Goal: Transaction & Acquisition: Purchase product/service

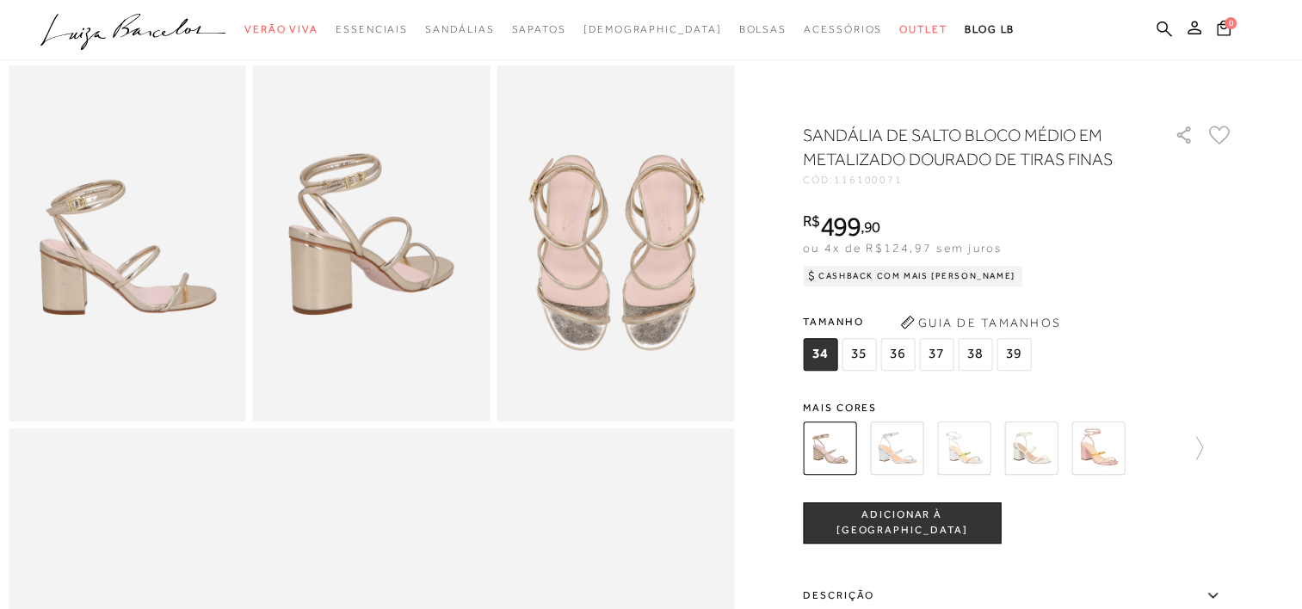
scroll to position [947, 0]
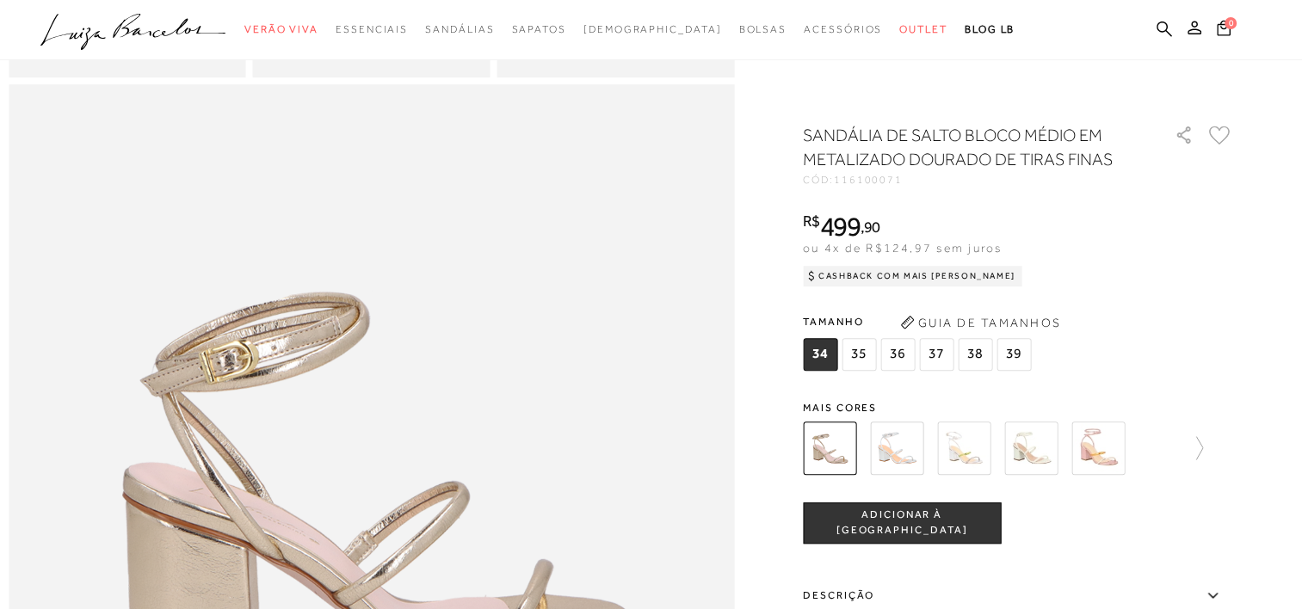
click at [960, 346] on span "38" at bounding box center [975, 354] width 34 height 33
click at [954, 345] on span "37" at bounding box center [936, 354] width 34 height 33
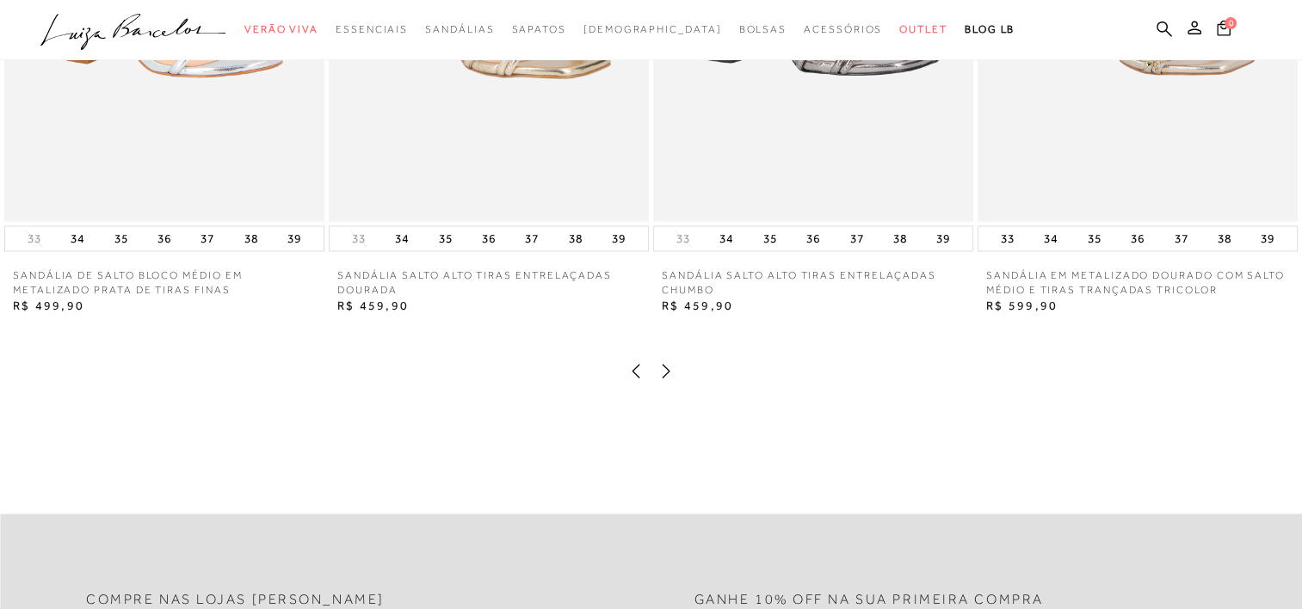
scroll to position [2410, 0]
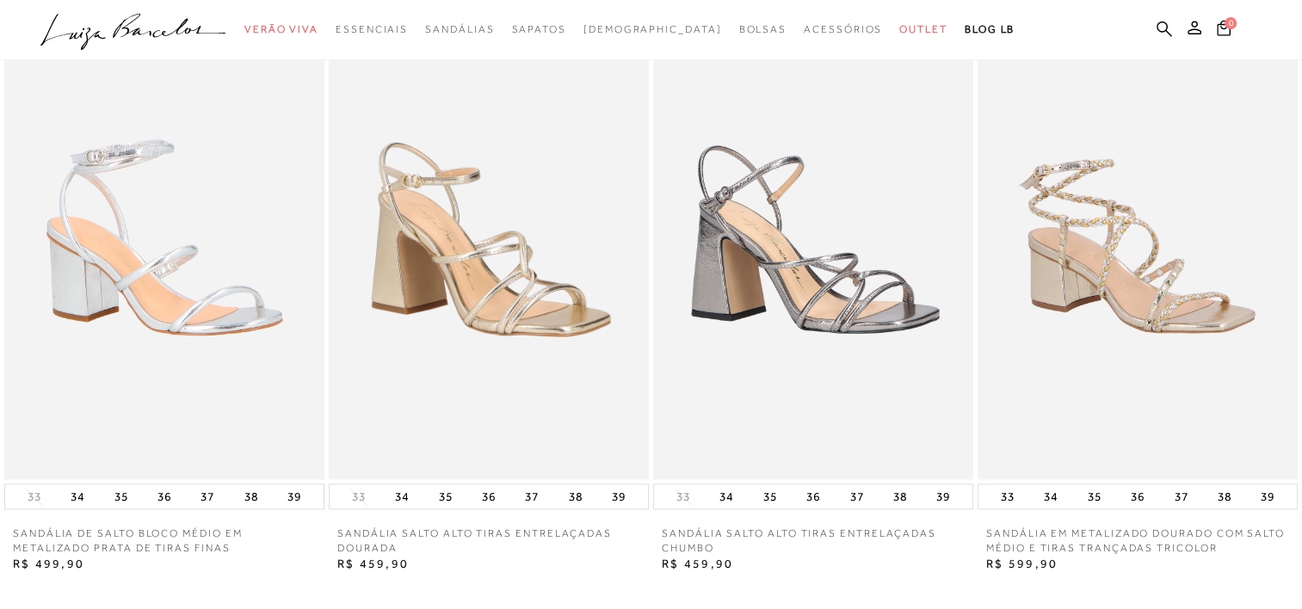
click at [526, 339] on img at bounding box center [489, 239] width 320 height 480
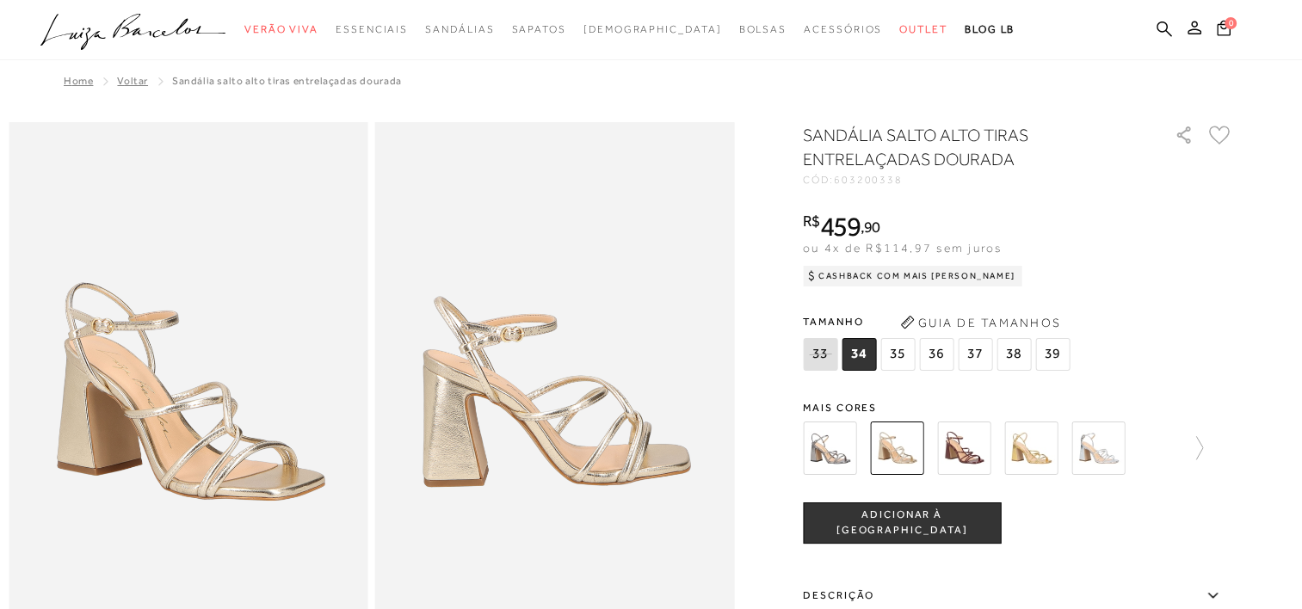
scroll to position [86, 0]
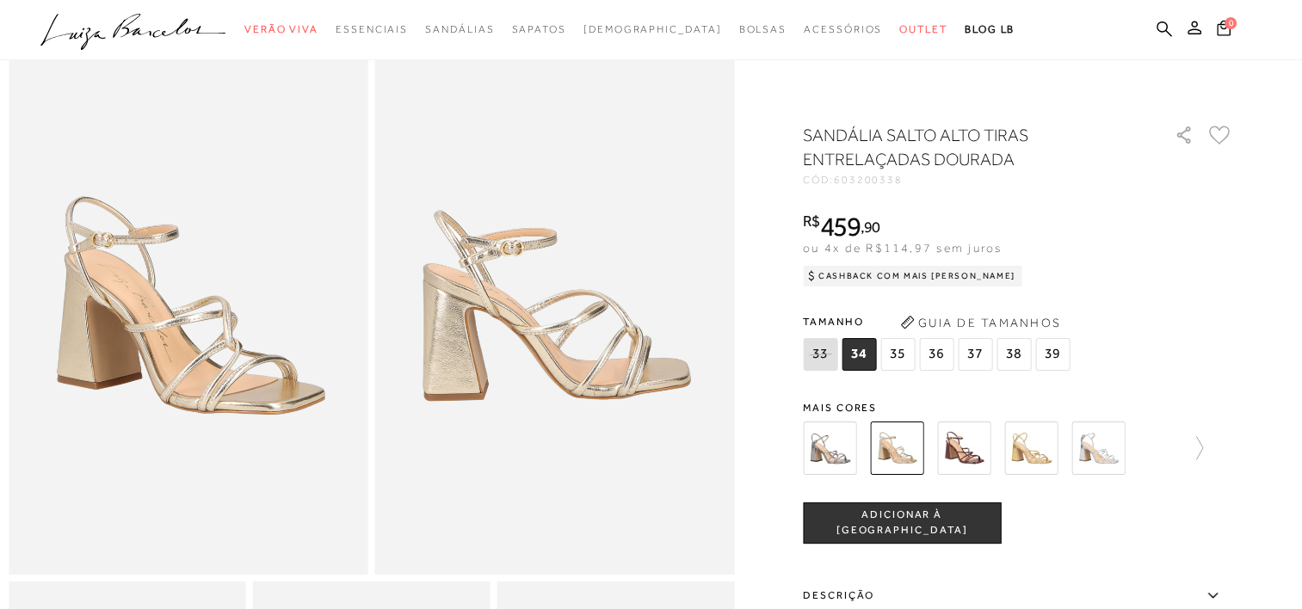
click at [970, 429] on img at bounding box center [963, 448] width 53 height 53
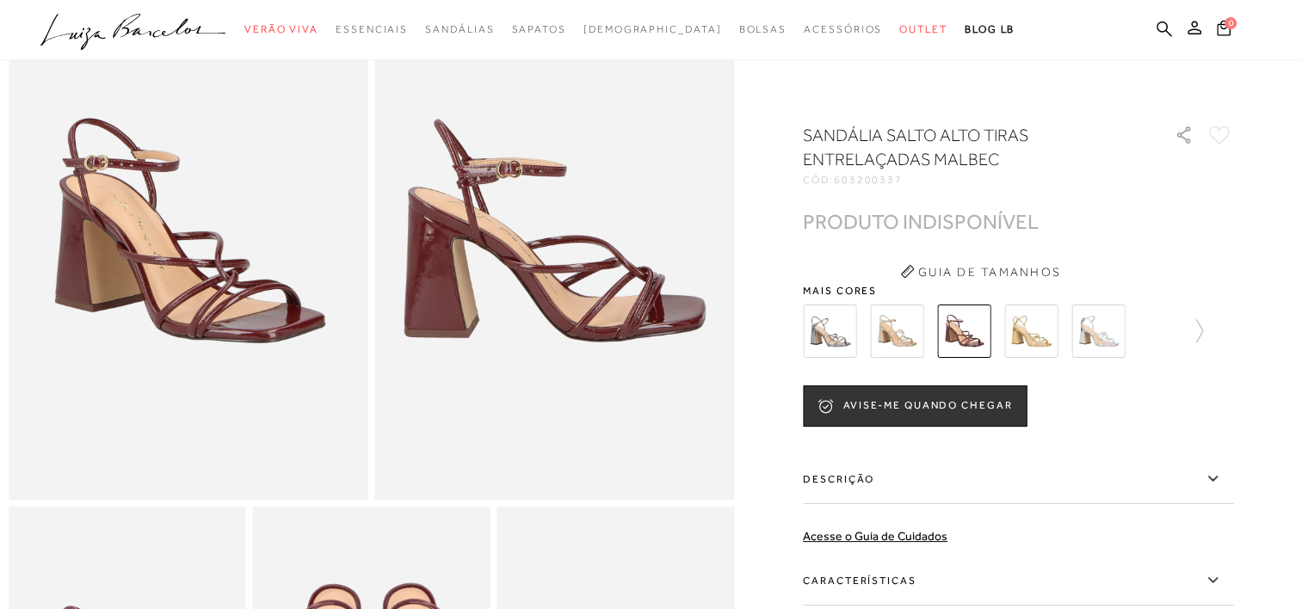
scroll to position [172, 0]
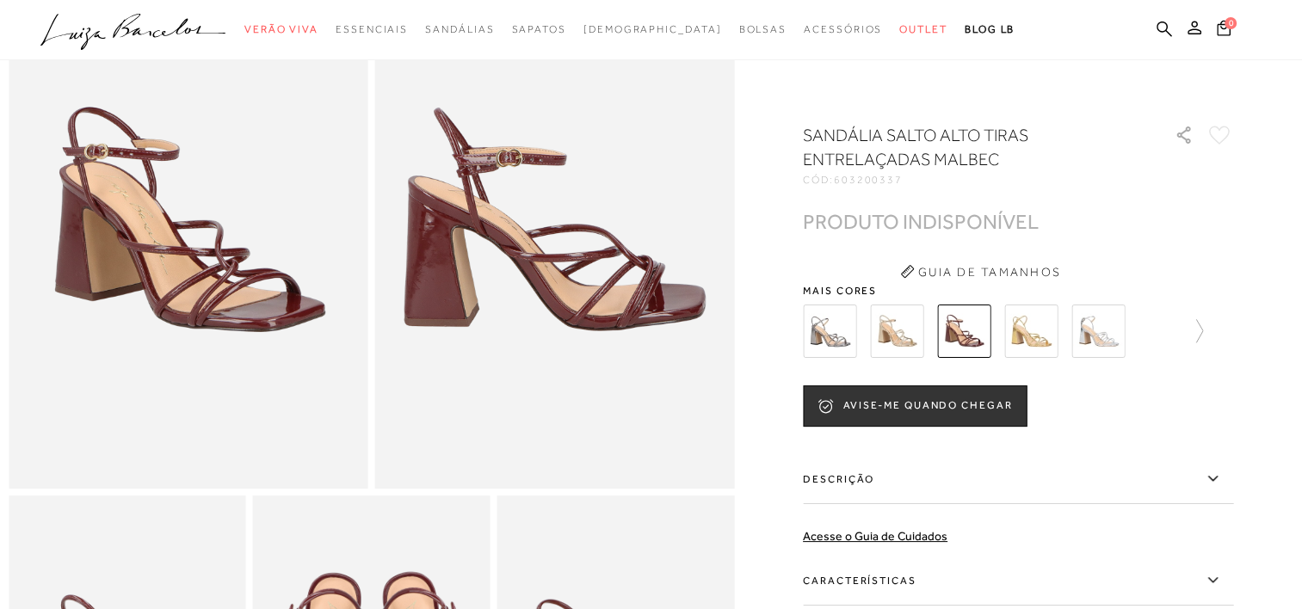
click at [897, 324] on img at bounding box center [896, 331] width 53 height 53
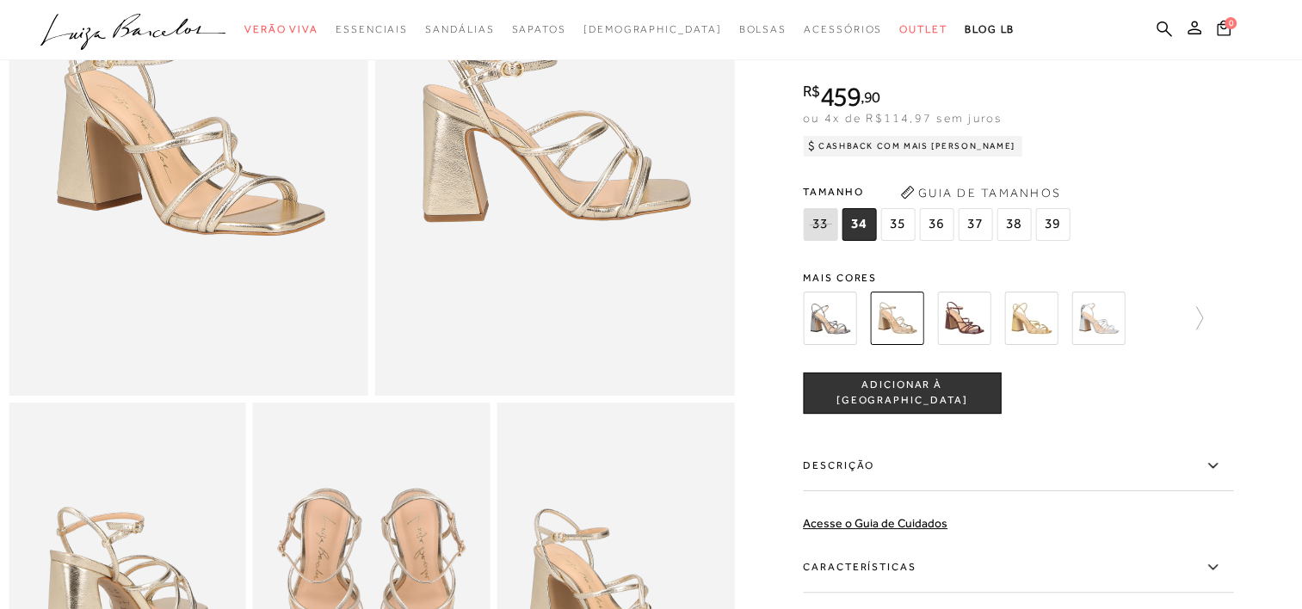
scroll to position [153, 0]
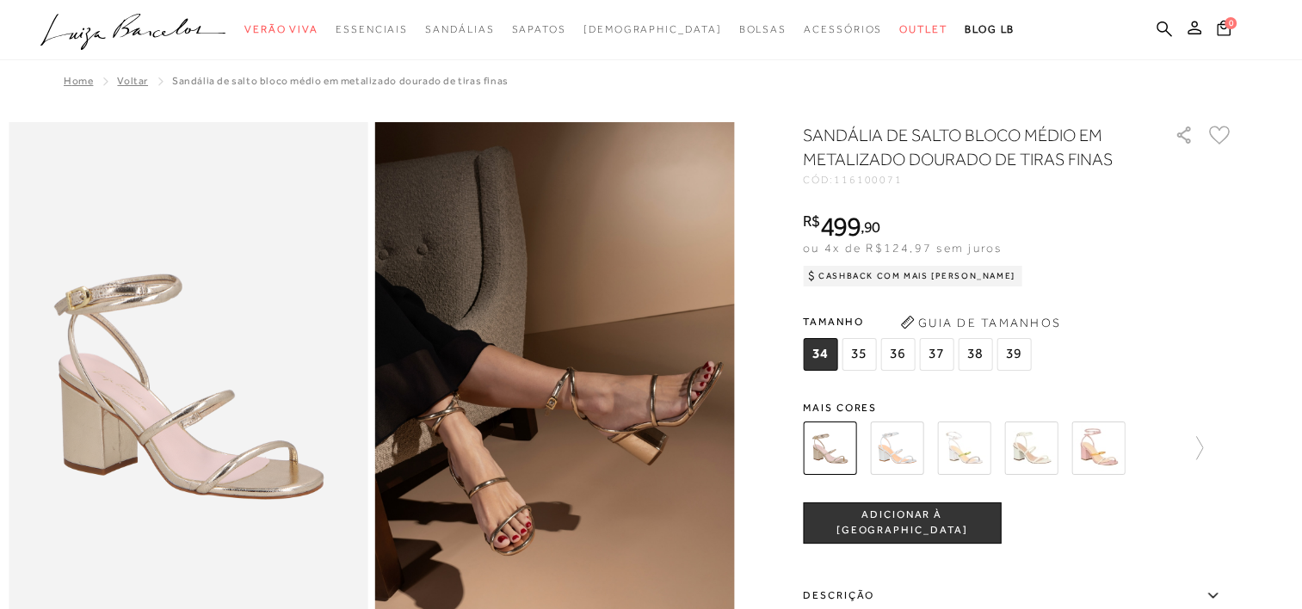
click at [1094, 464] on img at bounding box center [1097, 448] width 53 height 53
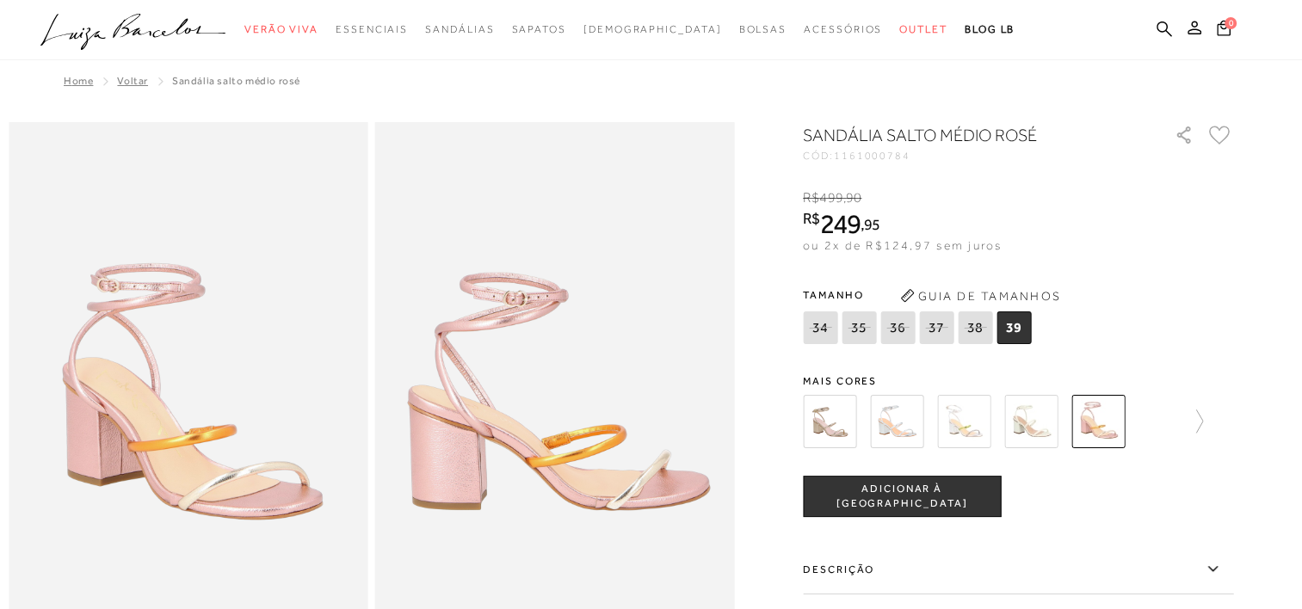
click at [1049, 427] on img at bounding box center [1030, 421] width 53 height 53
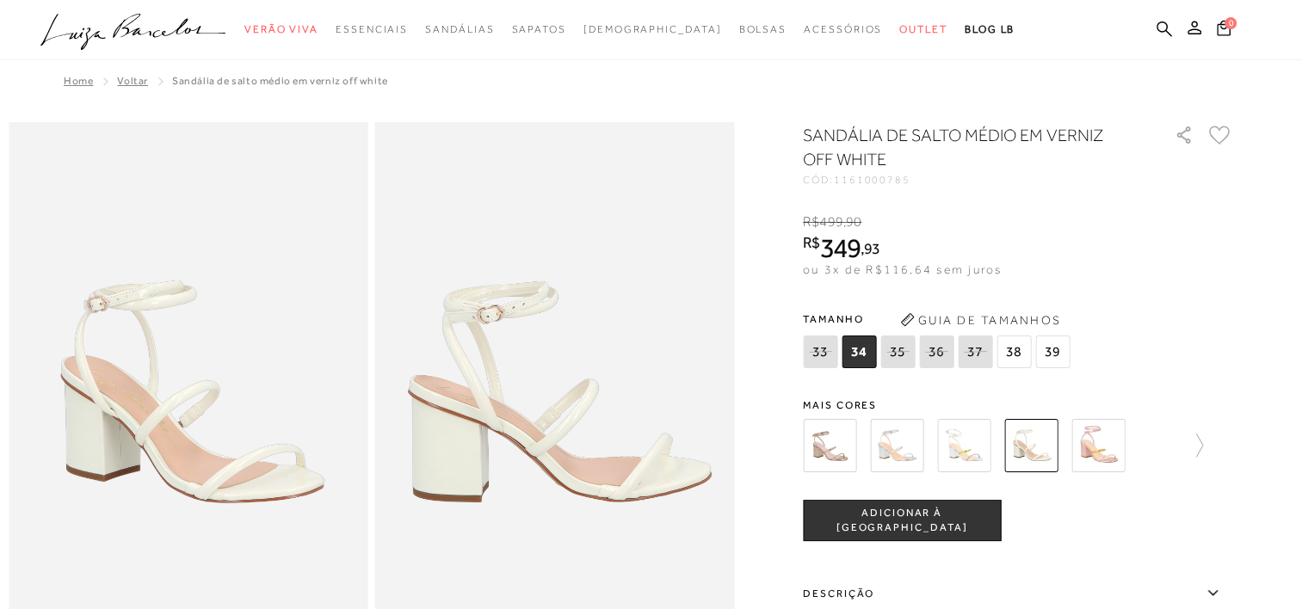
click at [968, 458] on img at bounding box center [963, 445] width 53 height 53
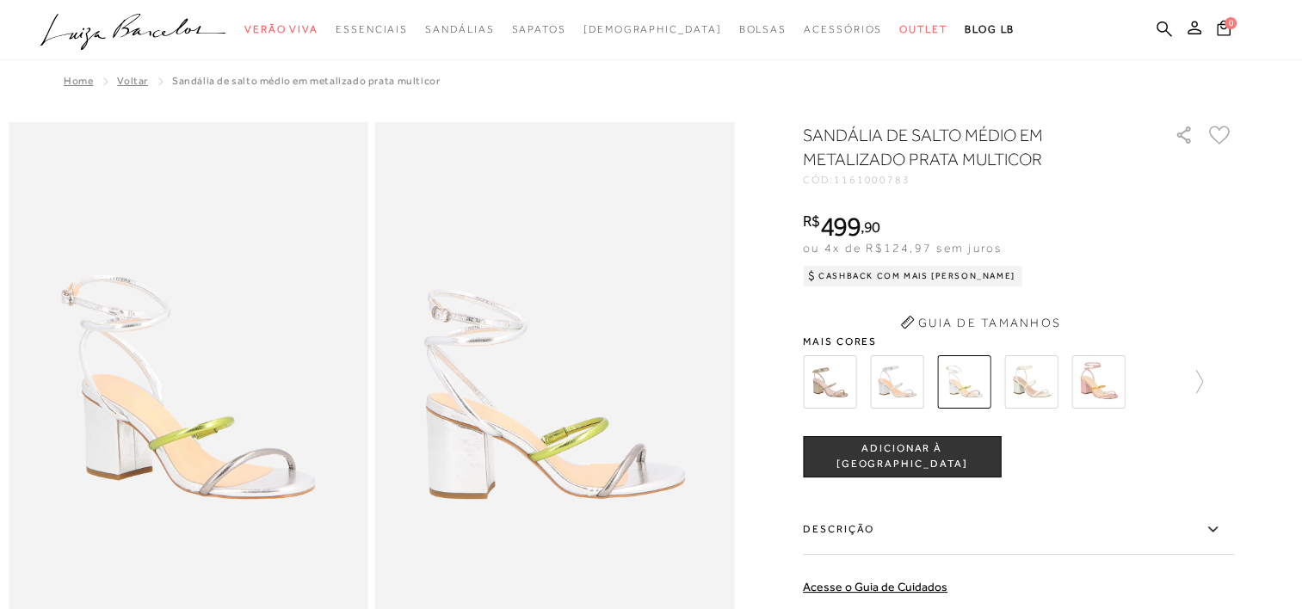
click at [894, 386] on div "SANDÁLIA DE SALTO MÉDIO EM METALIZADO PRATA MULTICOR CÓD: 1161000783 × É necess…" at bounding box center [1018, 473] width 430 height 700
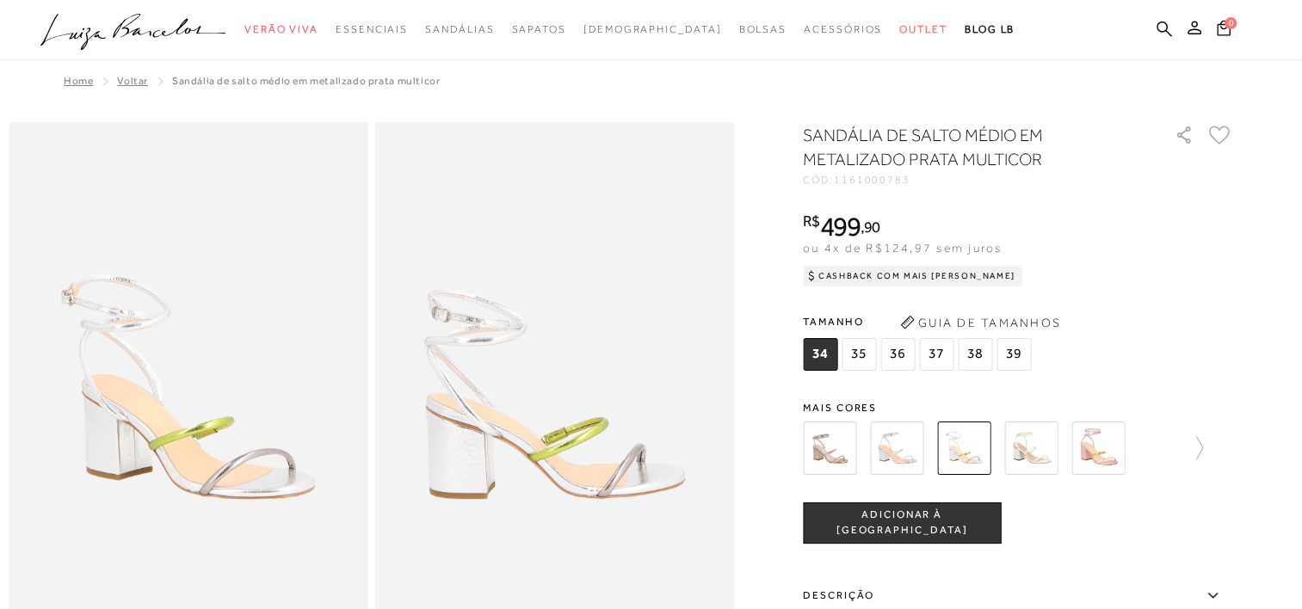
click at [843, 454] on img at bounding box center [829, 448] width 53 height 53
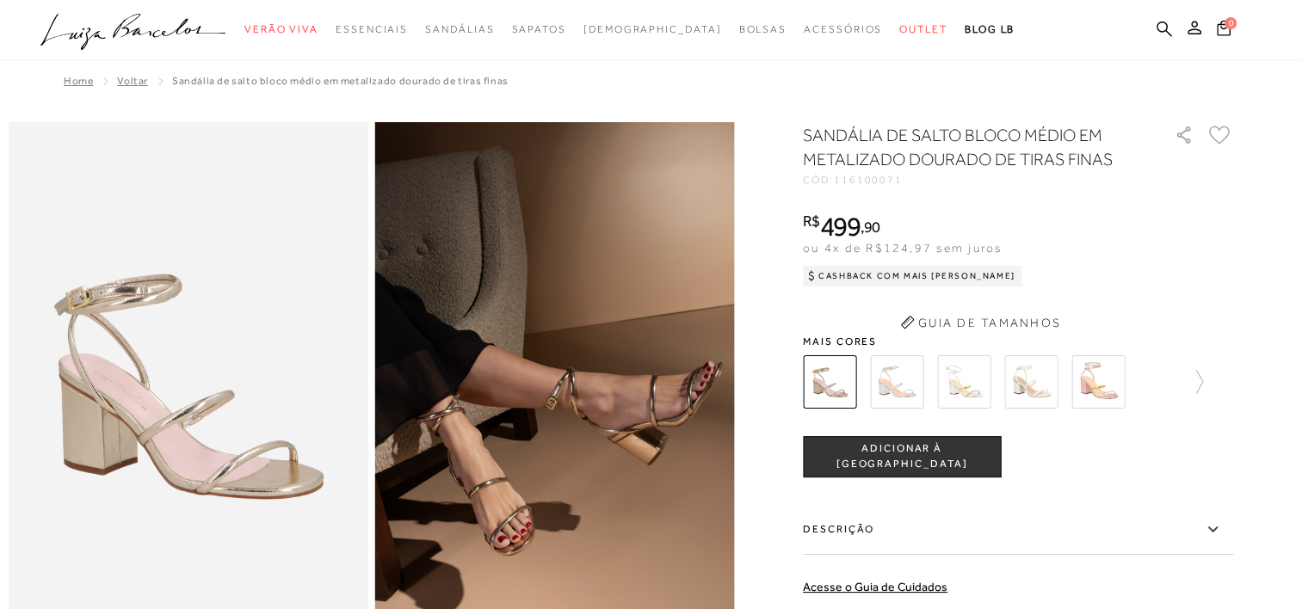
click at [914, 385] on div "SANDÁLIA DE SALTO BLOCO MÉDIO EM METALIZADO DOURADO DE TIRAS FINAS CÓD: 1161000…" at bounding box center [1018, 473] width 430 height 700
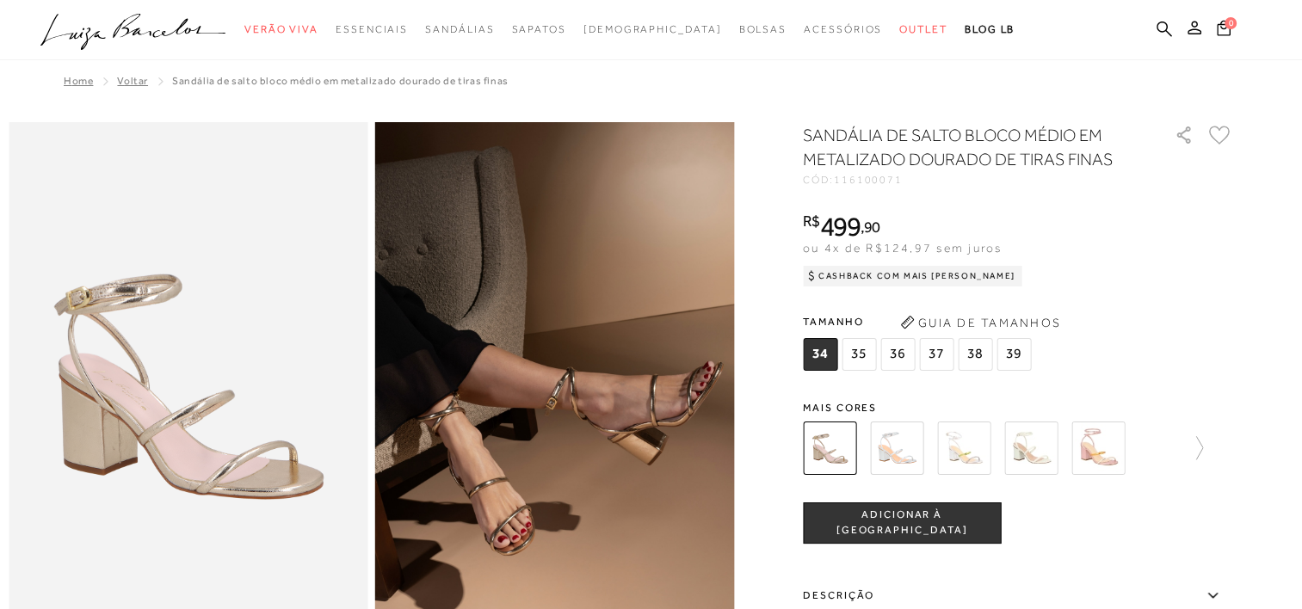
click at [899, 440] on img at bounding box center [896, 448] width 53 height 53
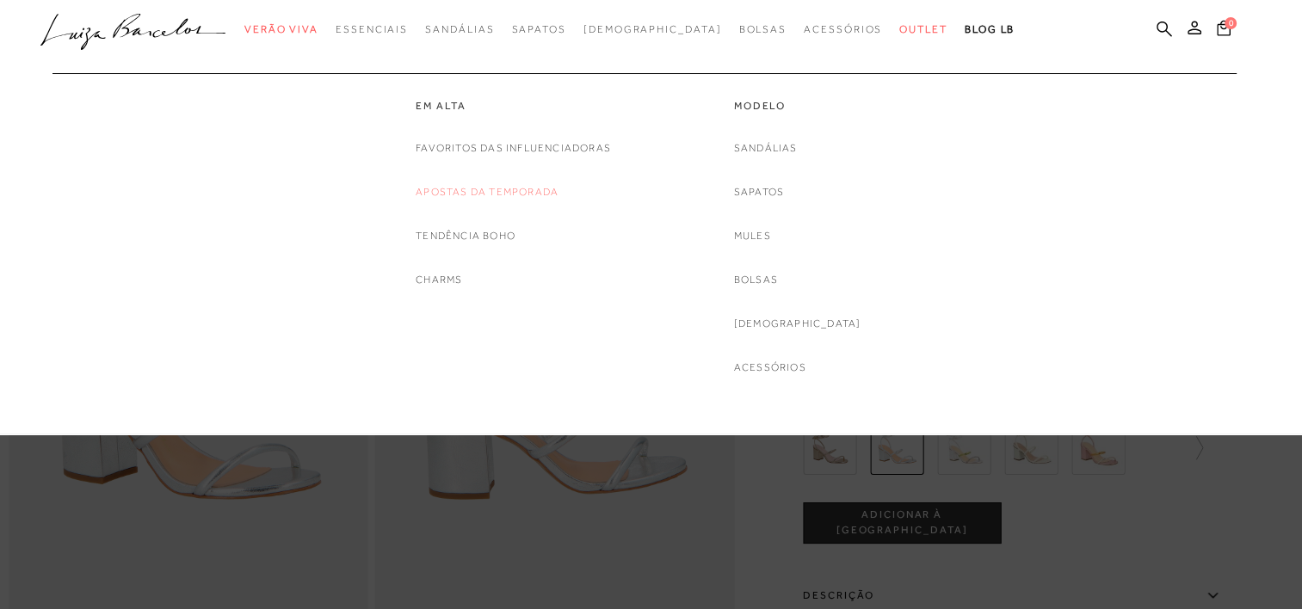
click at [465, 183] on link "Apostas da Temporada" at bounding box center [487, 192] width 143 height 18
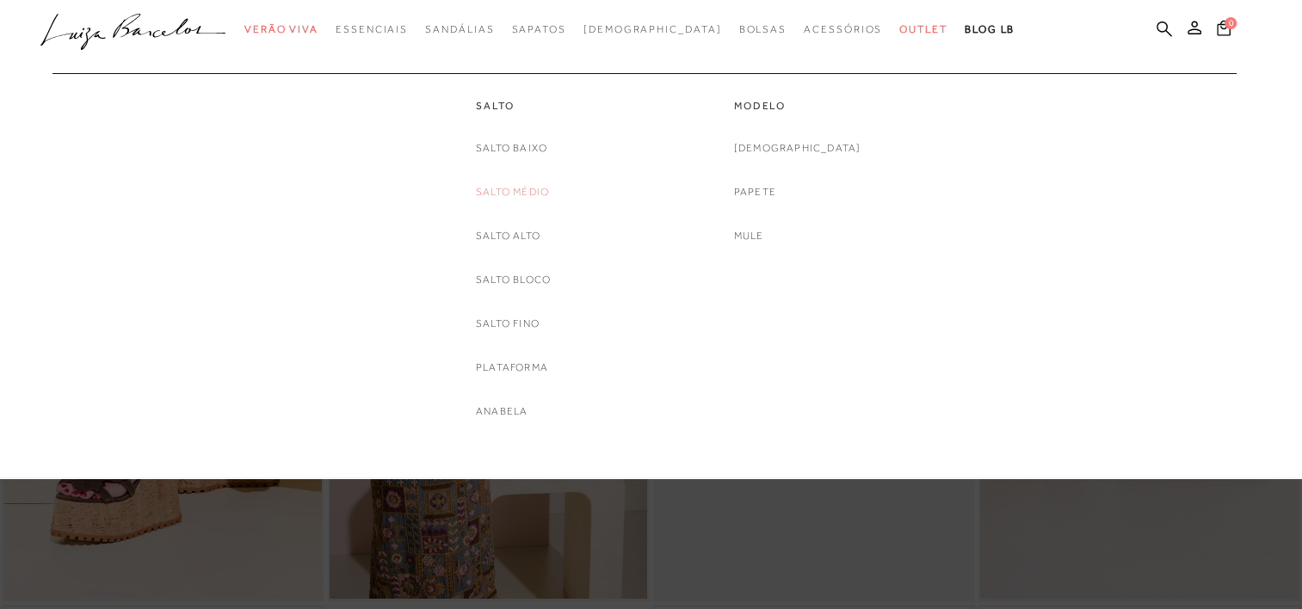
click at [521, 186] on link "Salto Médio" at bounding box center [512, 192] width 73 height 18
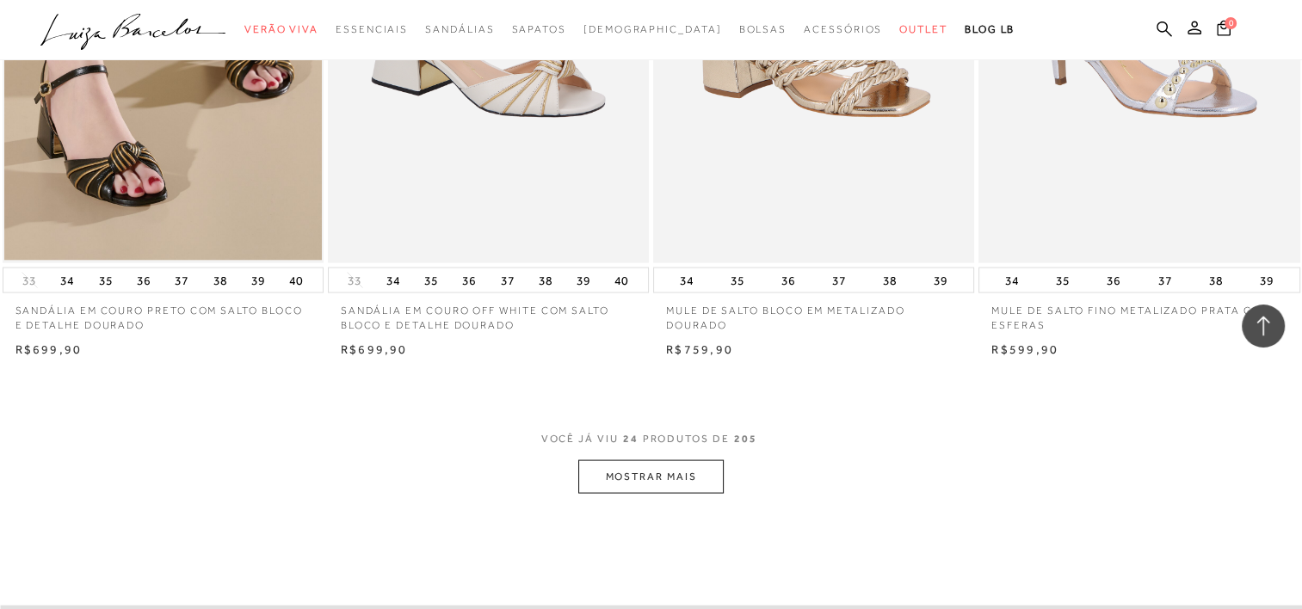
scroll to position [3442, 0]
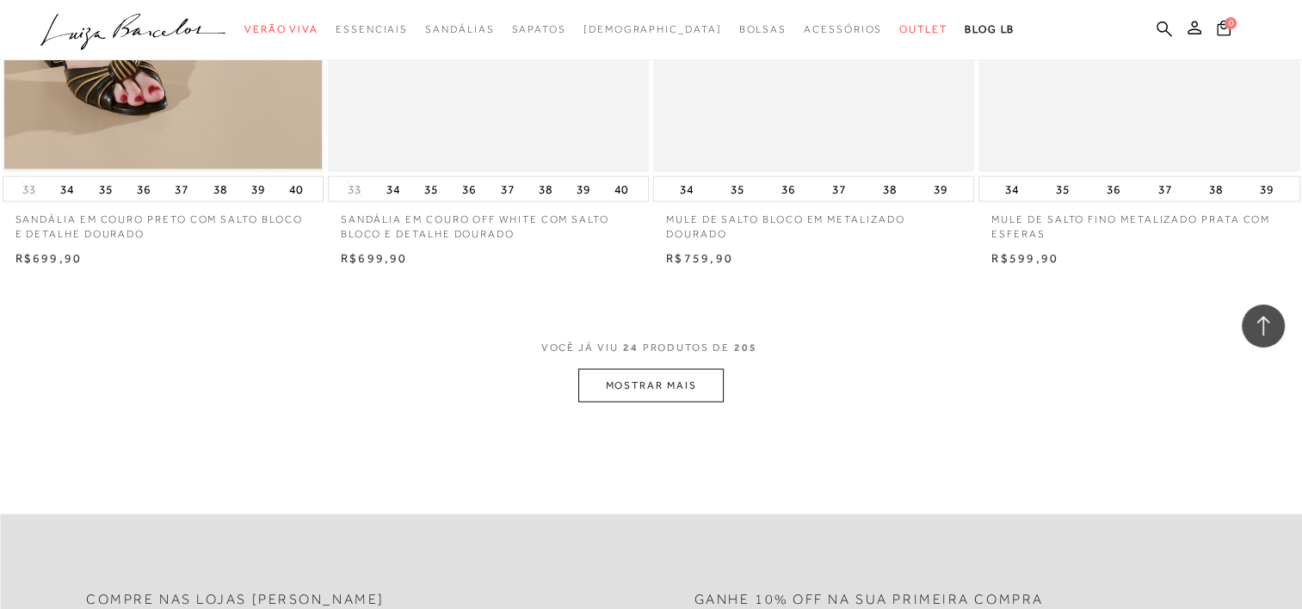
click at [637, 392] on button "MOSTRAR MAIS" at bounding box center [650, 386] width 145 height 34
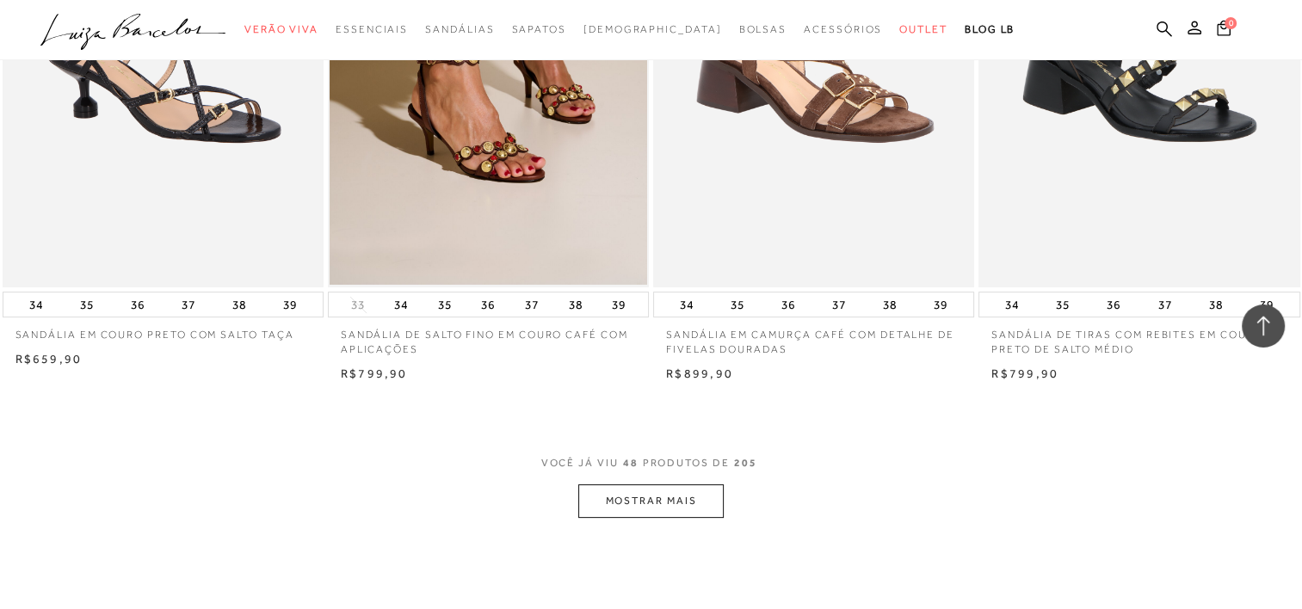
scroll to position [7057, 0]
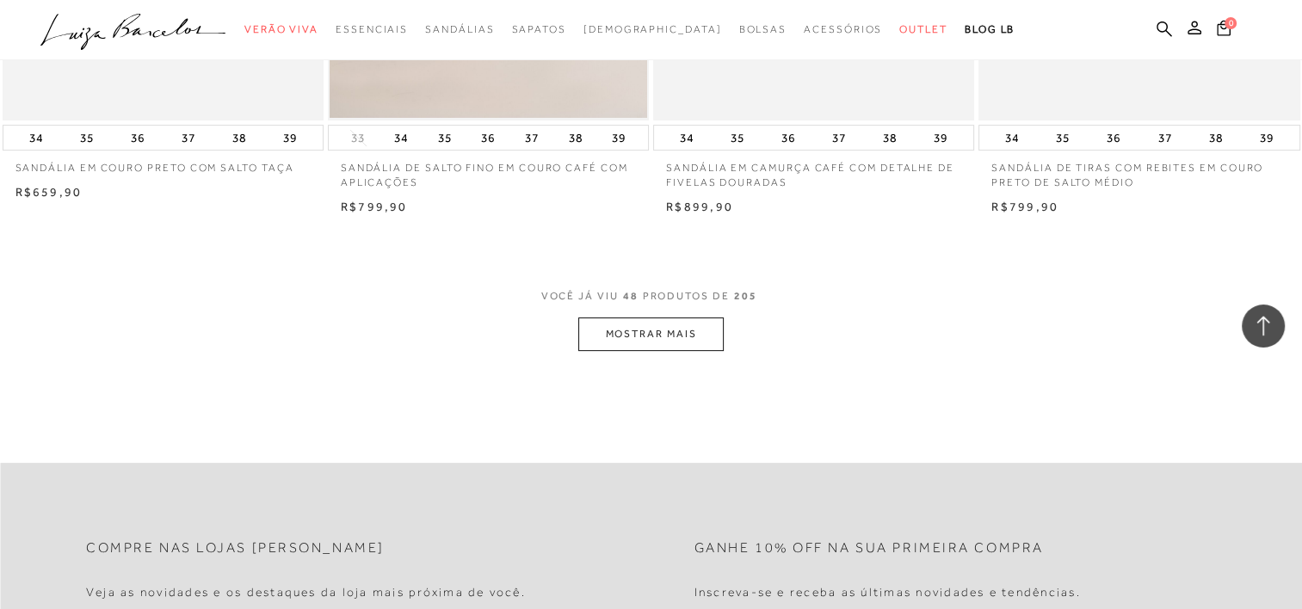
click at [670, 325] on button "MOSTRAR MAIS" at bounding box center [650, 335] width 145 height 34
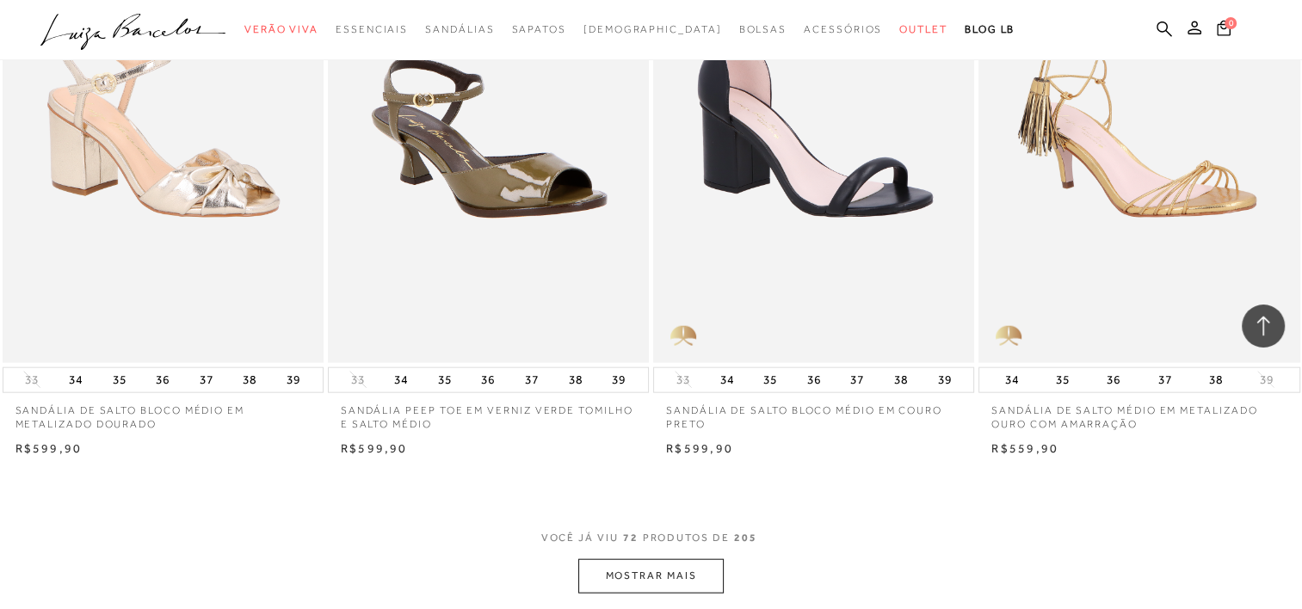
scroll to position [10757, 0]
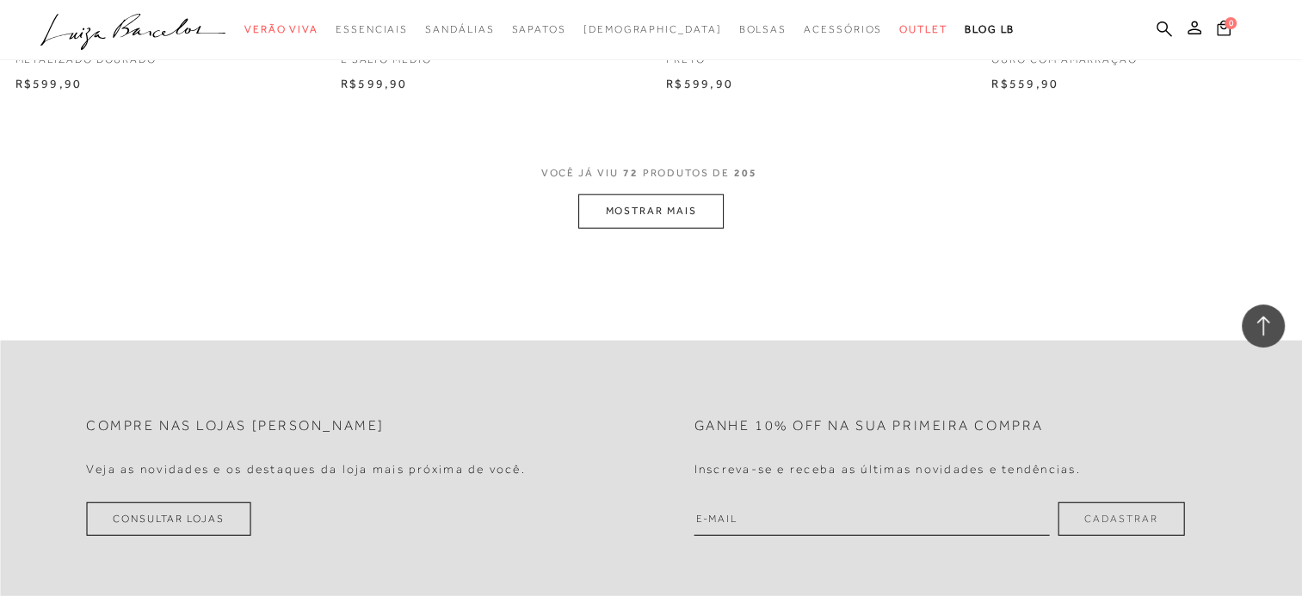
click at [639, 216] on button "MOSTRAR MAIS" at bounding box center [650, 211] width 145 height 34
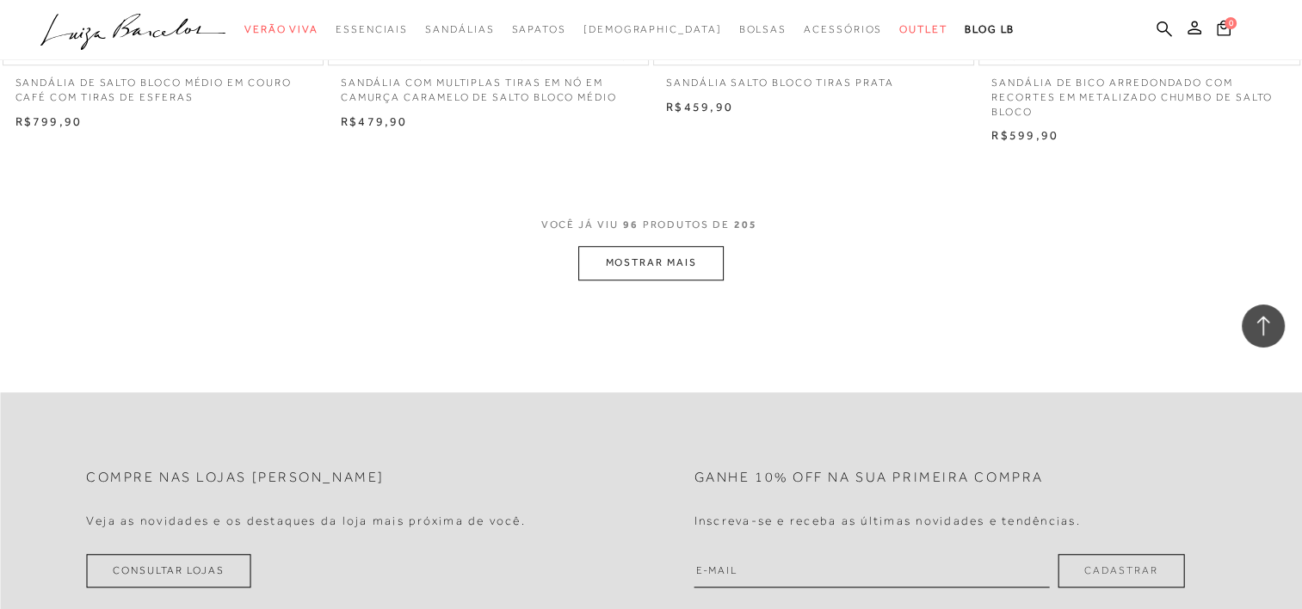
scroll to position [14286, 0]
click at [680, 253] on button "MOSTRAR MAIS" at bounding box center [650, 261] width 145 height 34
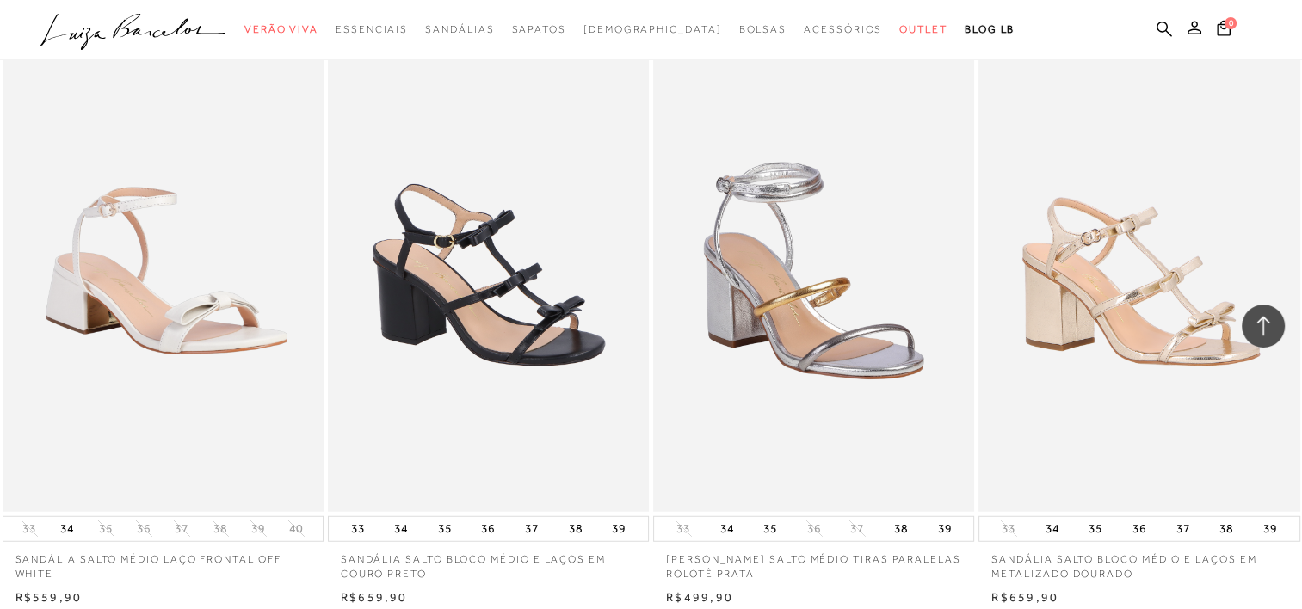
scroll to position [17642, 0]
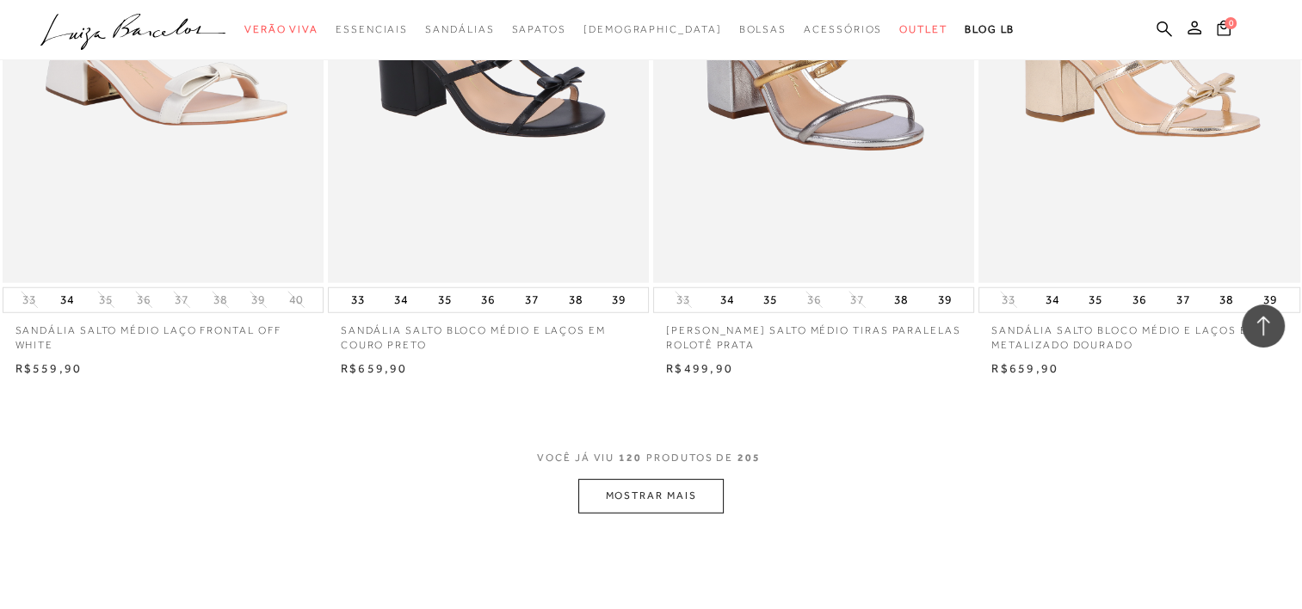
click at [700, 489] on button "MOSTRAR MAIS" at bounding box center [650, 496] width 145 height 34
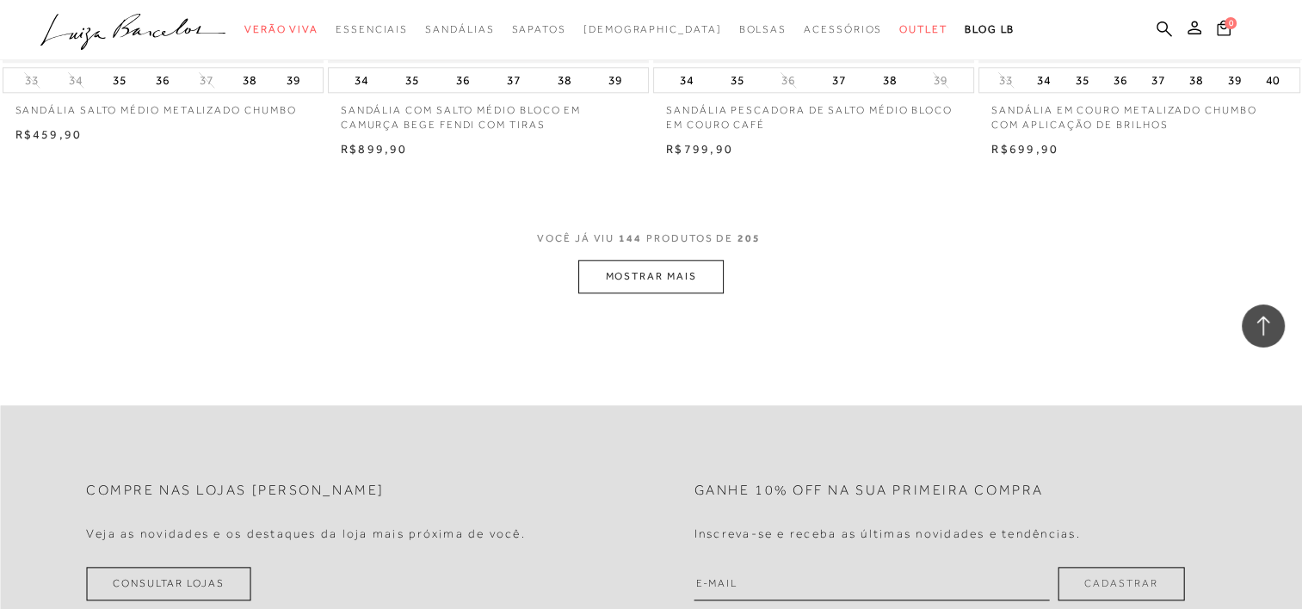
scroll to position [21428, 0]
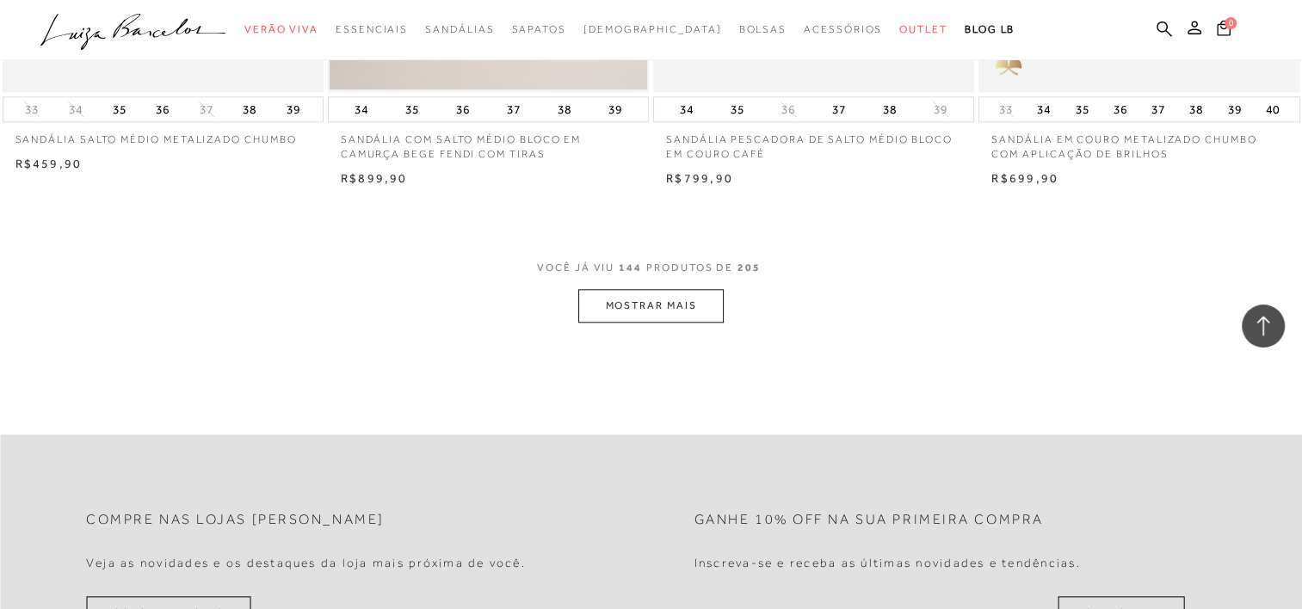
click at [671, 316] on button "MOSTRAR MAIS" at bounding box center [650, 306] width 145 height 34
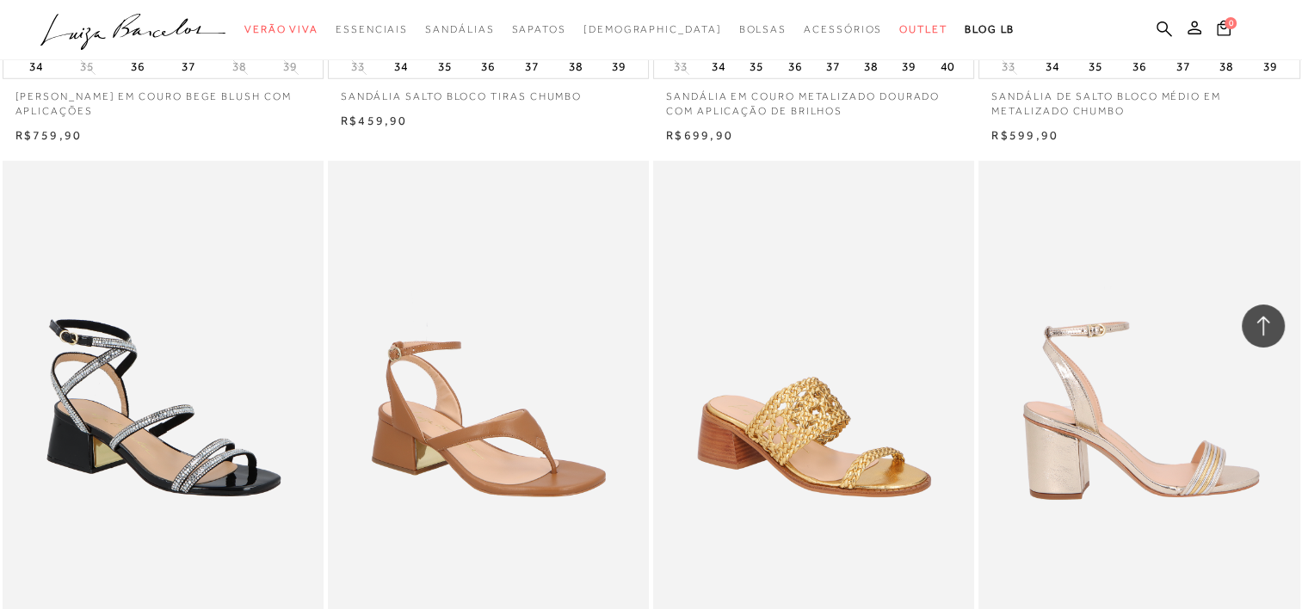
scroll to position [24957, 0]
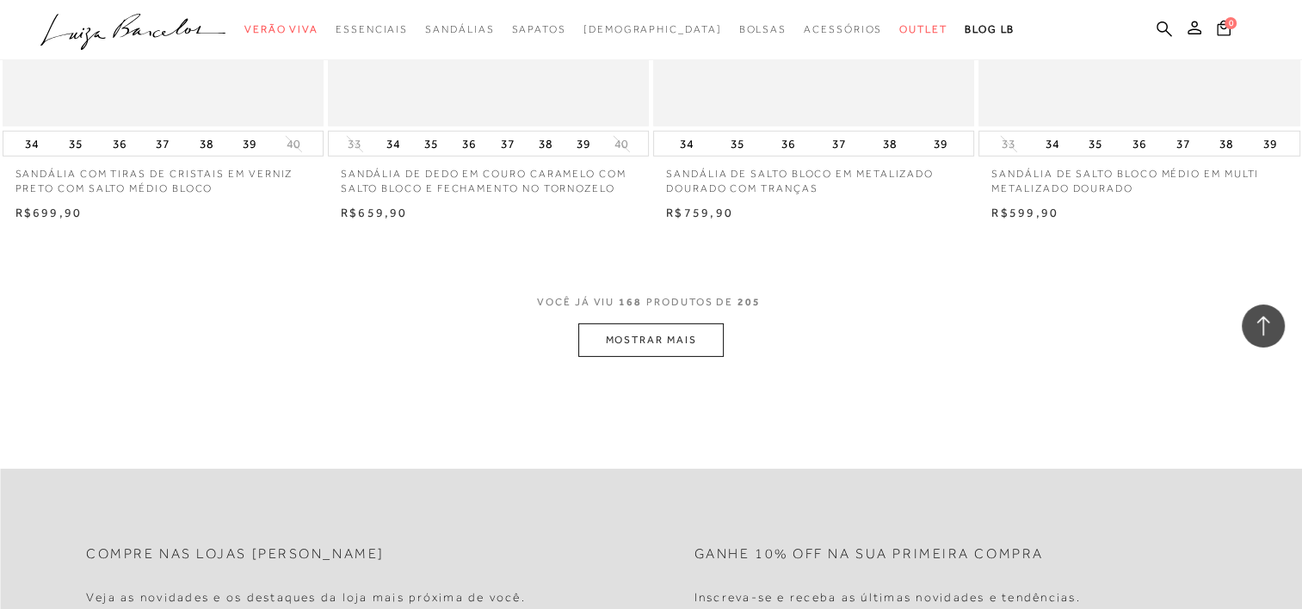
click at [713, 357] on button "MOSTRAR MAIS" at bounding box center [650, 341] width 145 height 34
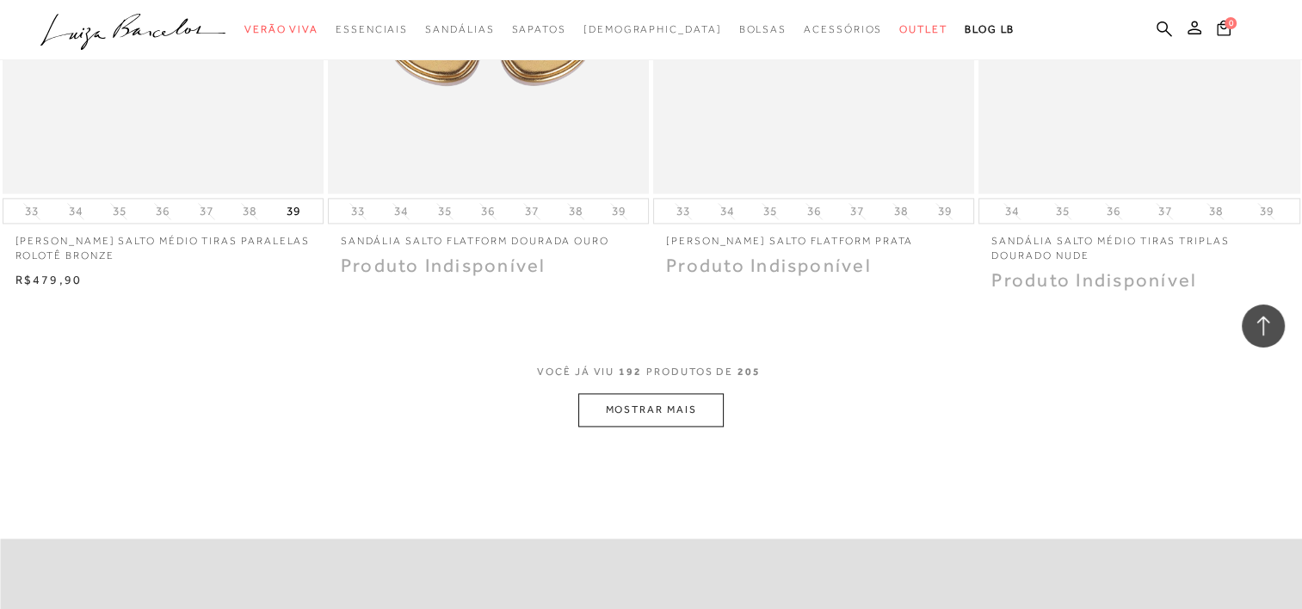
scroll to position [28485, 0]
click at [695, 420] on button "MOSTRAR MAIS" at bounding box center [650, 407] width 145 height 34
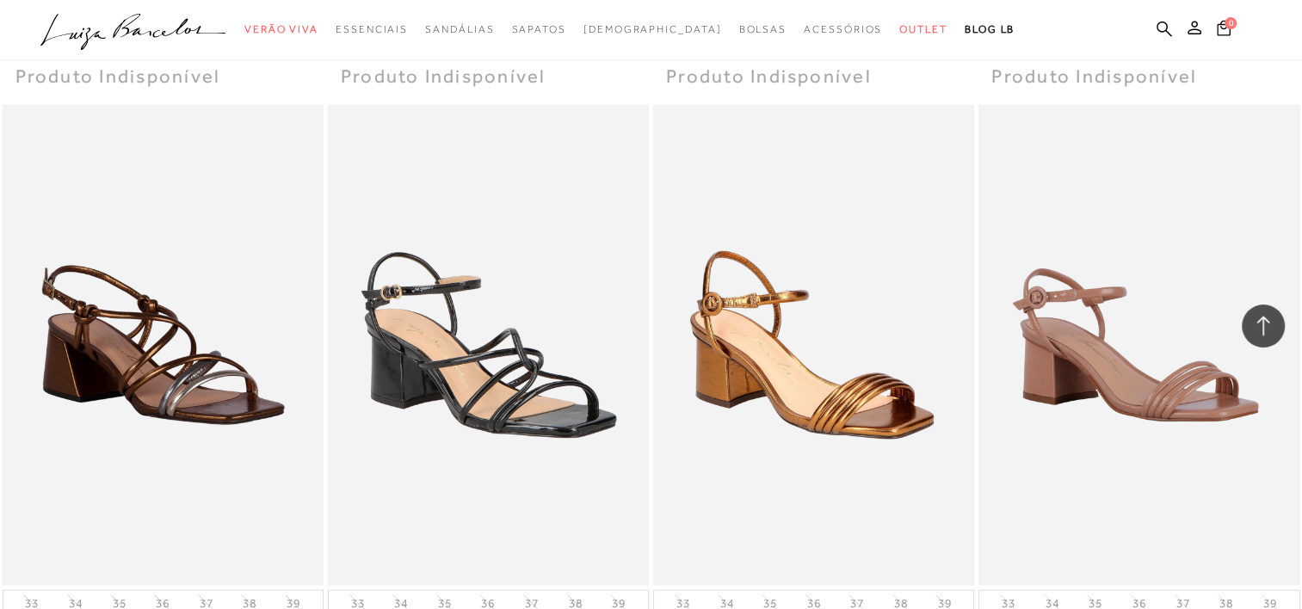
scroll to position [19223, 0]
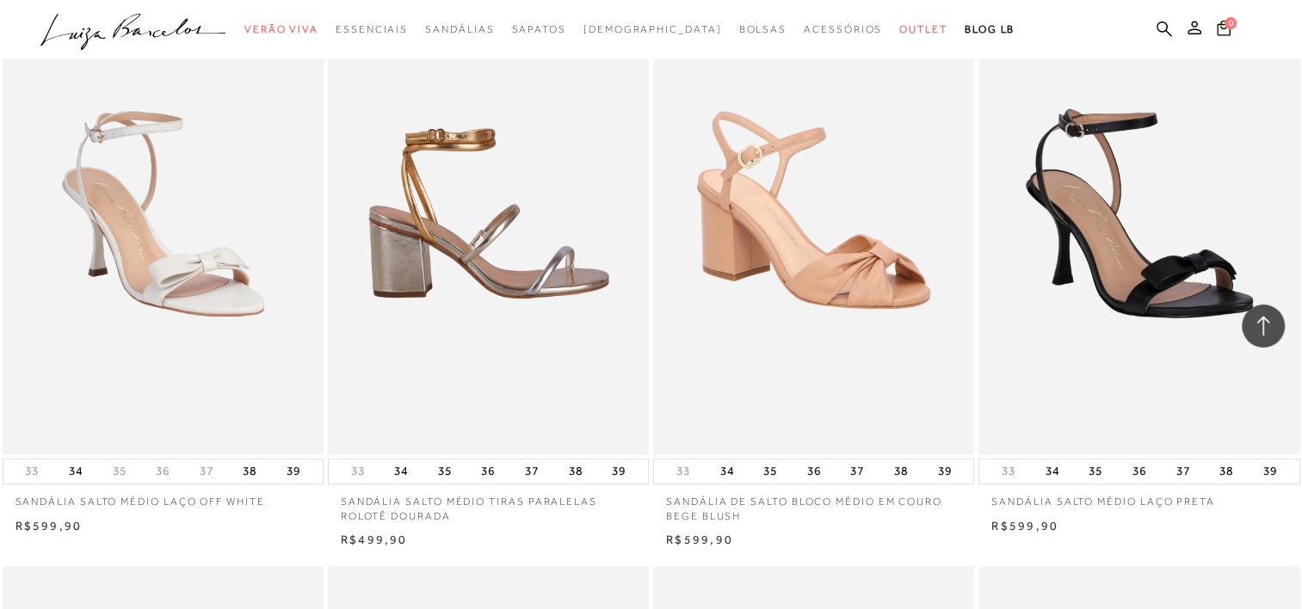
scroll to position [15007, 0]
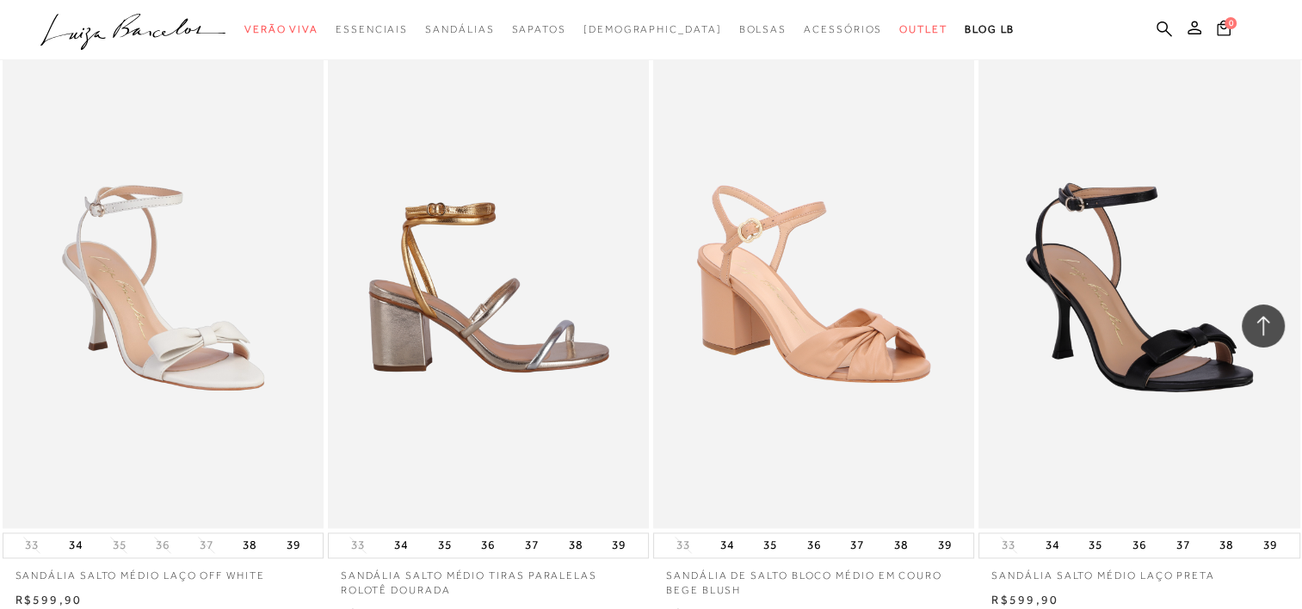
click at [503, 285] on img at bounding box center [489, 287] width 319 height 482
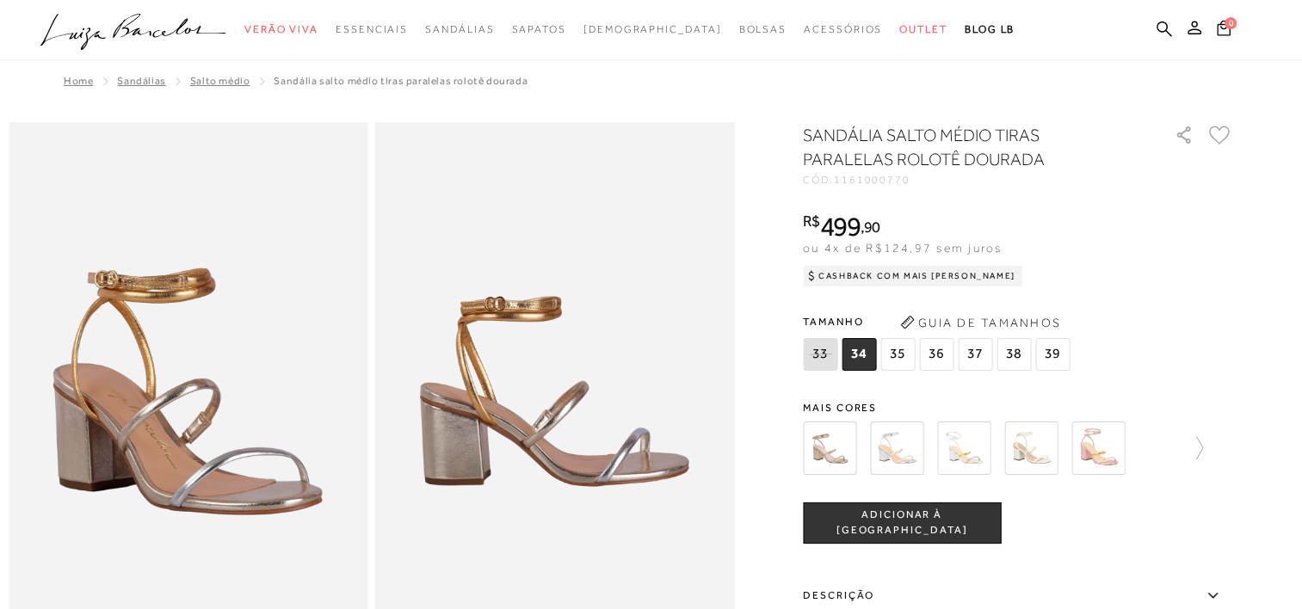
click at [991, 348] on span "37" at bounding box center [975, 354] width 34 height 33
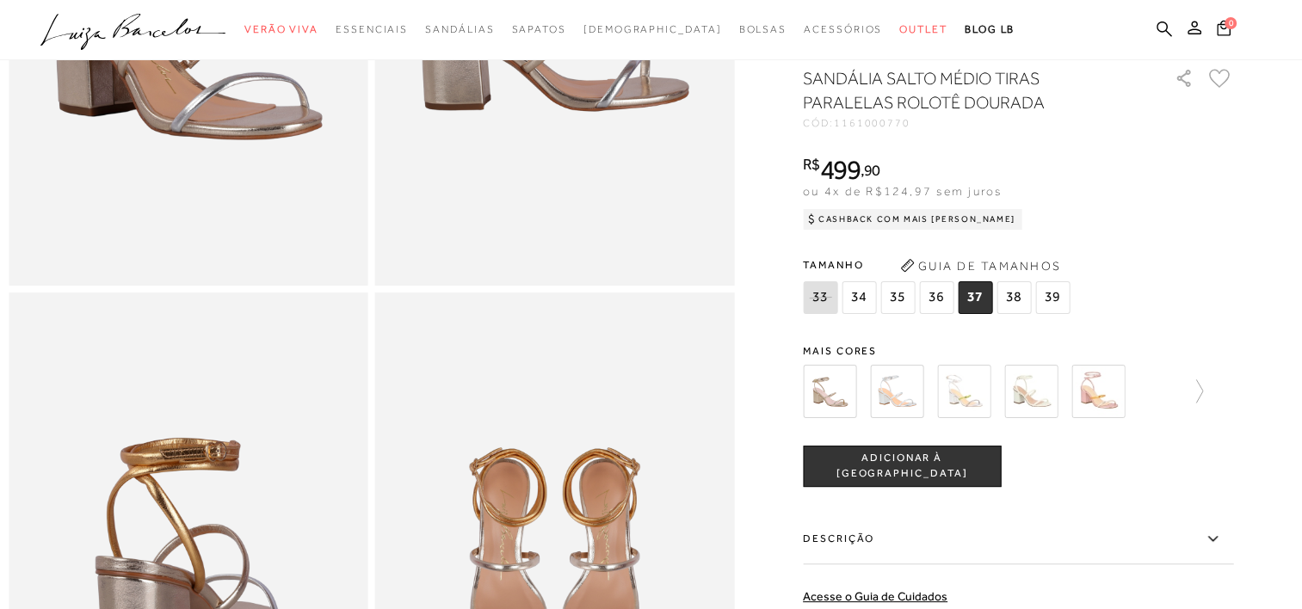
scroll to position [602, 0]
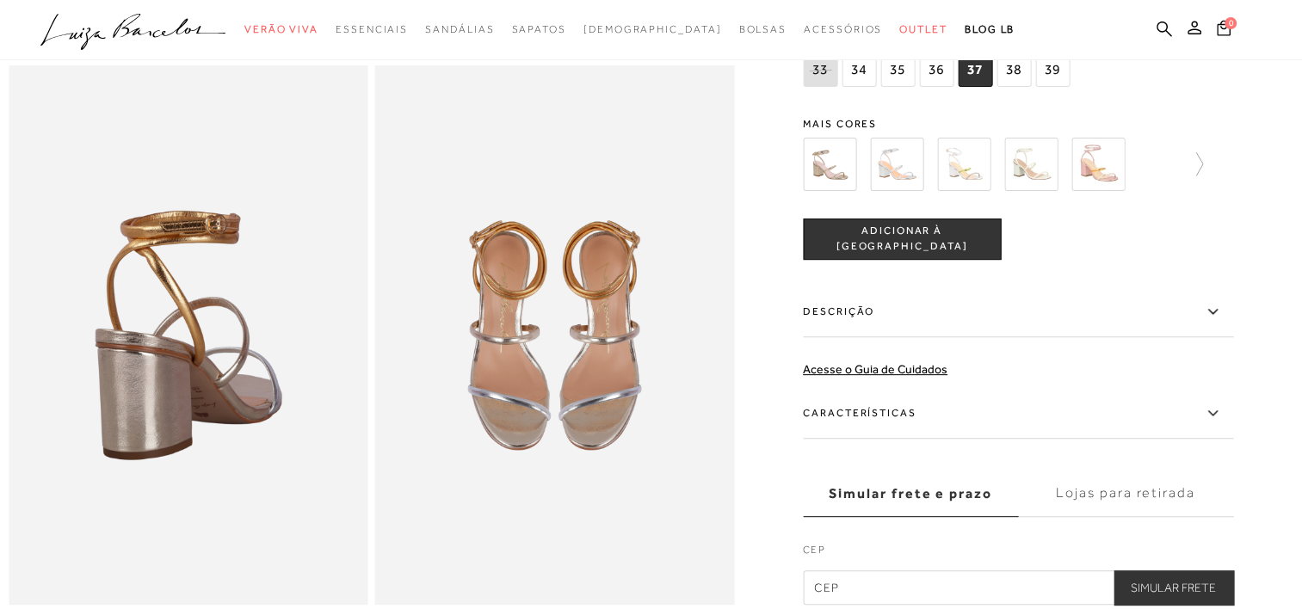
click at [851, 180] on img at bounding box center [829, 163] width 53 height 53
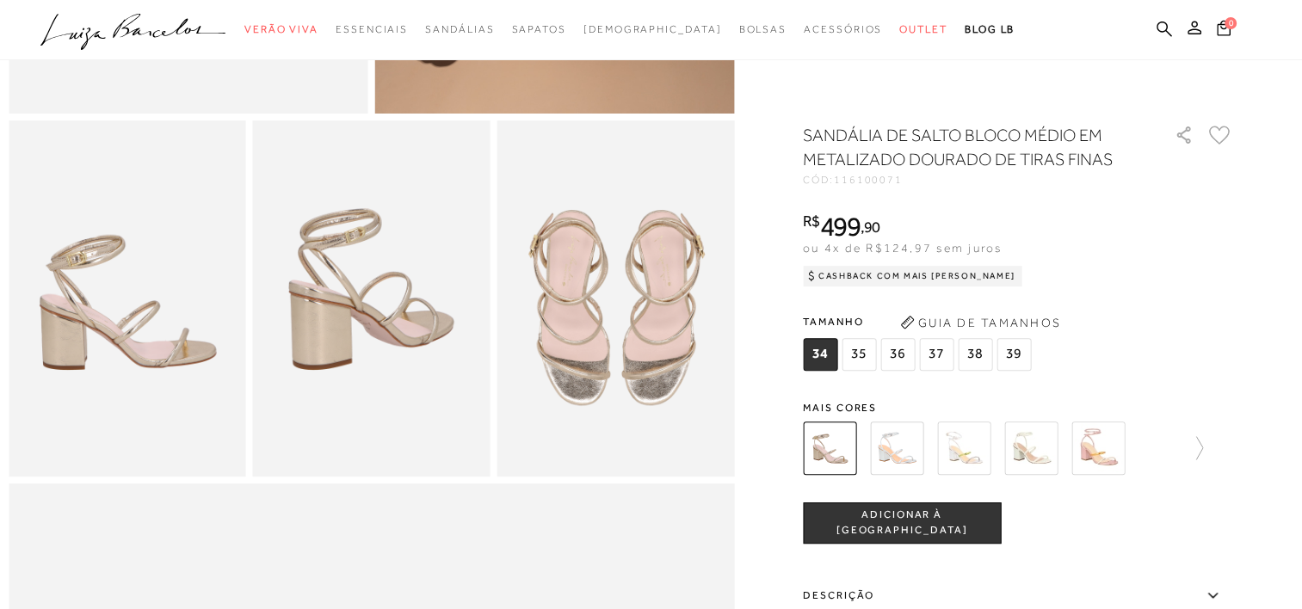
scroll to position [688, 0]
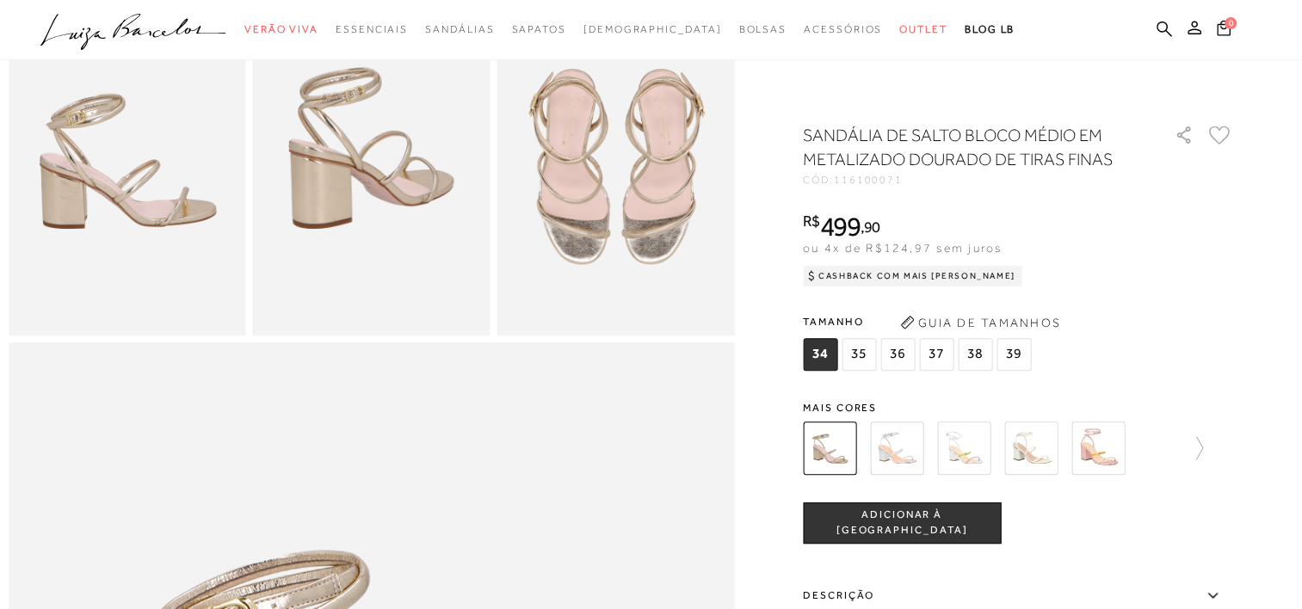
click at [902, 524] on span "ADICIONAR À [GEOGRAPHIC_DATA]" at bounding box center [902, 523] width 196 height 30
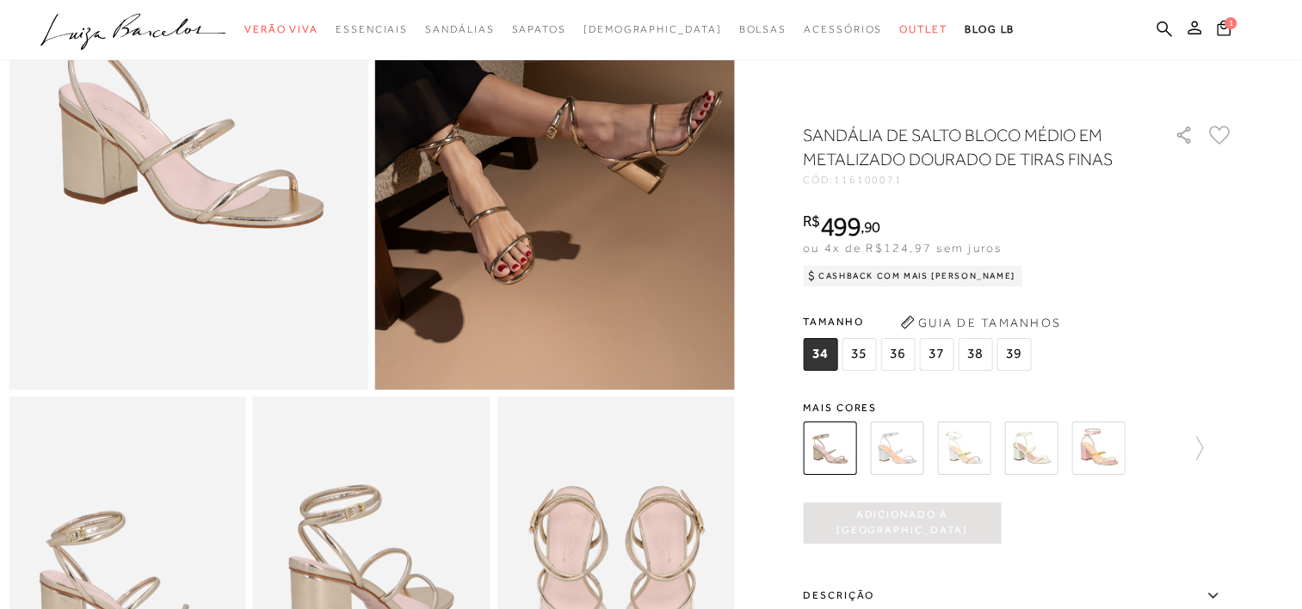
scroll to position [0, 0]
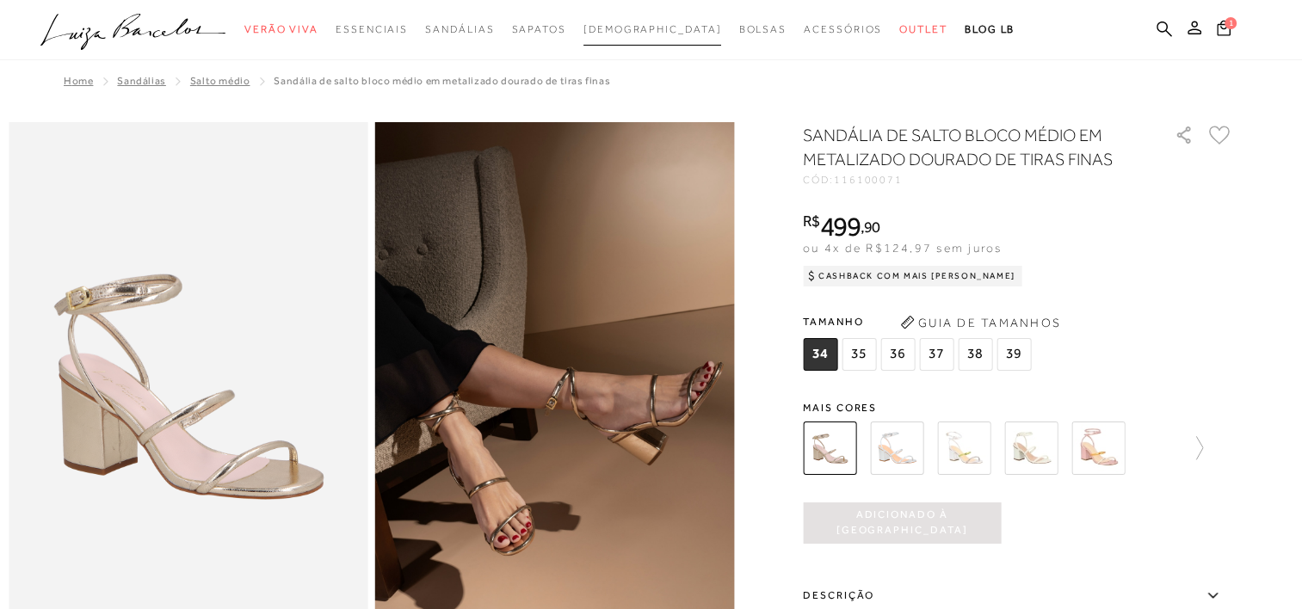
click at [660, 31] on span "[DEMOGRAPHIC_DATA]" at bounding box center [652, 29] width 139 height 12
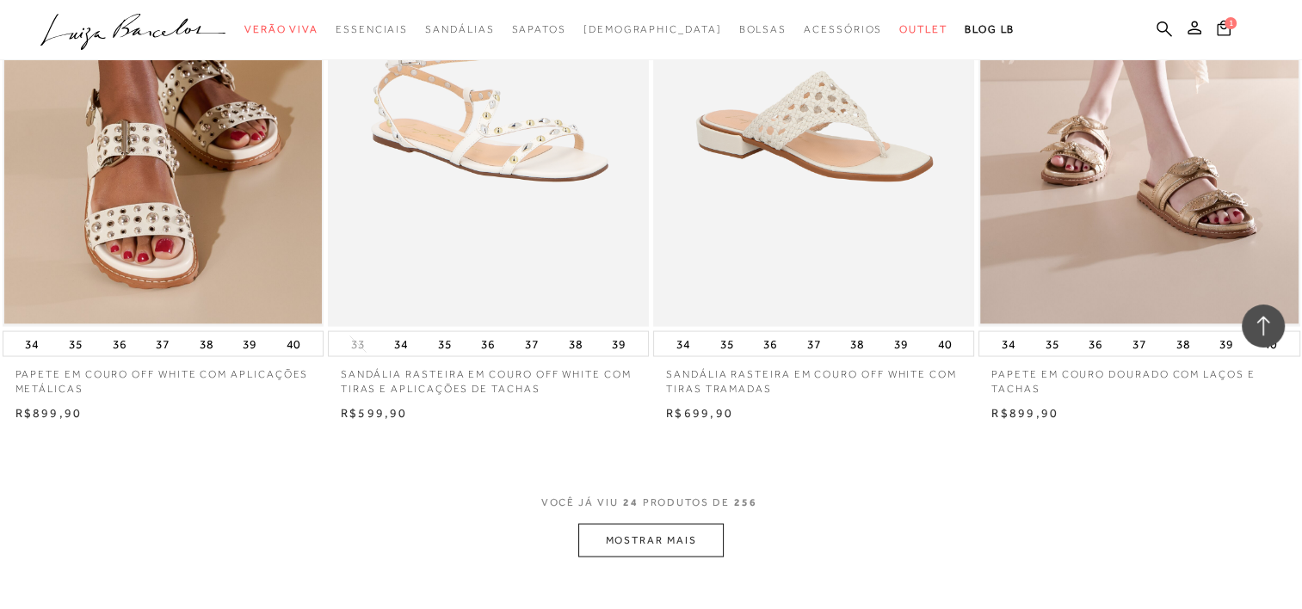
scroll to position [3356, 0]
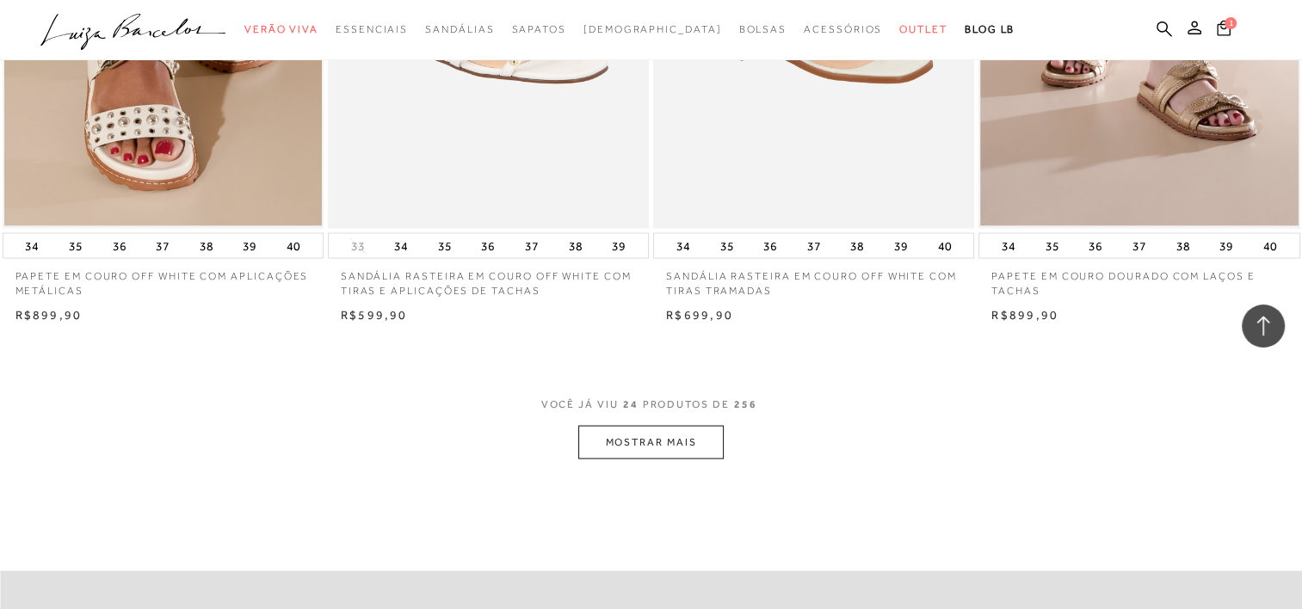
click at [686, 447] on button "MOSTRAR MAIS" at bounding box center [650, 443] width 145 height 34
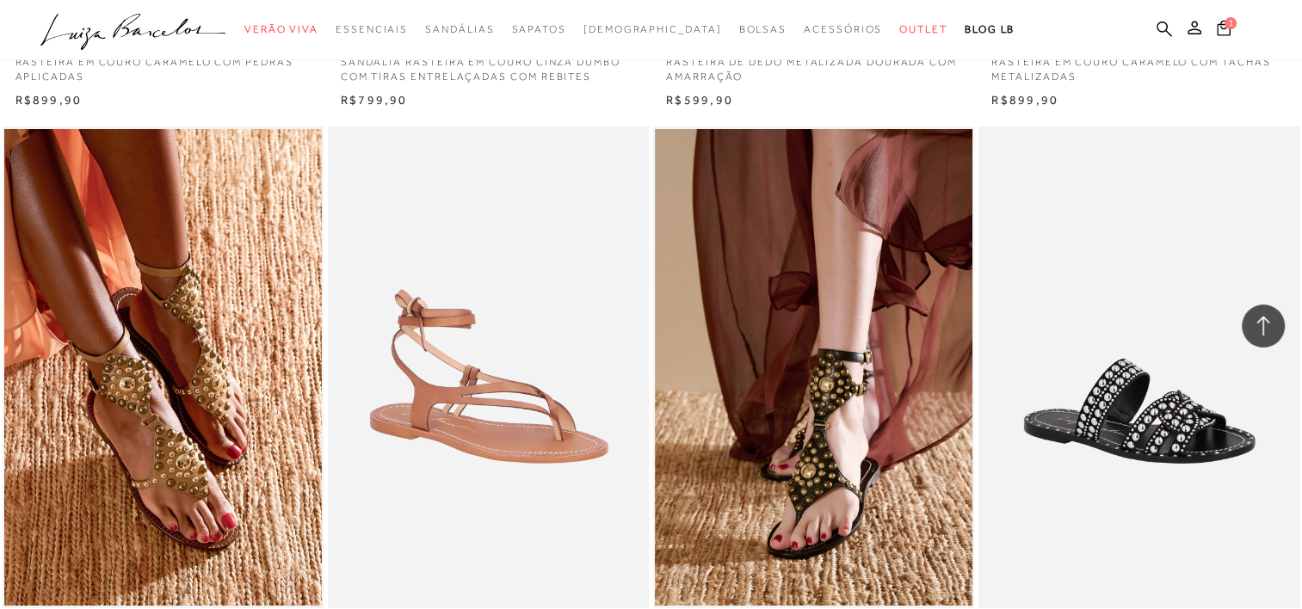
scroll to position [7057, 0]
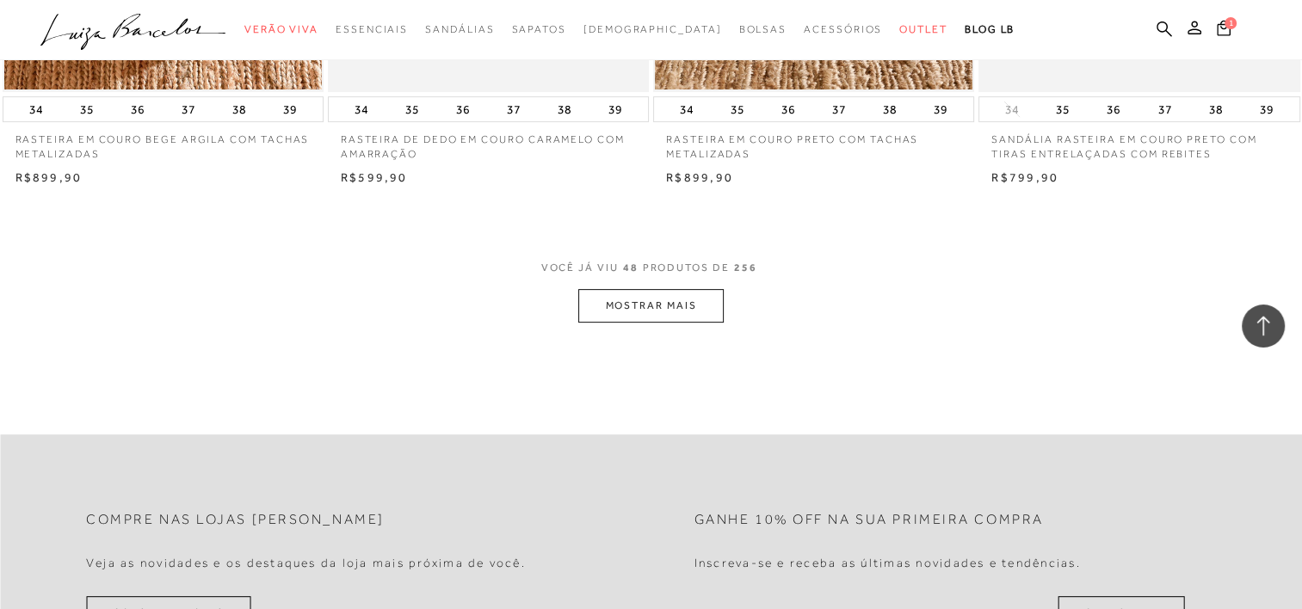
click at [662, 320] on button "MOSTRAR MAIS" at bounding box center [650, 306] width 145 height 34
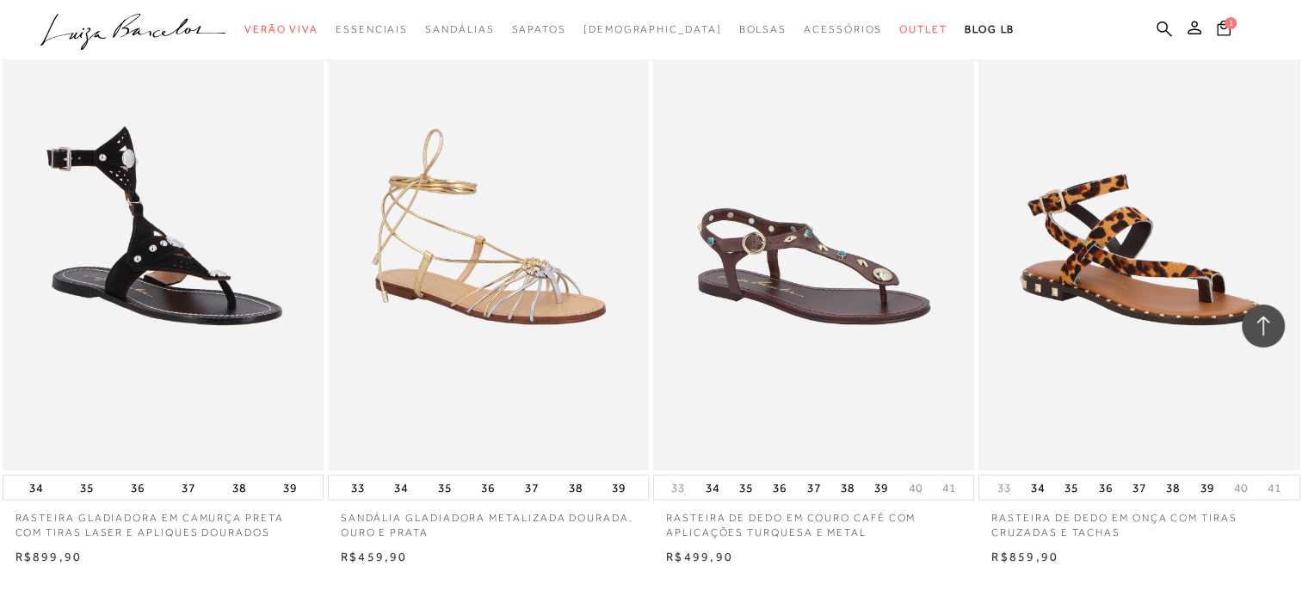
scroll to position [10757, 0]
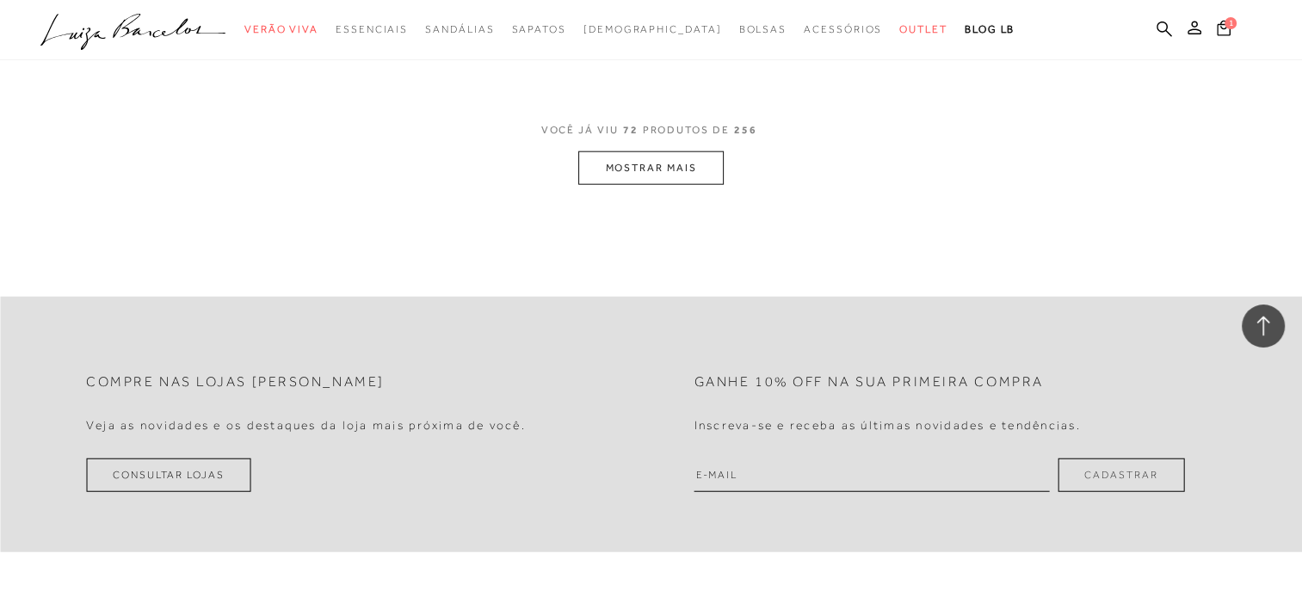
click at [647, 169] on button "MOSTRAR MAIS" at bounding box center [650, 168] width 145 height 34
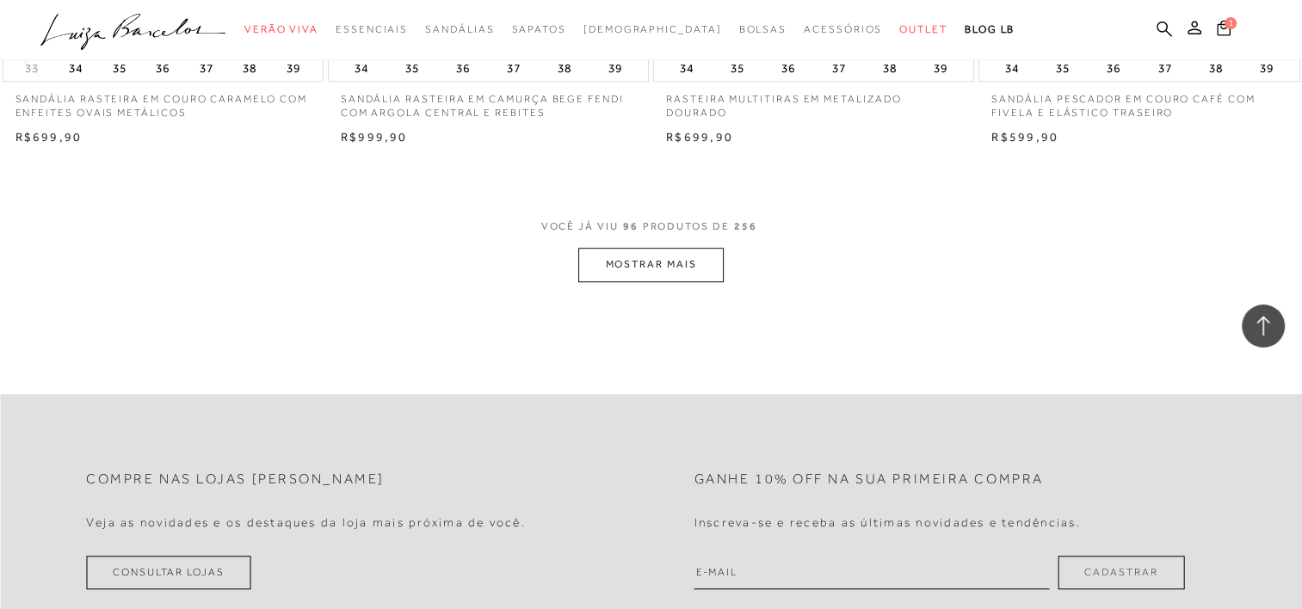
scroll to position [14372, 0]
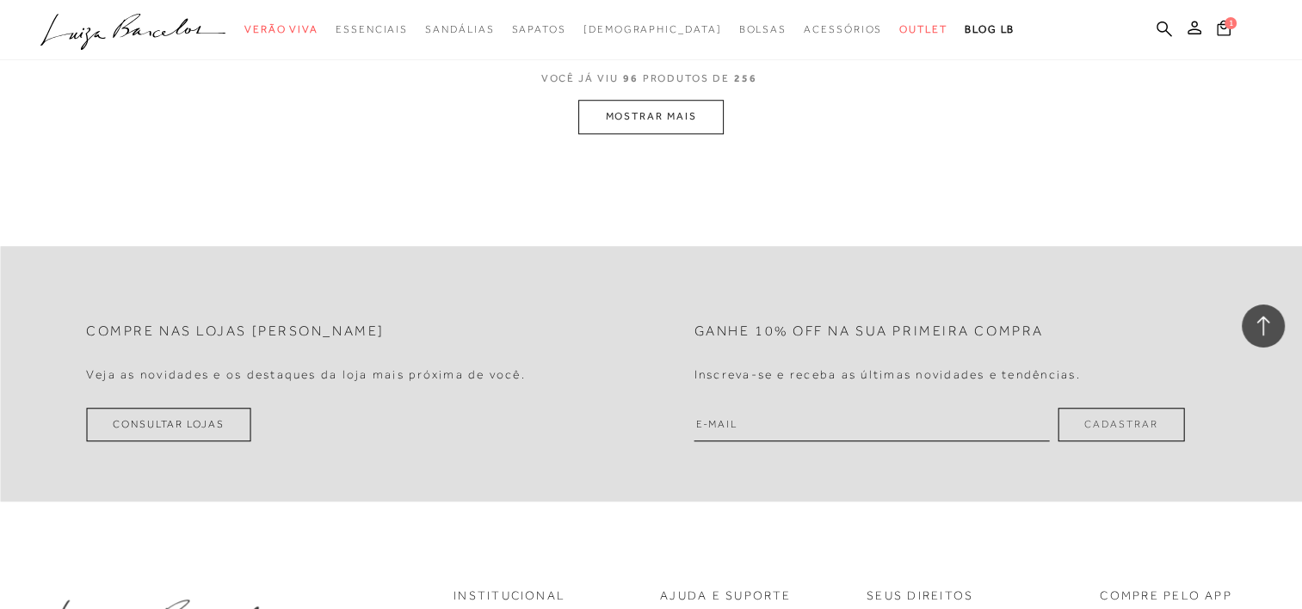
click at [697, 116] on button "MOSTRAR MAIS" at bounding box center [650, 117] width 145 height 34
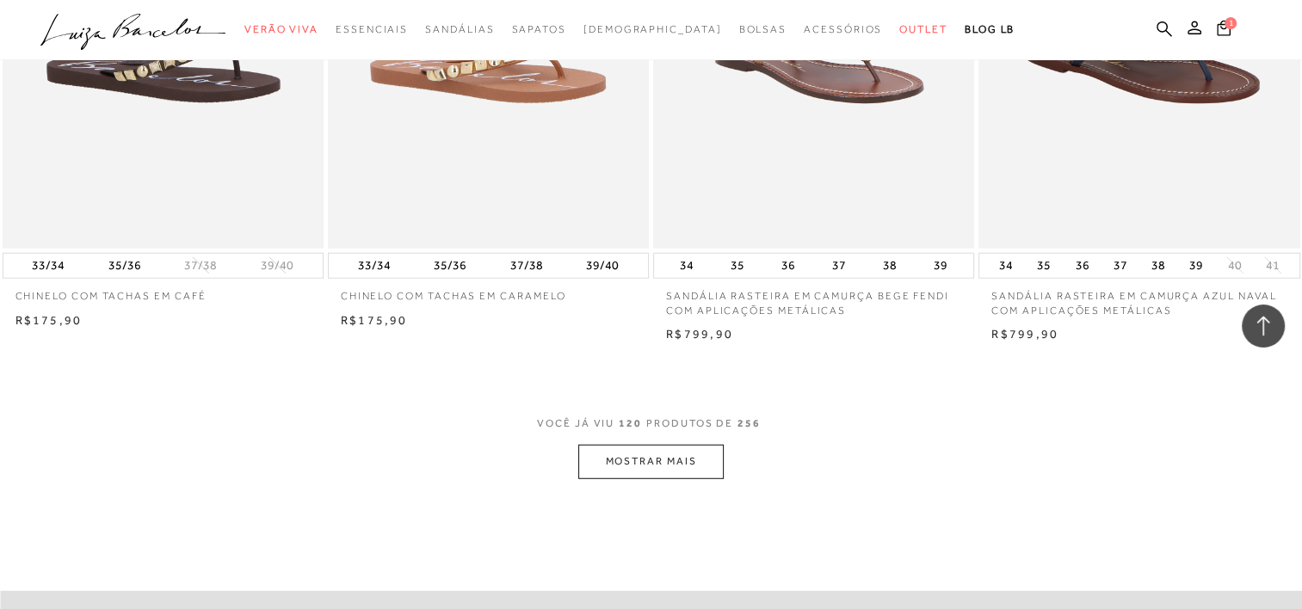
scroll to position [17862, 0]
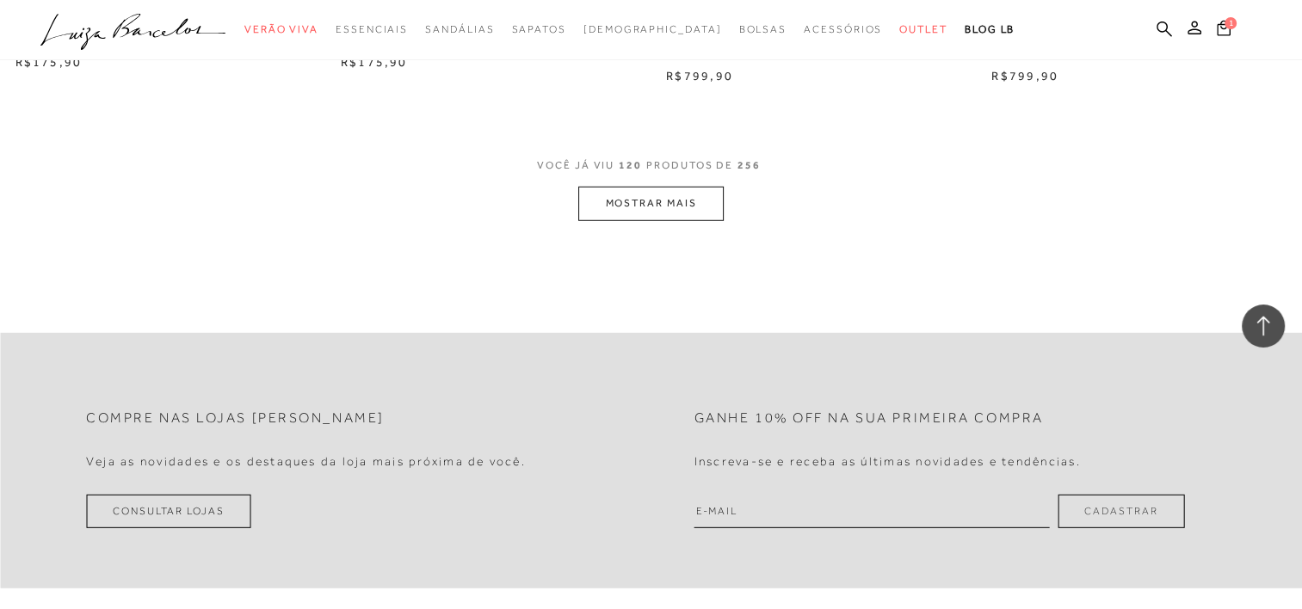
click at [701, 188] on button "MOSTRAR MAIS" at bounding box center [650, 204] width 145 height 34
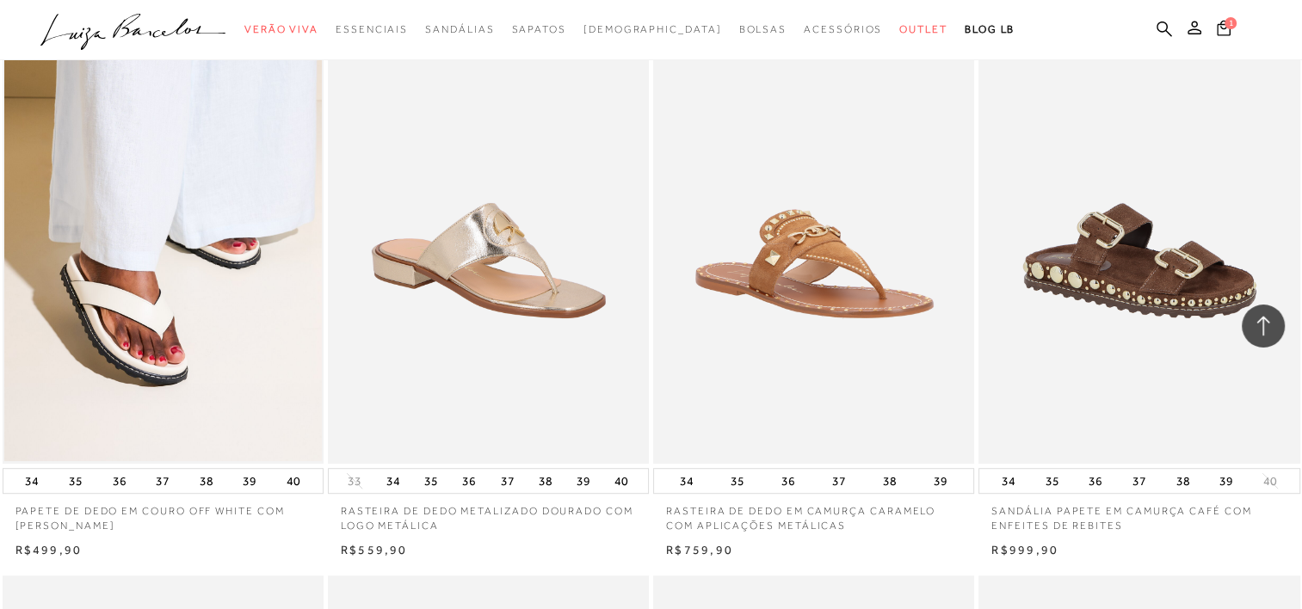
scroll to position [19755, 0]
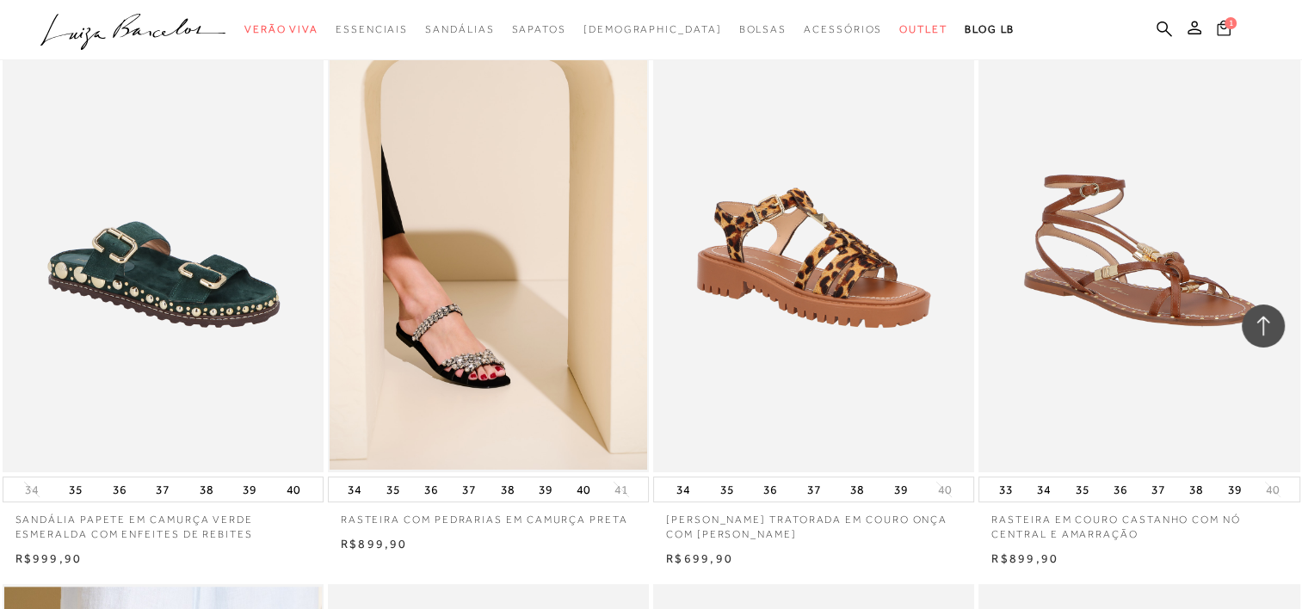
click at [1229, 30] on icon at bounding box center [1224, 27] width 14 height 15
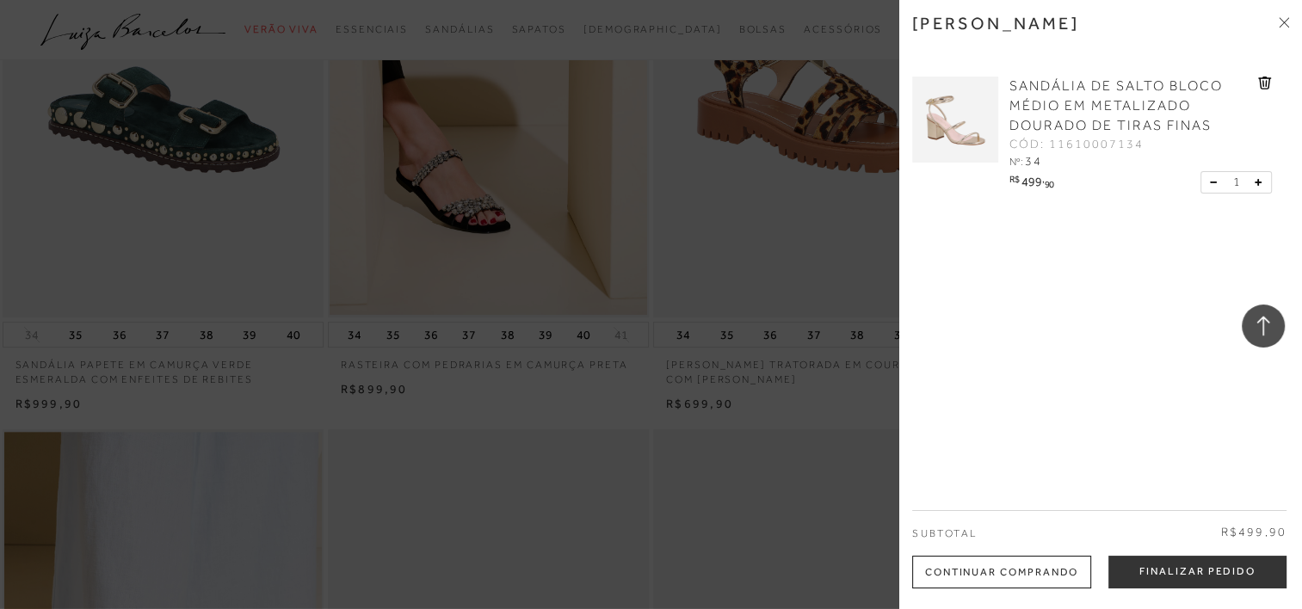
scroll to position [20186, 0]
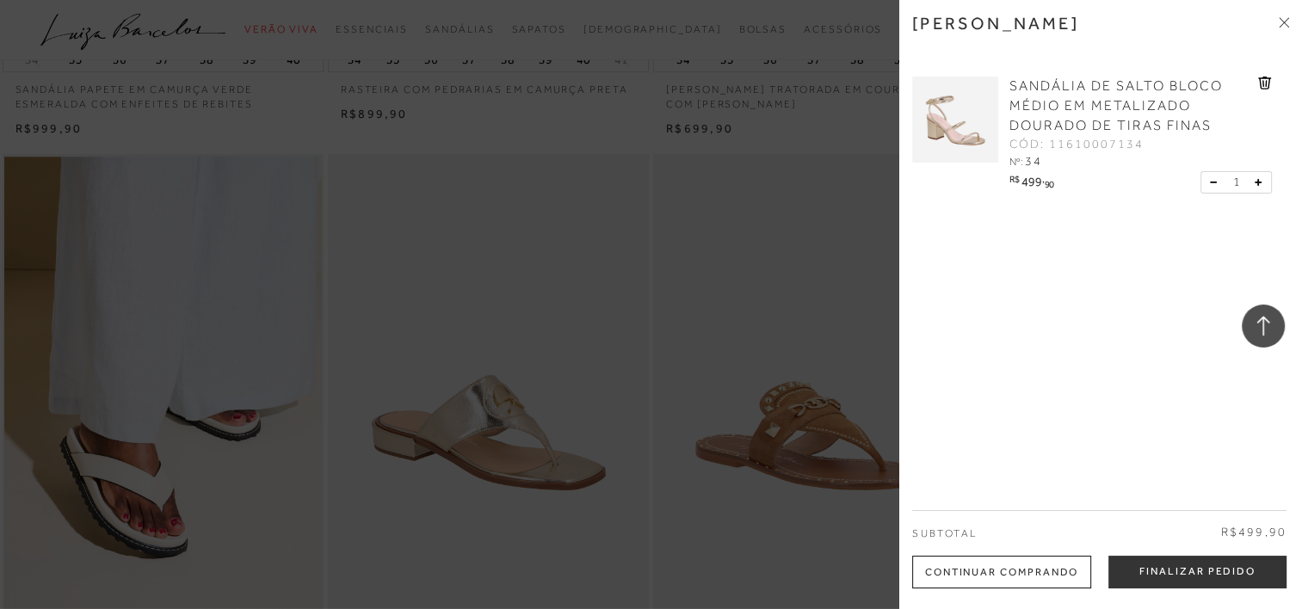
click at [1044, 575] on div "Continuar Comprando" at bounding box center [1001, 572] width 179 height 33
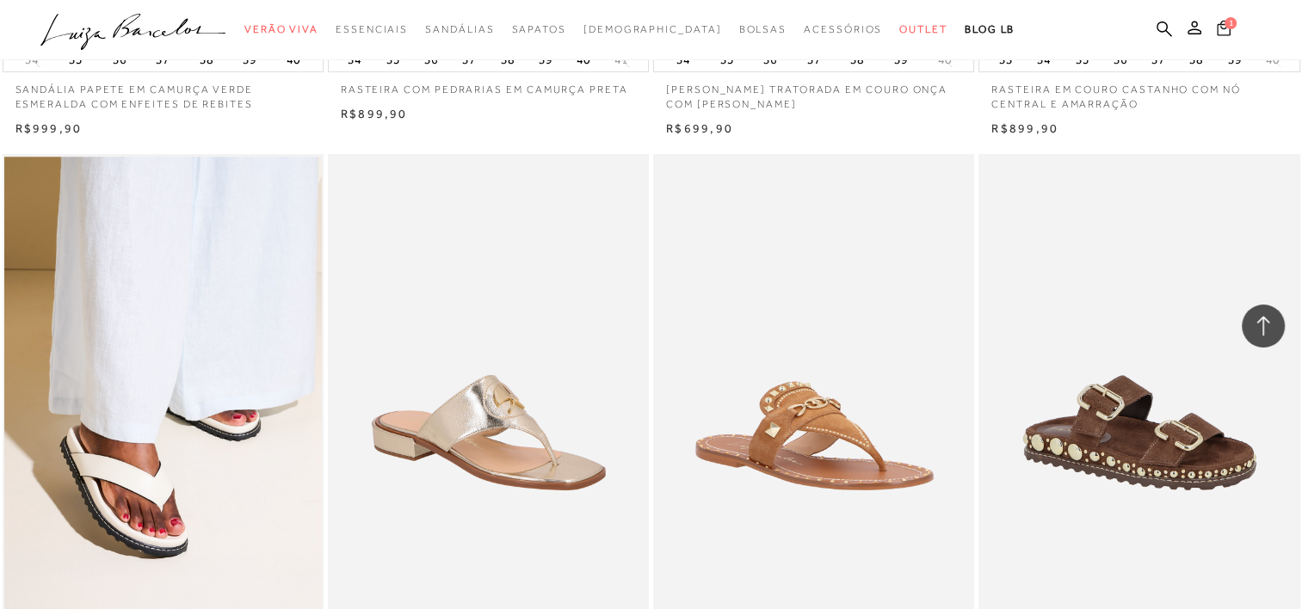
click at [1224, 31] on icon at bounding box center [1224, 28] width 14 height 16
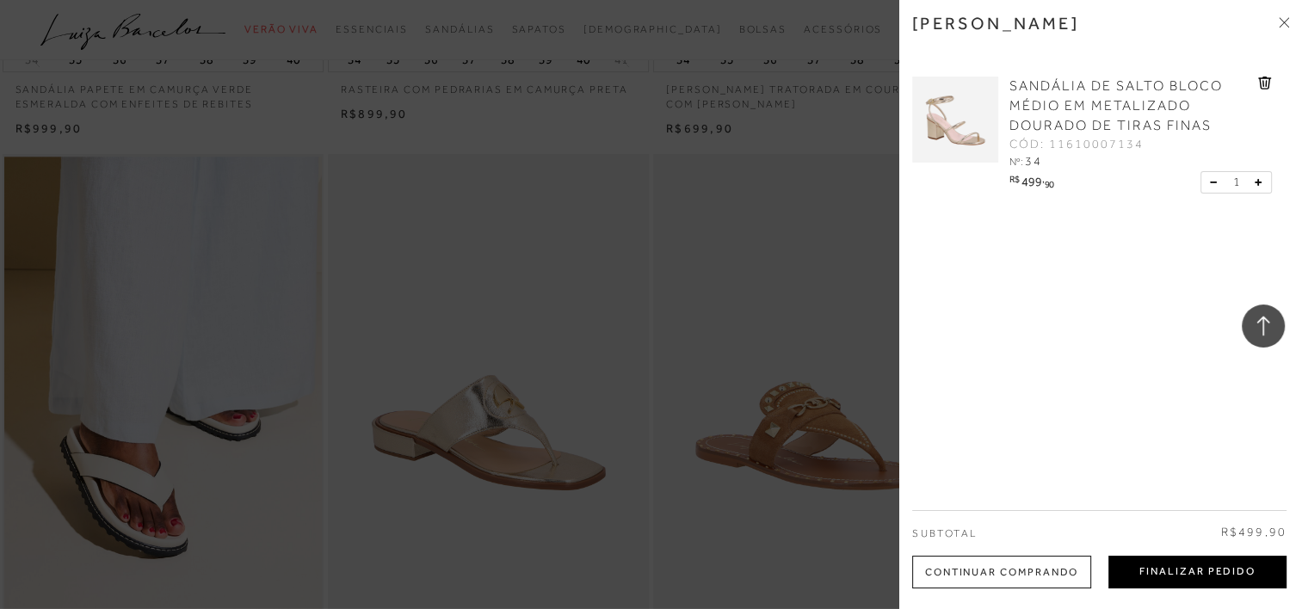
click at [1226, 588] on button "Finalizar Pedido" at bounding box center [1197, 572] width 178 height 33
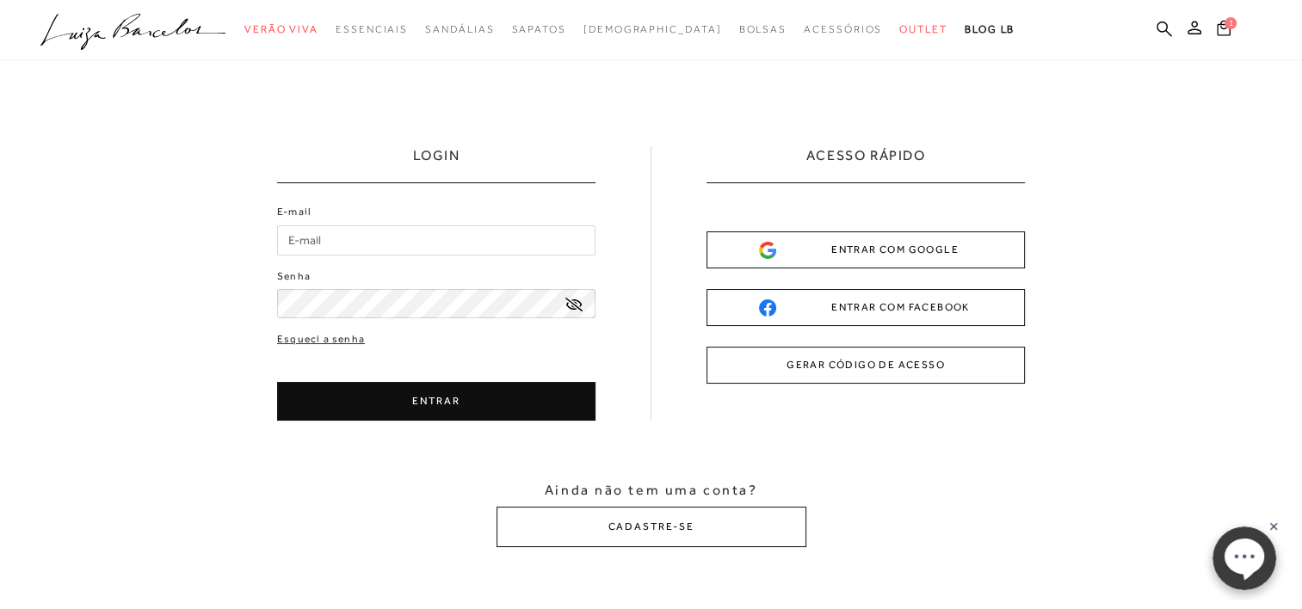
click at [888, 248] on div "ENTRAR COM GOOGLE" at bounding box center [865, 250] width 213 height 18
click at [368, 234] on input "E-mail" at bounding box center [436, 240] width 318 height 30
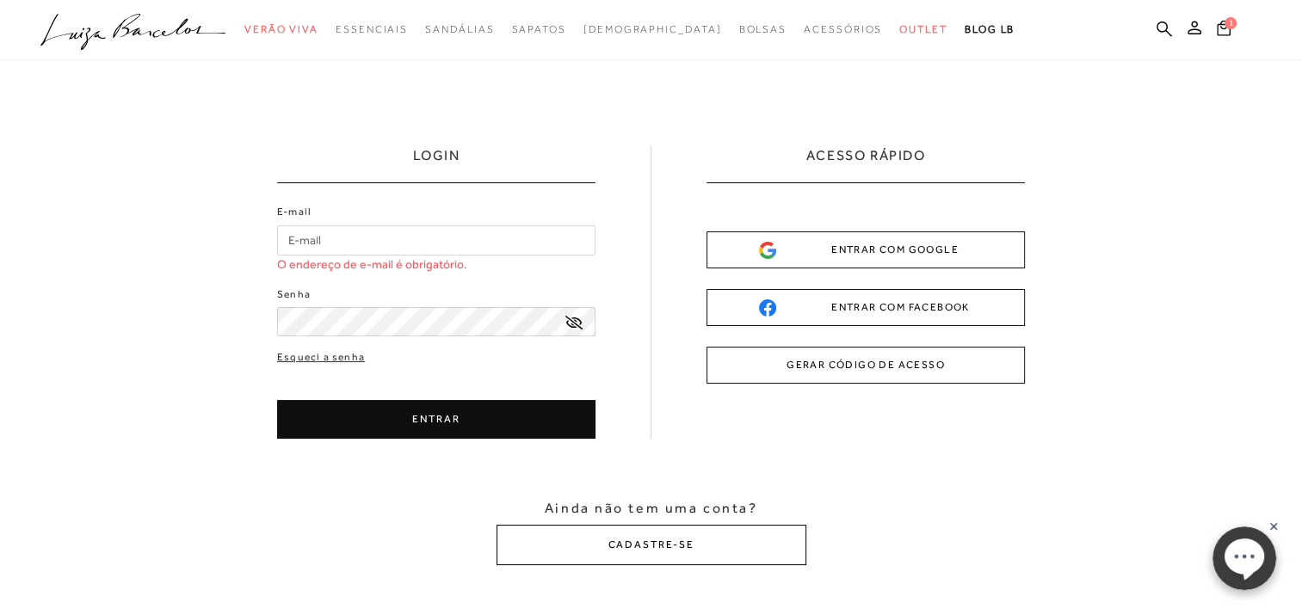
click at [716, 534] on button "CADASTRE-SE" at bounding box center [652, 545] width 310 height 40
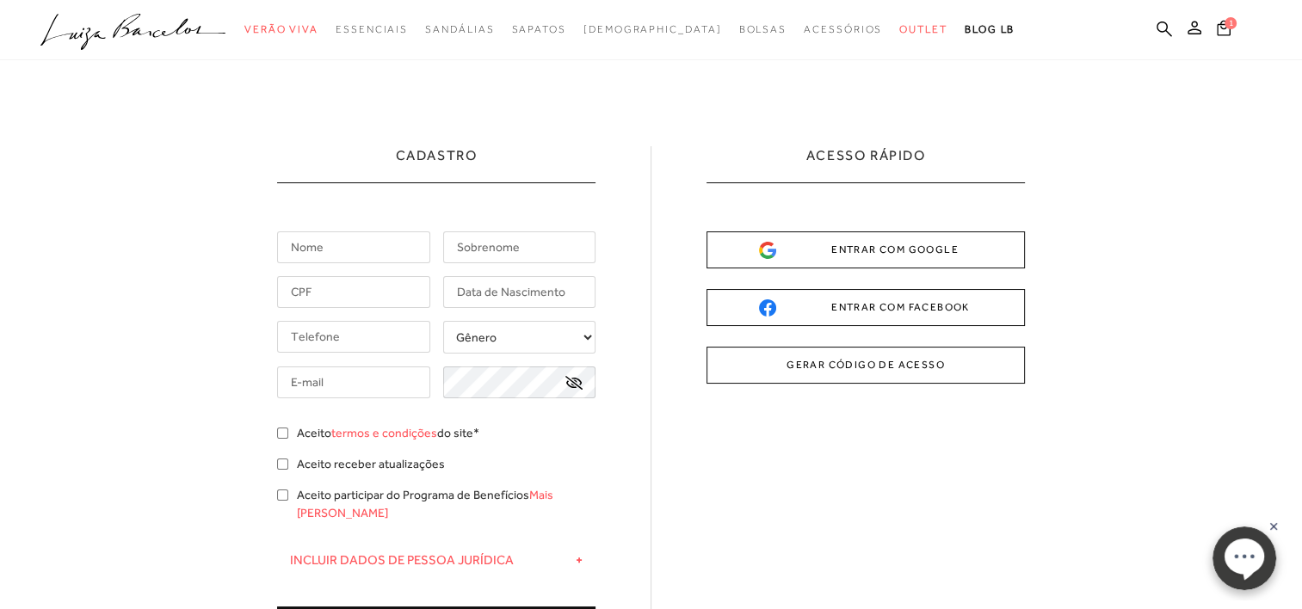
drag, startPoint x: 373, startPoint y: 234, endPoint x: 386, endPoint y: 253, distance: 22.9
click at [373, 234] on input "text" at bounding box center [353, 247] width 153 height 32
type input "[PERSON_NAME]"
type input "Ciabotti Piacentini"
click at [361, 286] on input "text" at bounding box center [353, 292] width 153 height 32
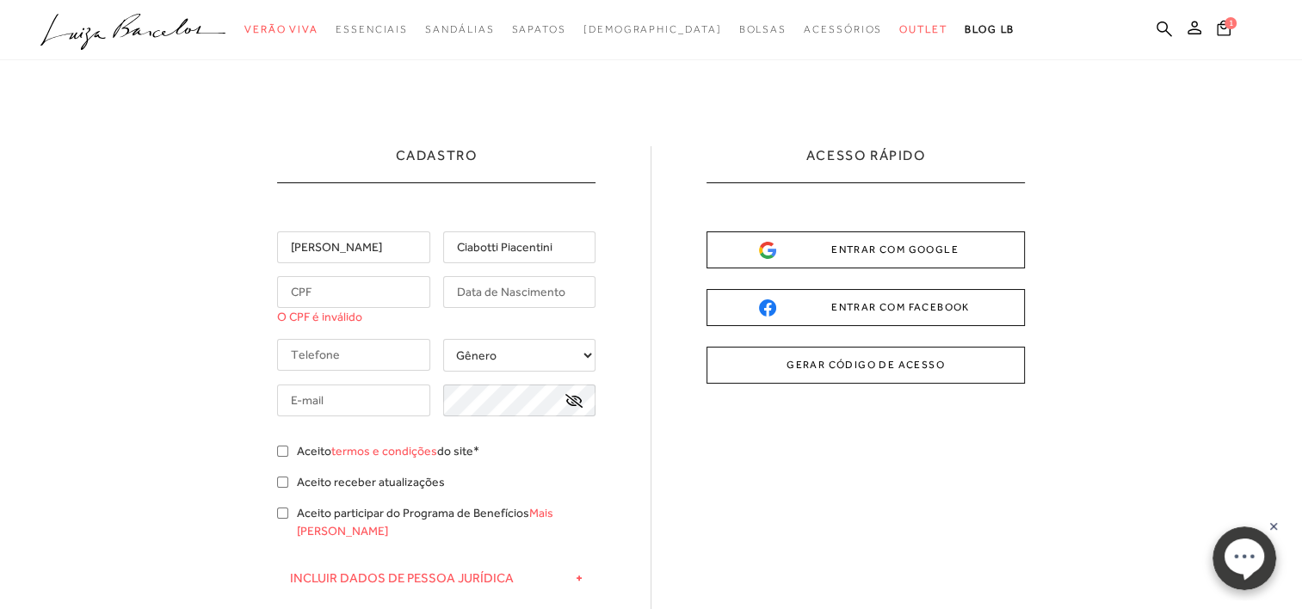
type input "1"
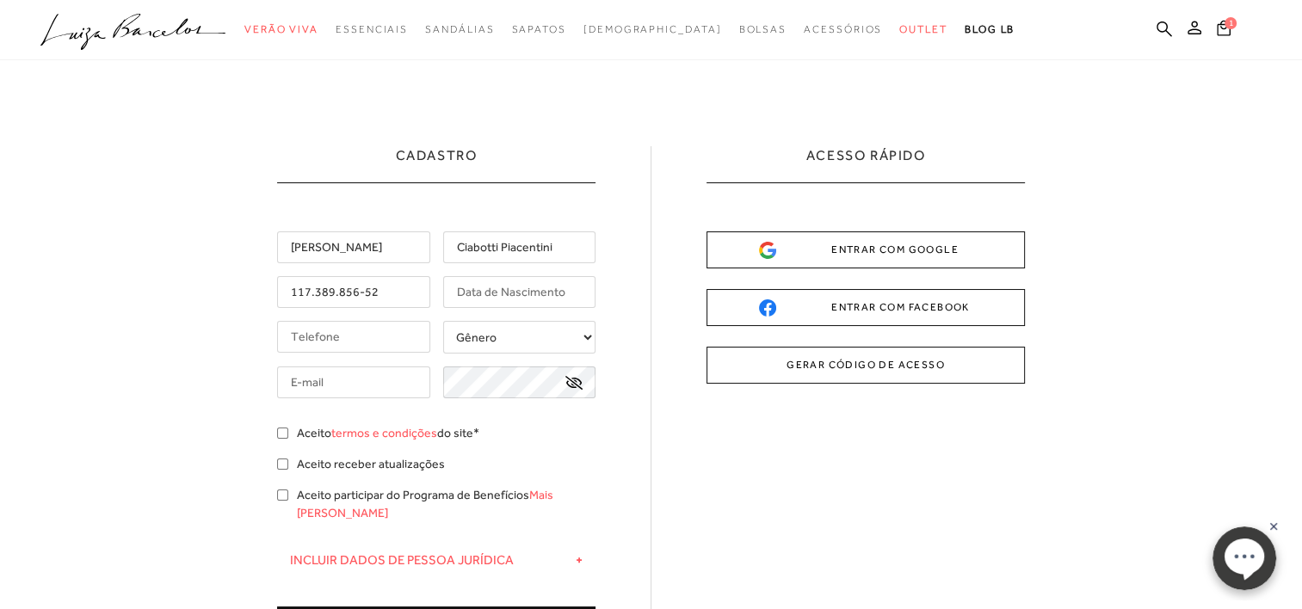
type input "117.389.856-52"
click at [538, 287] on input "text" at bounding box center [519, 292] width 153 height 32
type input "[DATE]"
click at [327, 341] on input "tel" at bounding box center [353, 337] width 153 height 32
type input "[PHONE_NUMBER]"
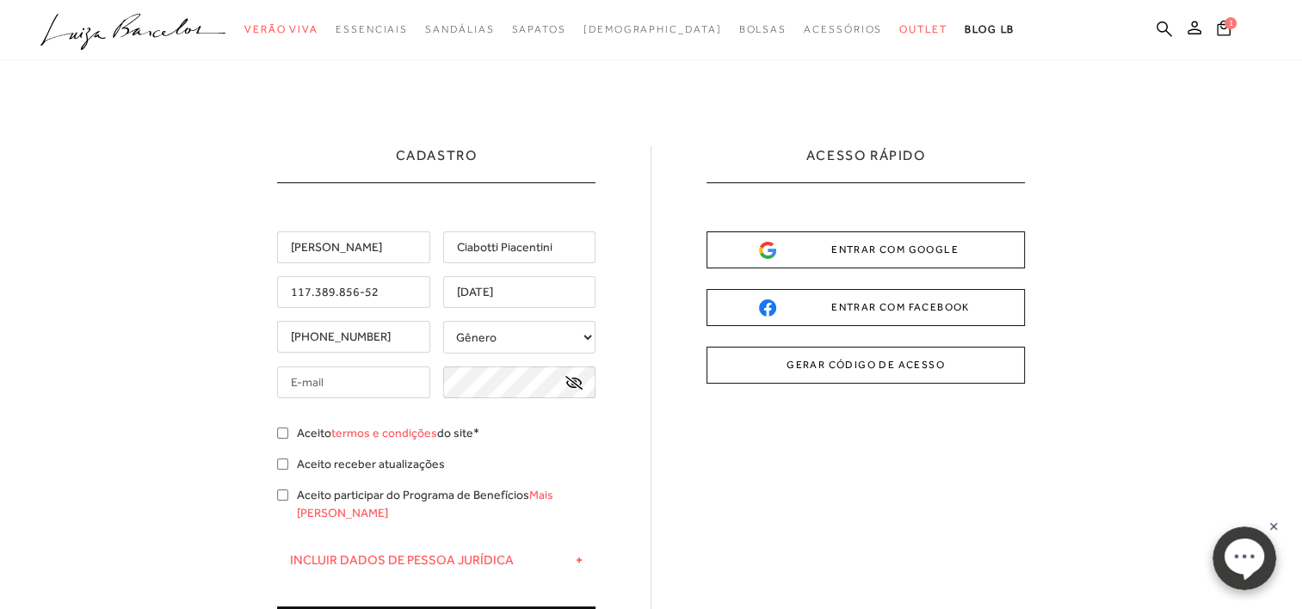
click at [500, 333] on select "Gênero Feminino Masculino" at bounding box center [519, 337] width 153 height 33
select select
click at [443, 321] on select "Gênero Feminino Masculino" at bounding box center [519, 337] width 153 height 33
click at [330, 378] on input "text" at bounding box center [353, 383] width 153 height 32
type input "a"
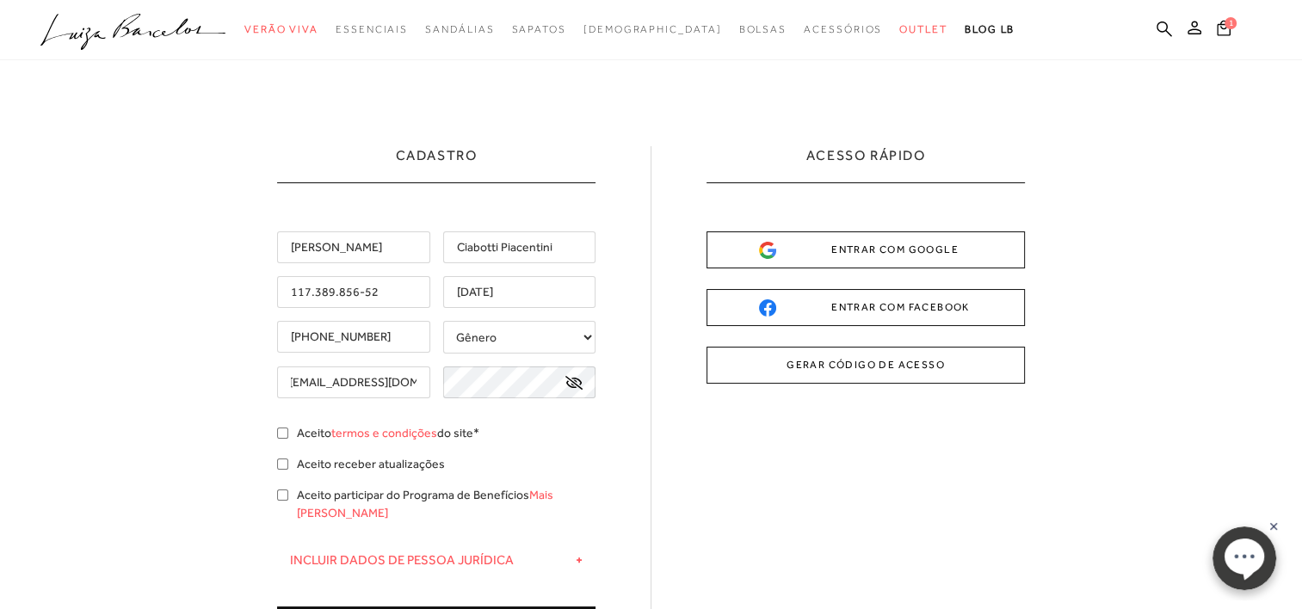
scroll to position [0, 6]
type input "[EMAIL_ADDRESS][DOMAIN_NAME]"
click at [280, 432] on div "[PERSON_NAME] Ciabotti Piacentini 117.389.856-52 [DATE] [PHONE_NUMBER] Gênero F…" at bounding box center [436, 438] width 318 height 414
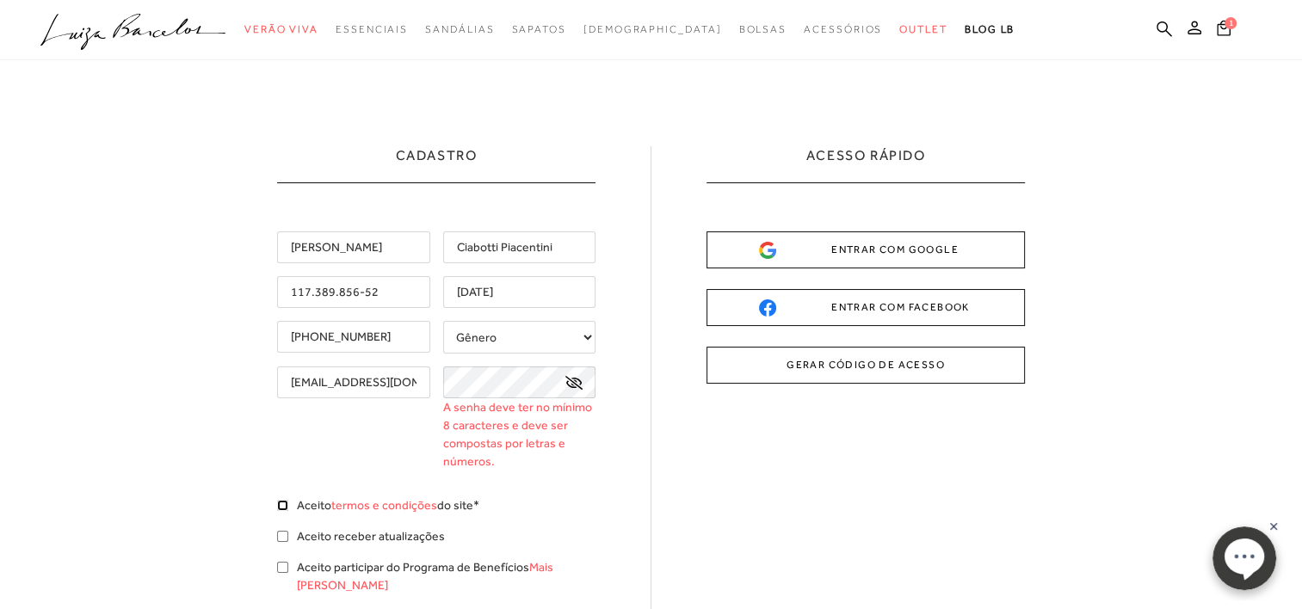
click at [277, 500] on input "Aceito termos e condições do site*" at bounding box center [282, 505] width 11 height 11
checkbox input "true"
click at [576, 381] on icon at bounding box center [573, 383] width 17 height 14
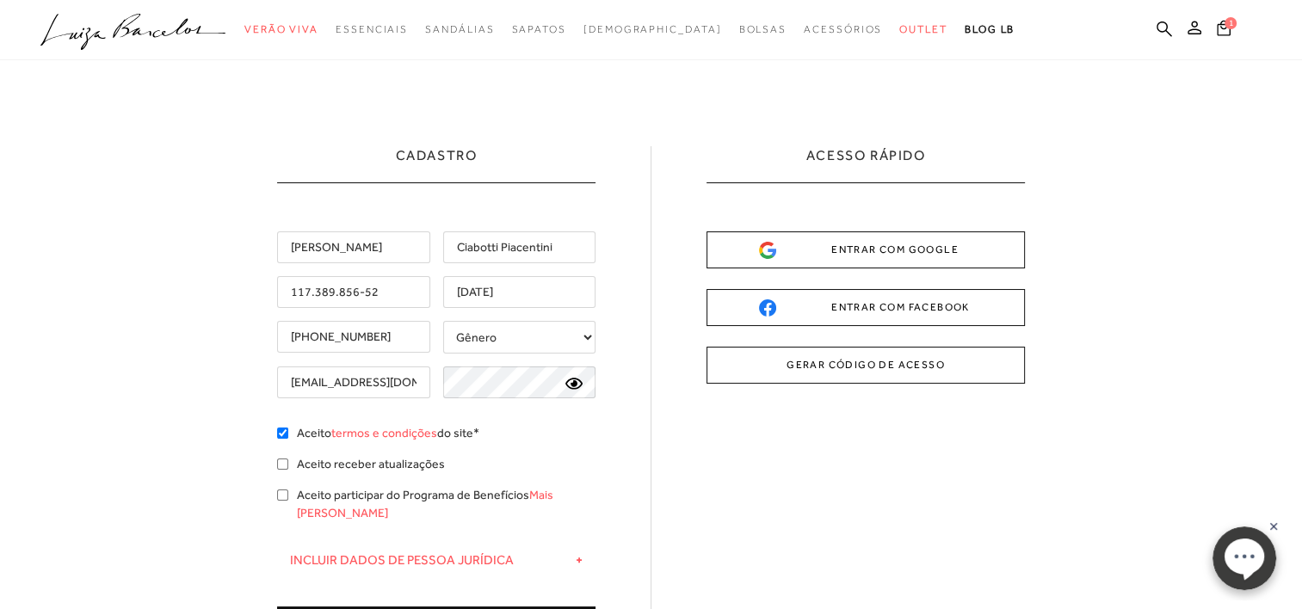
scroll to position [86, 0]
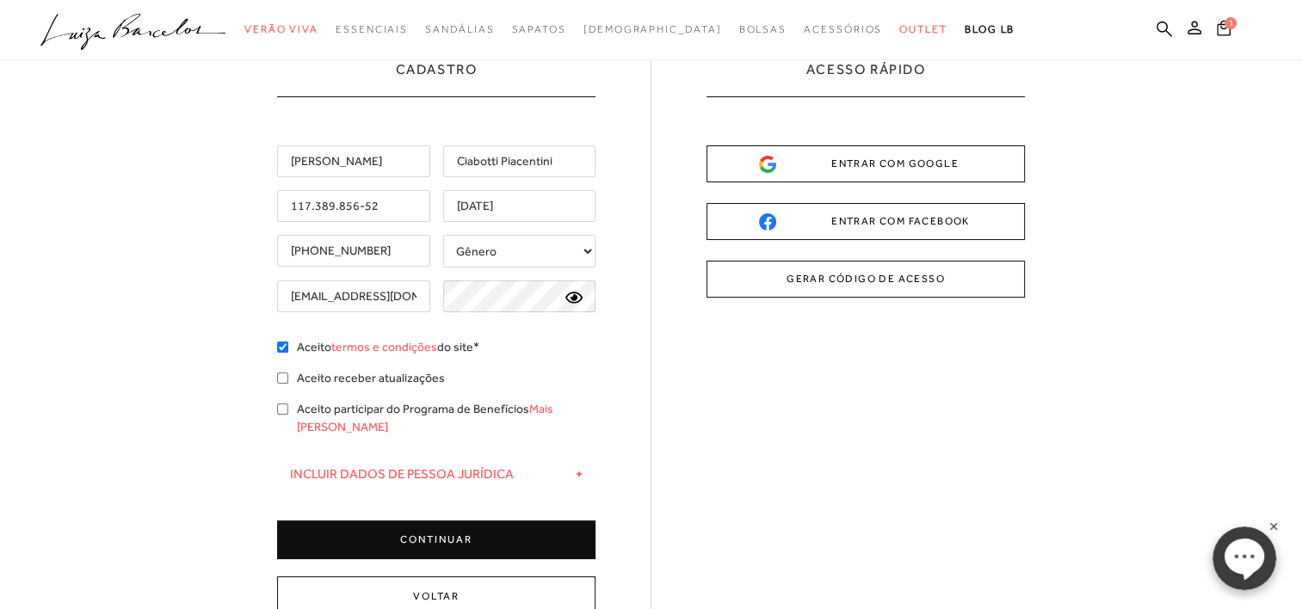
click at [453, 527] on button "CONTINUAR" at bounding box center [436, 540] width 318 height 39
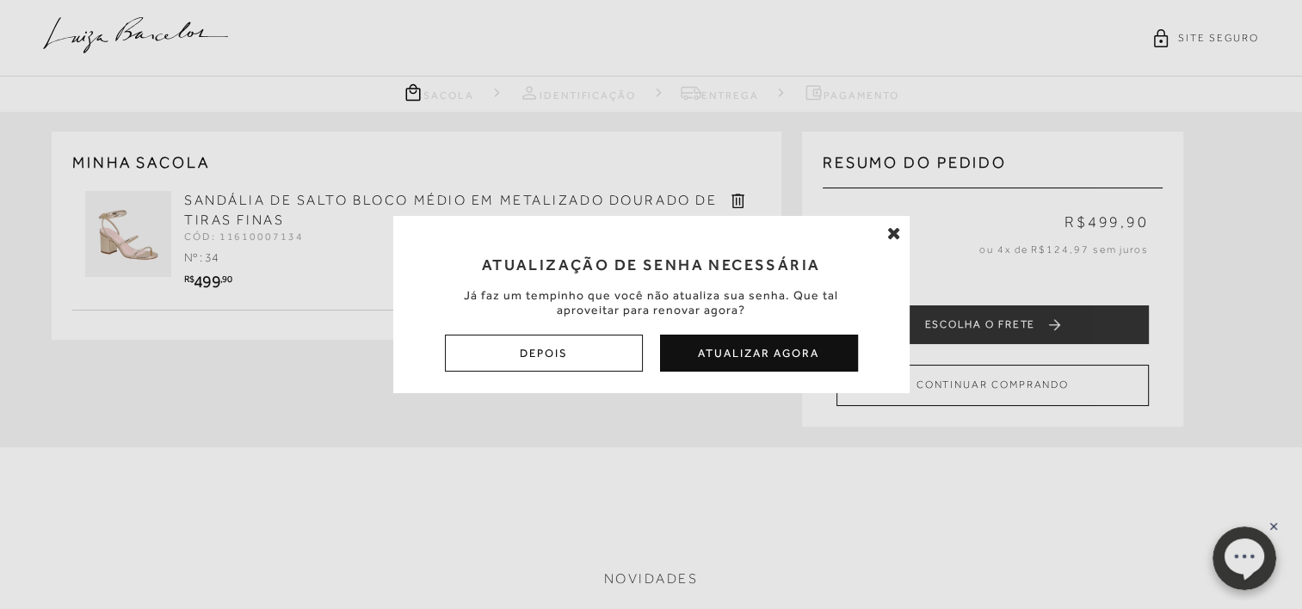
click at [743, 348] on button "Atualizar Agora" at bounding box center [759, 353] width 198 height 37
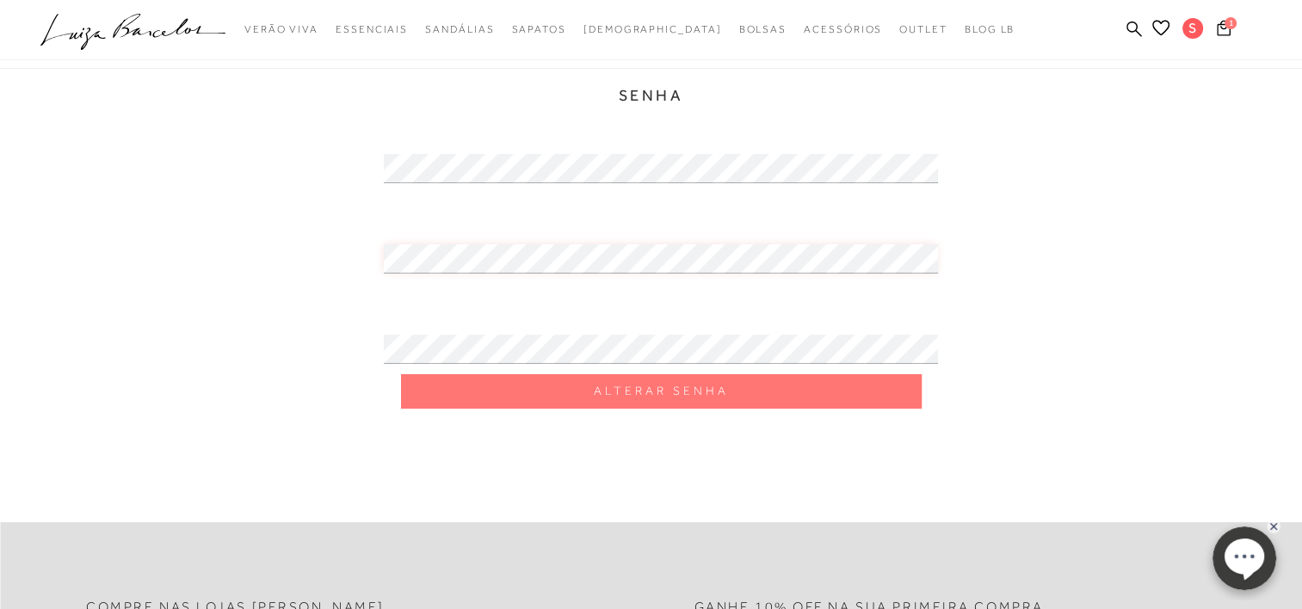
scroll to position [430, 0]
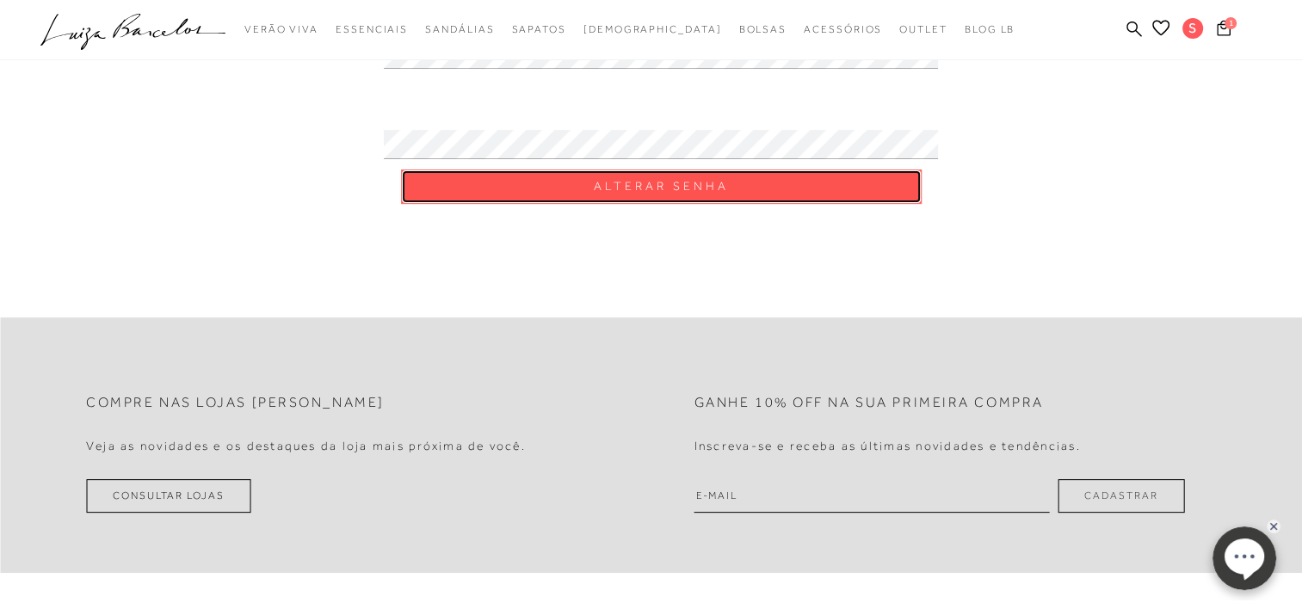
click at [688, 196] on button "Alterar Senha" at bounding box center [661, 187] width 521 height 34
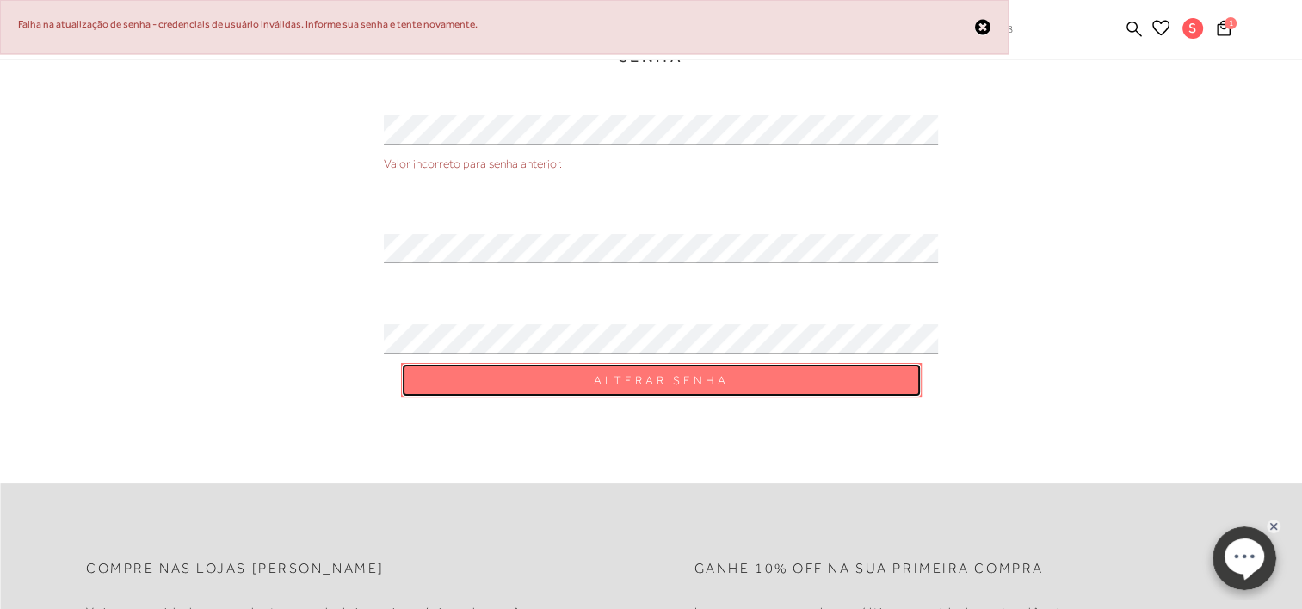
scroll to position [172, 0]
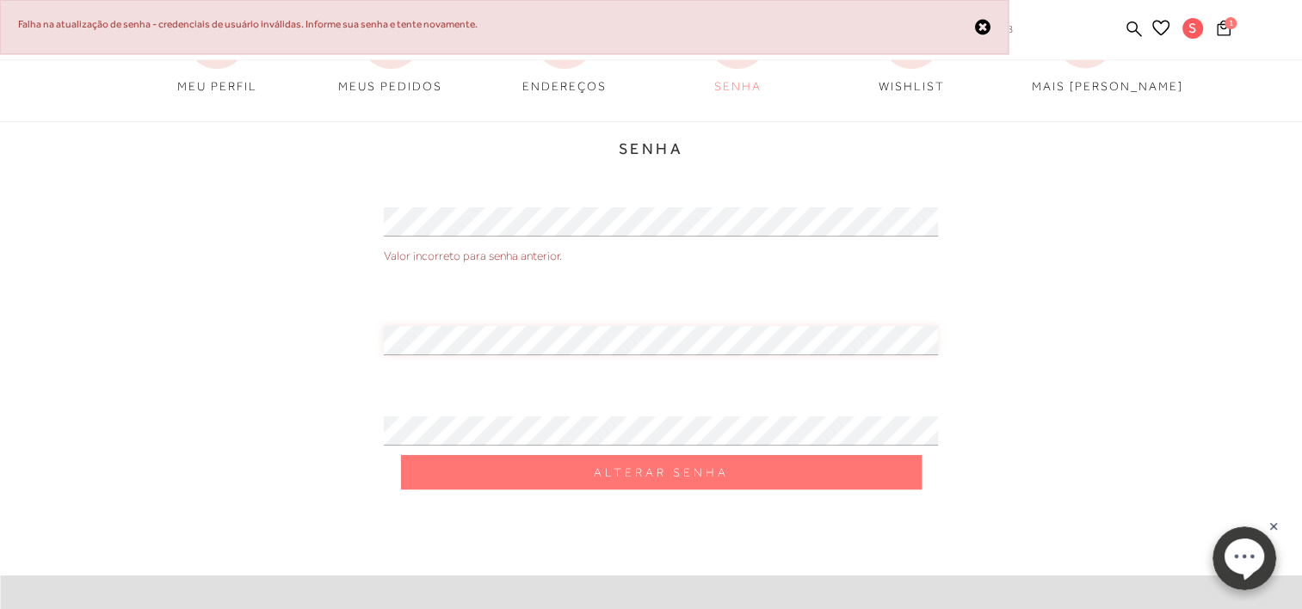
click at [386, 337] on div "Informar senha atual Valor incorreto para senha anterior. Valor incorreto para …" at bounding box center [650, 326] width 1015 height 259
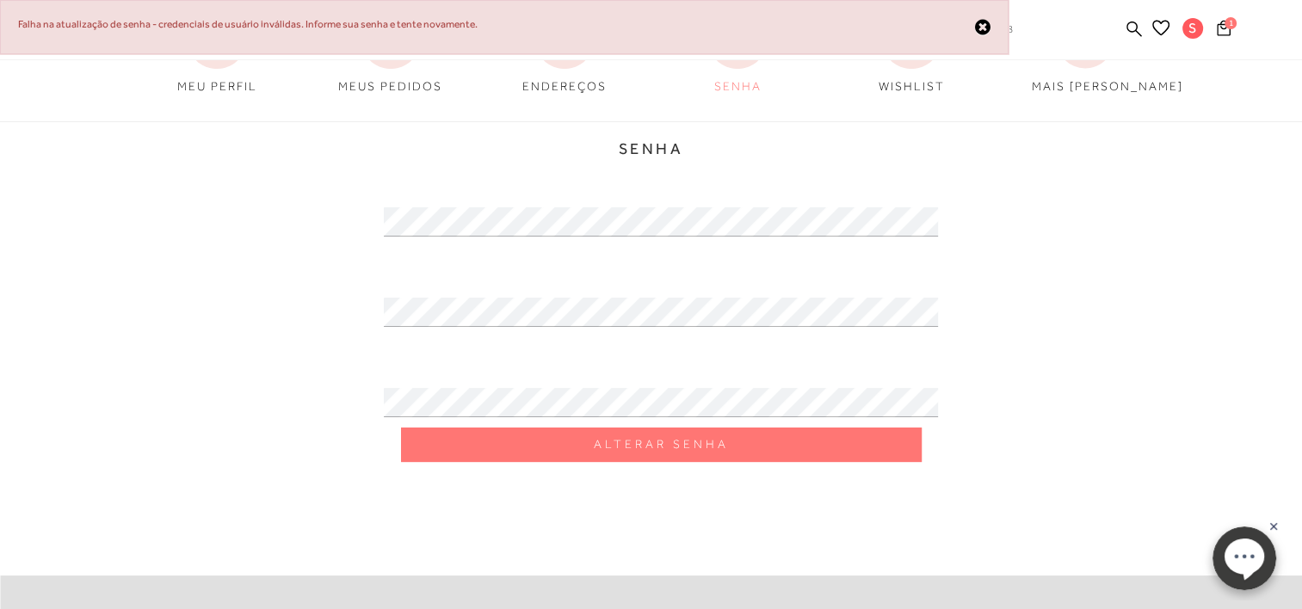
click at [855, 479] on div "Senha MEU PERFIL MEUS PEDIDOS [GEOGRAPHIC_DATA]" at bounding box center [651, 159] width 1302 height 661
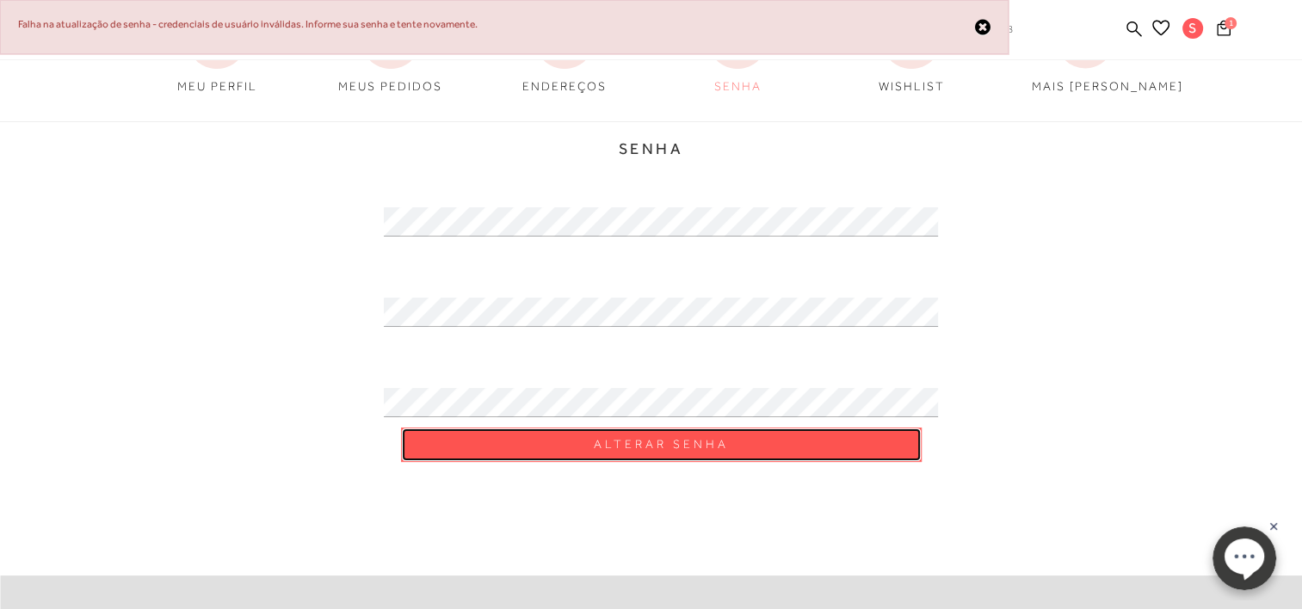
click at [843, 441] on button "Alterar Senha" at bounding box center [661, 445] width 521 height 34
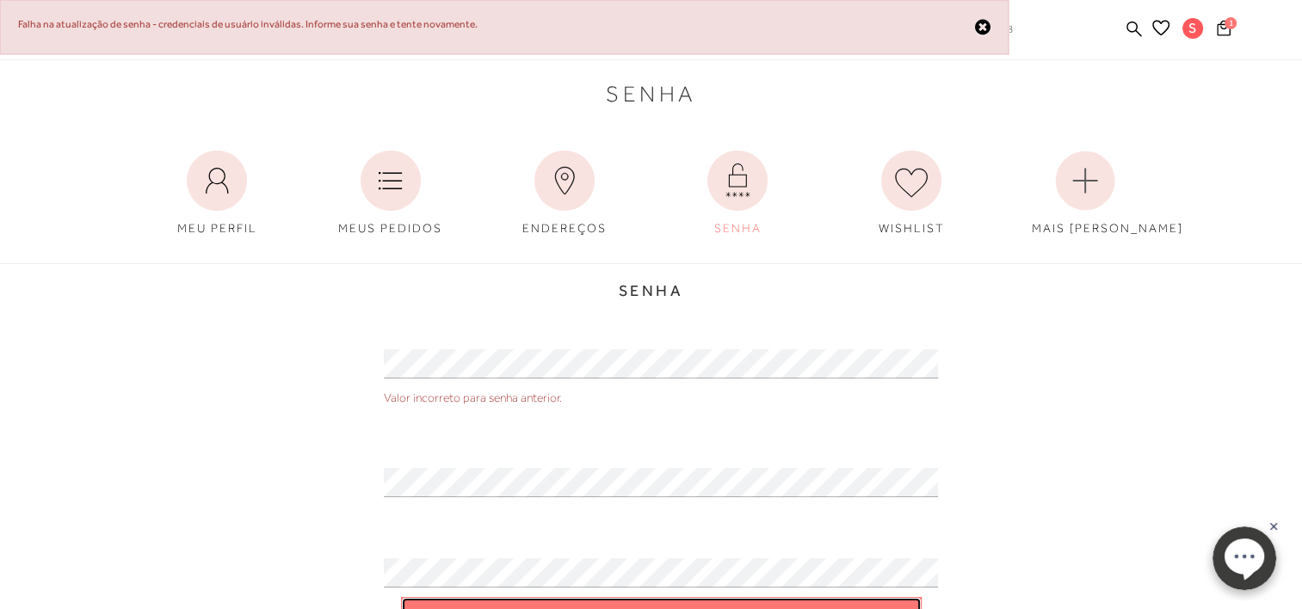
scroll to position [0, 0]
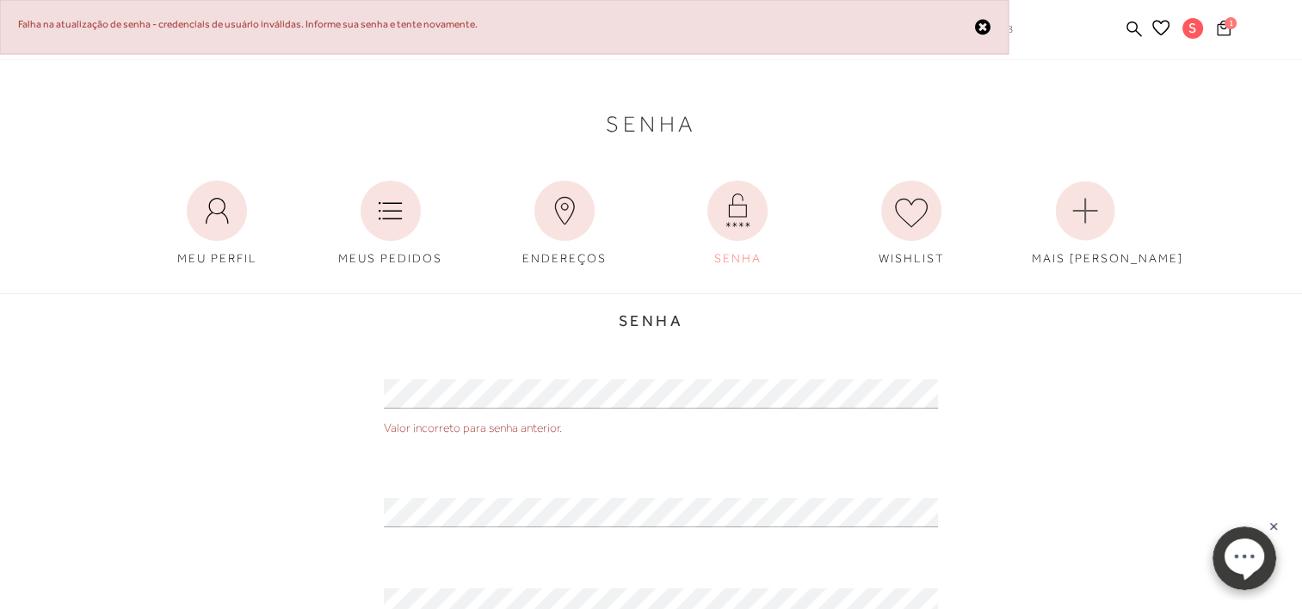
click at [1221, 34] on icon at bounding box center [1224, 27] width 14 height 15
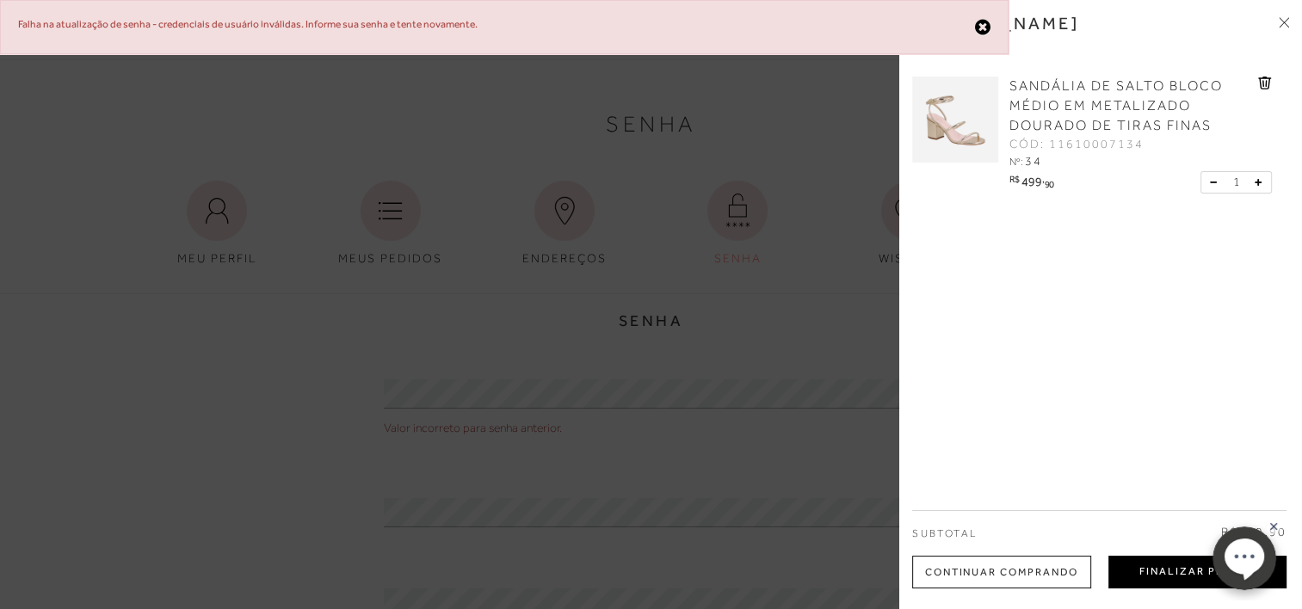
click at [1136, 565] on button "Finalizar Pedido" at bounding box center [1197, 572] width 178 height 33
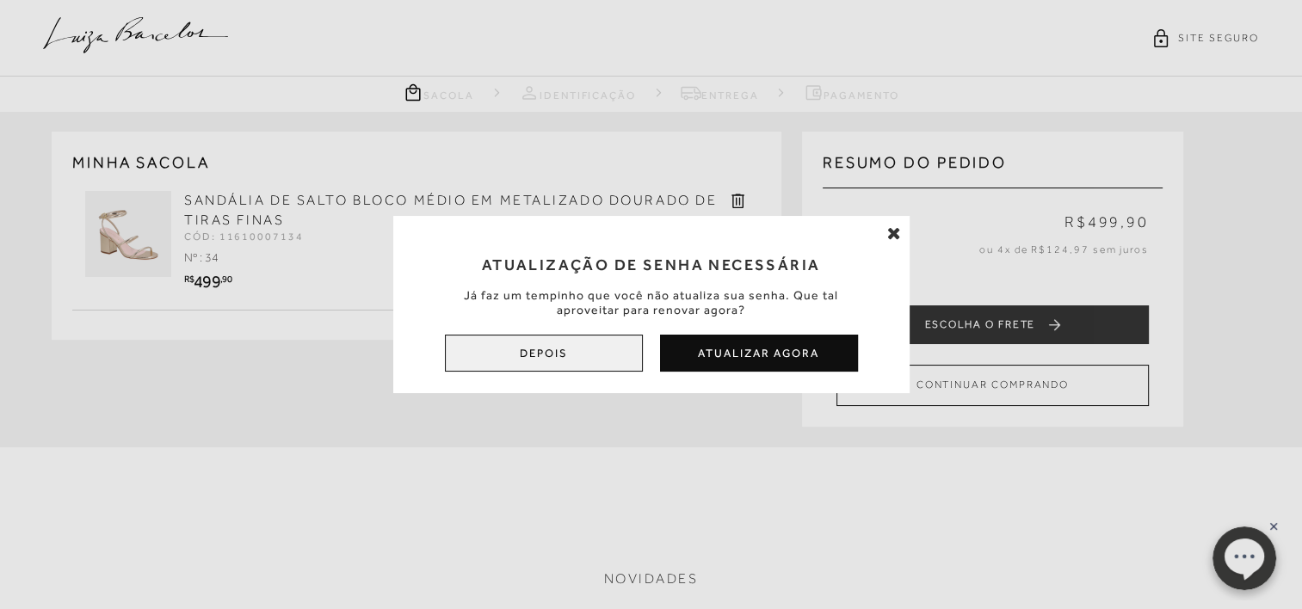
click at [620, 354] on button "Depois" at bounding box center [544, 353] width 198 height 37
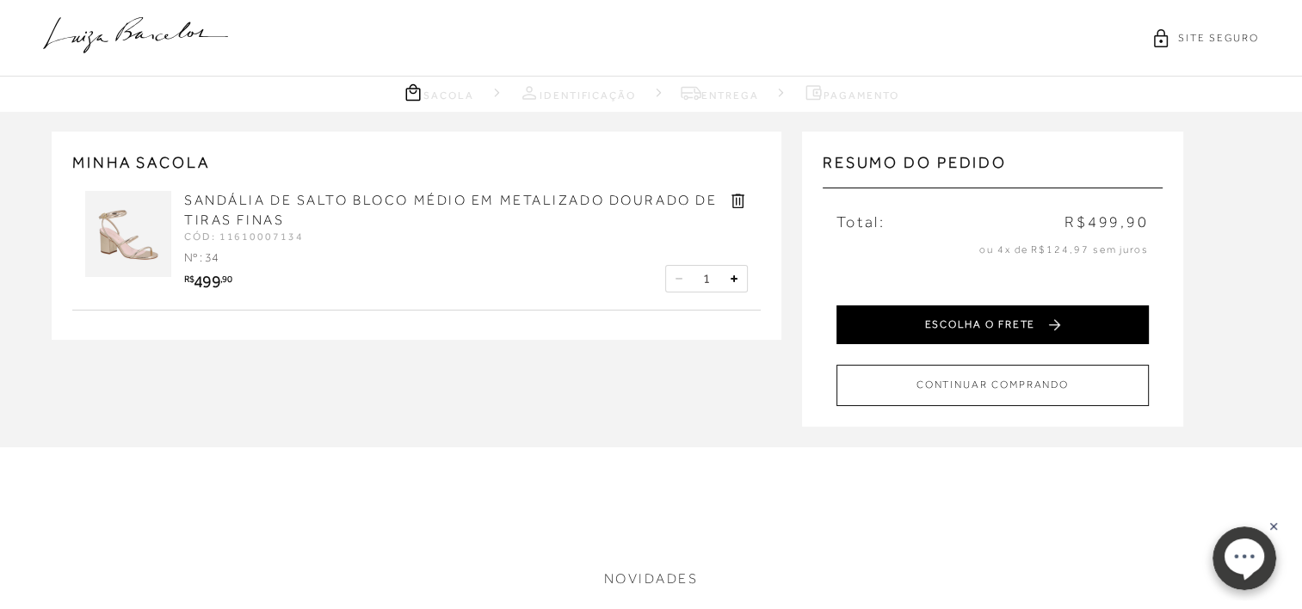
click at [1010, 306] on button "ESCOLHA O FRETE" at bounding box center [992, 325] width 312 height 39
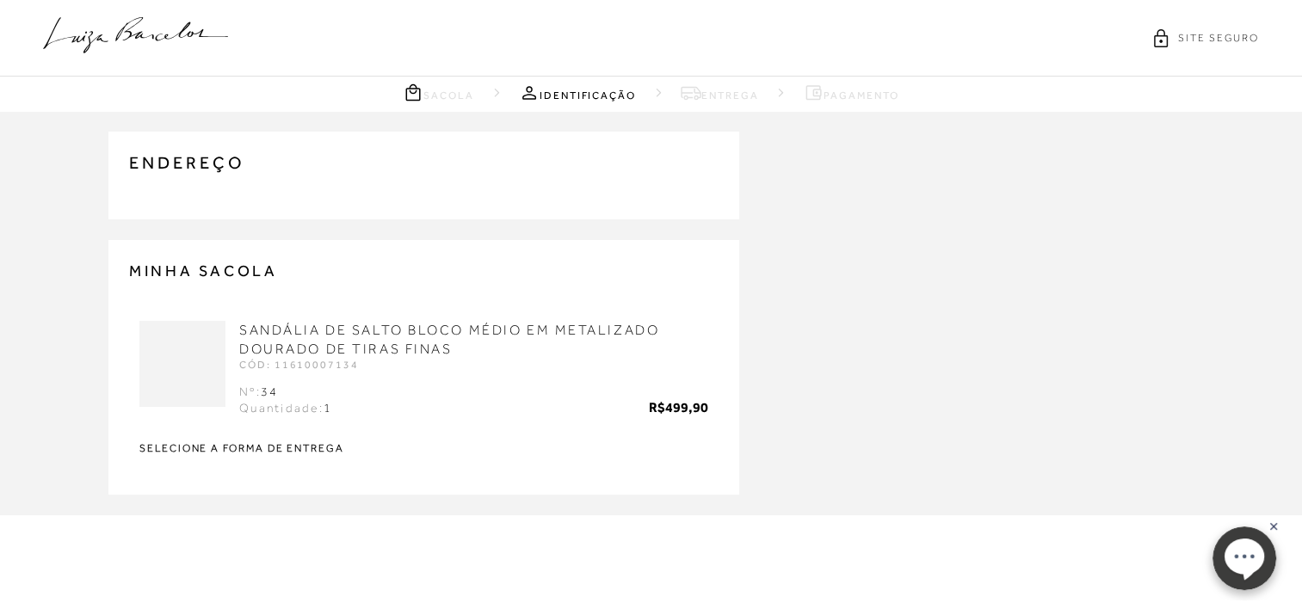
type input "[PHONE_NUMBER]"
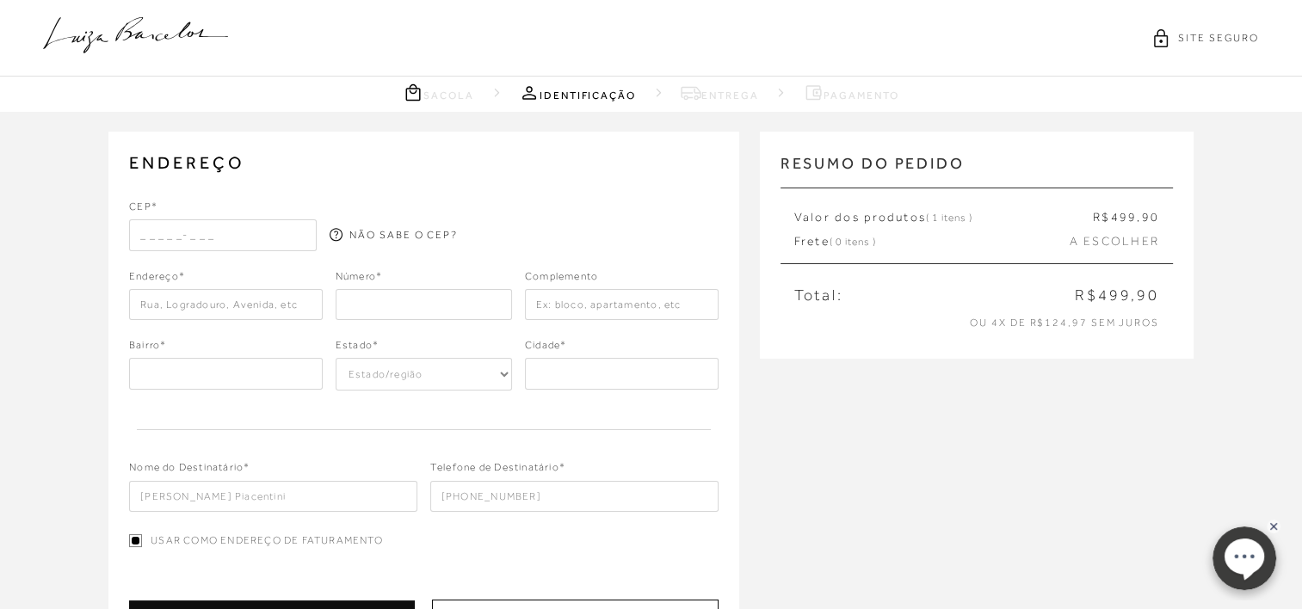
click at [295, 227] on input "text" at bounding box center [223, 234] width 188 height 31
type input "2"
type input "38740-042"
type input "Rua Coronel [PERSON_NAME]"
type input "Centro"
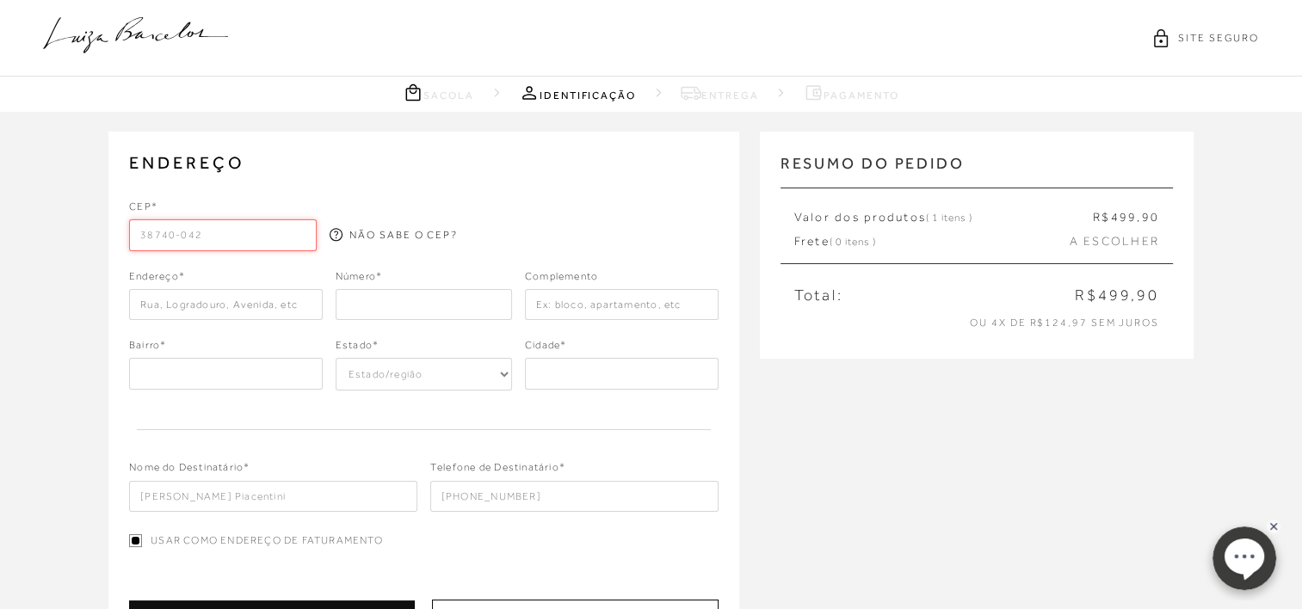
select select "MG"
type input "Patrocínio"
type input "38740-042"
click at [458, 312] on input "number" at bounding box center [424, 304] width 176 height 31
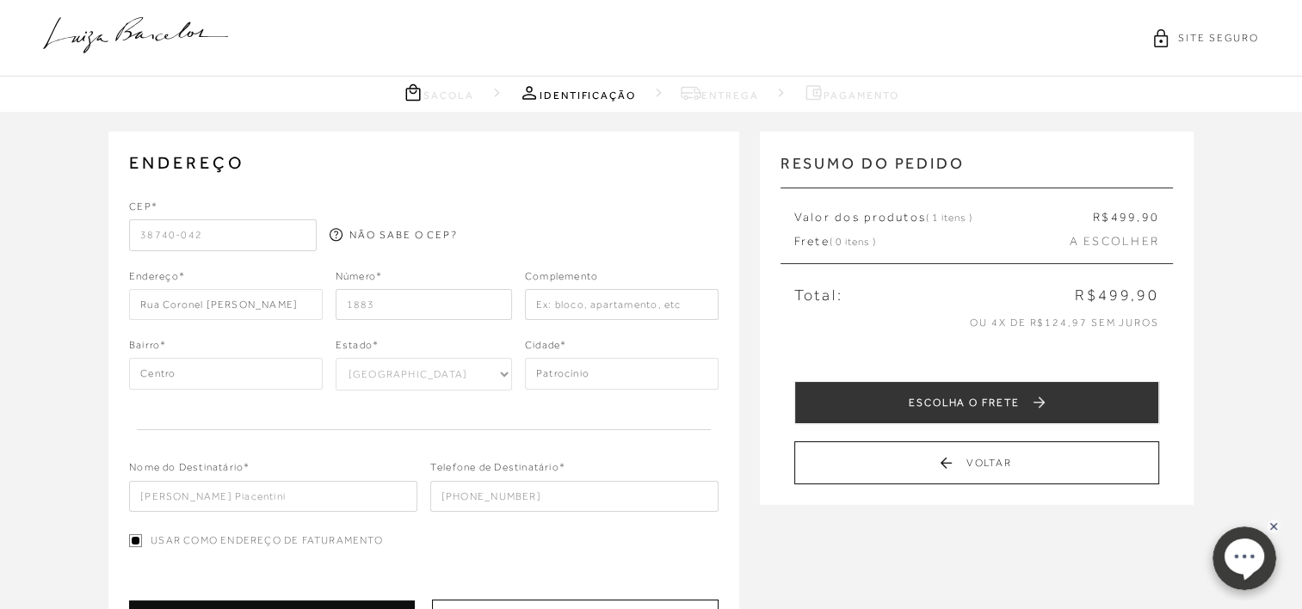
type input "1883"
click at [603, 293] on input "text" at bounding box center [622, 304] width 194 height 31
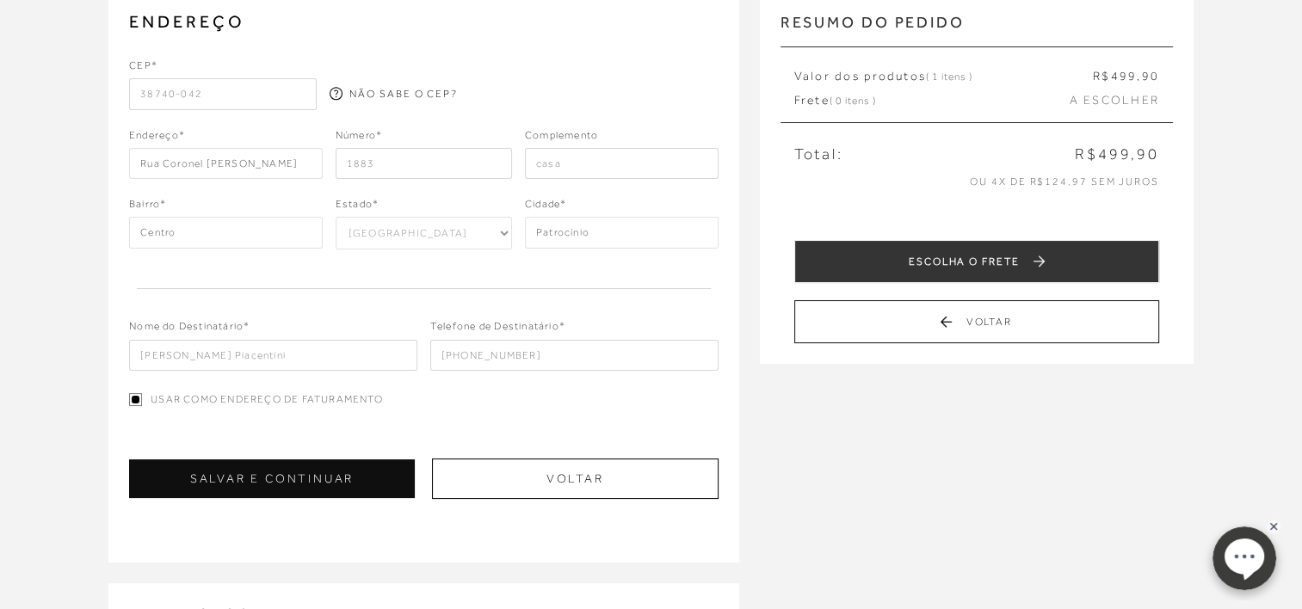
scroll to position [172, 0]
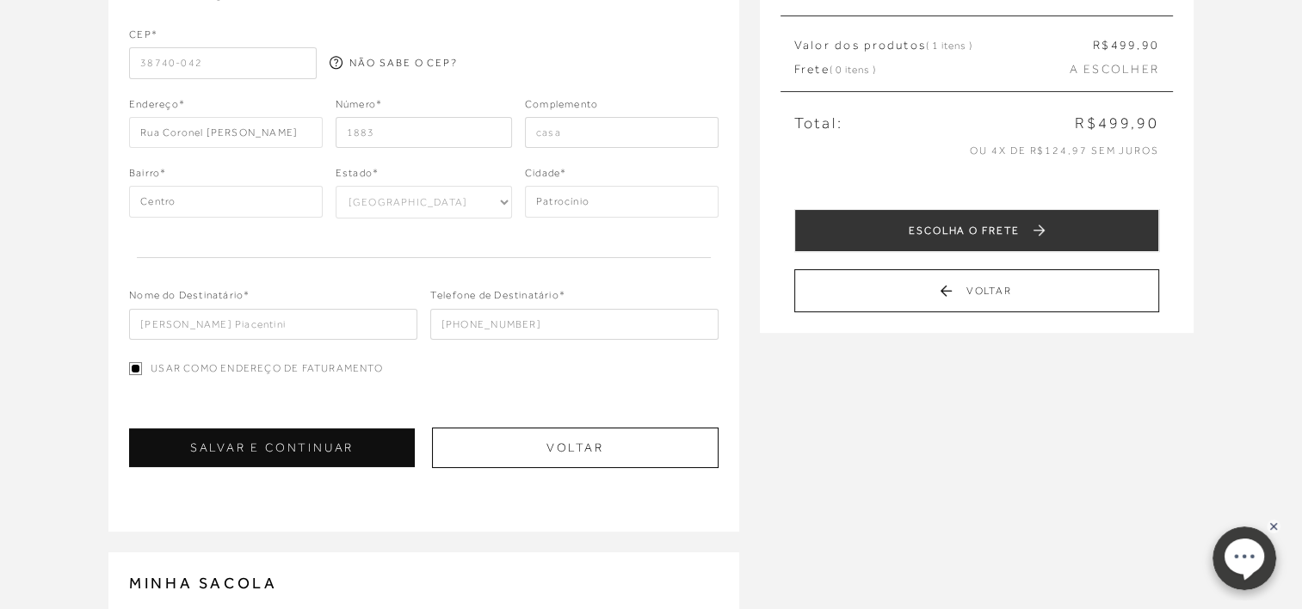
type input "casa"
click at [424, 365] on label "Usar como endereço de faturamento" at bounding box center [423, 368] width 589 height 15
click at [142, 365] on input "Usar como endereço de faturamento" at bounding box center [135, 368] width 13 height 13
checkbox input "false"
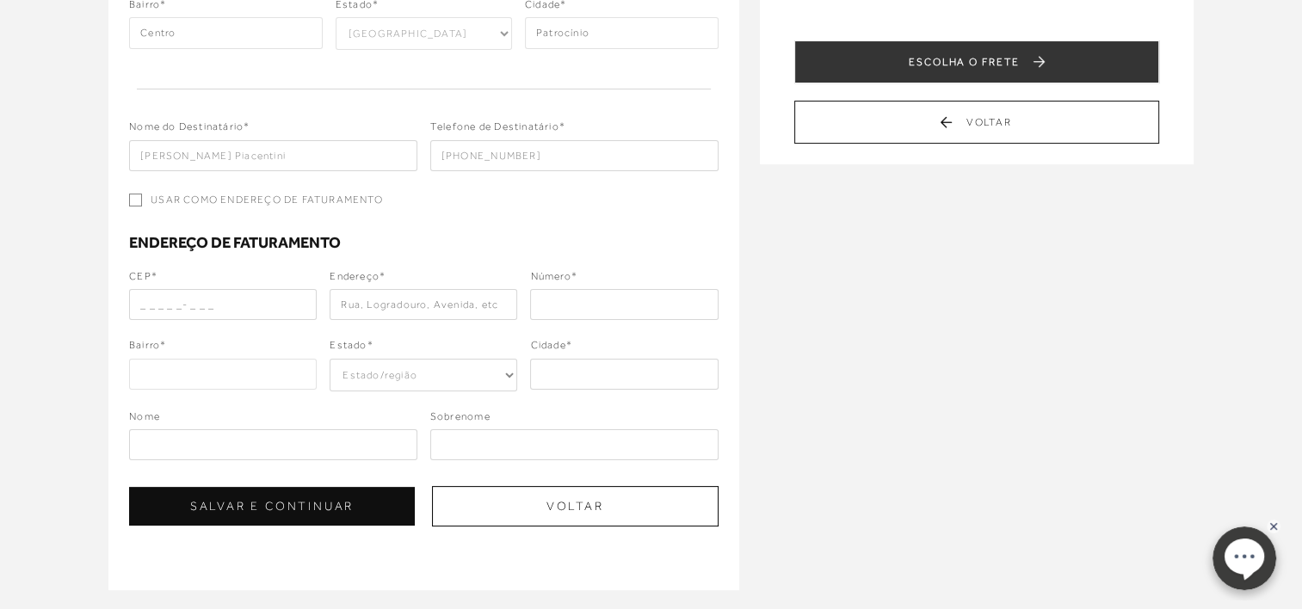
scroll to position [344, 0]
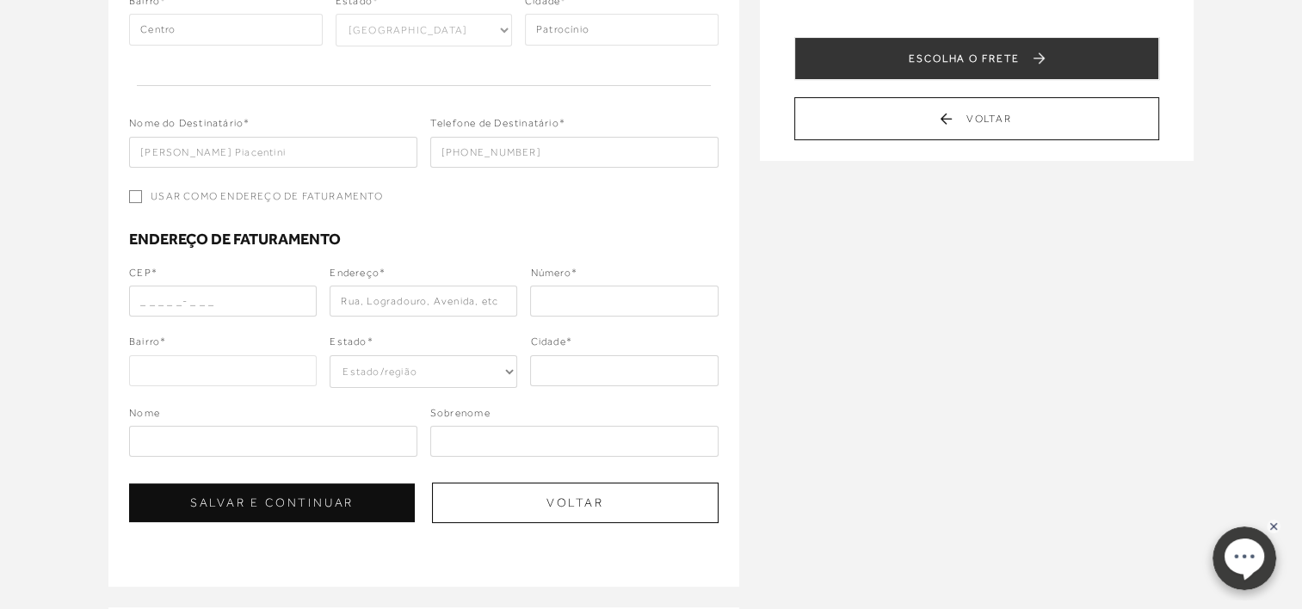
click at [198, 293] on input "text" at bounding box center [223, 301] width 188 height 31
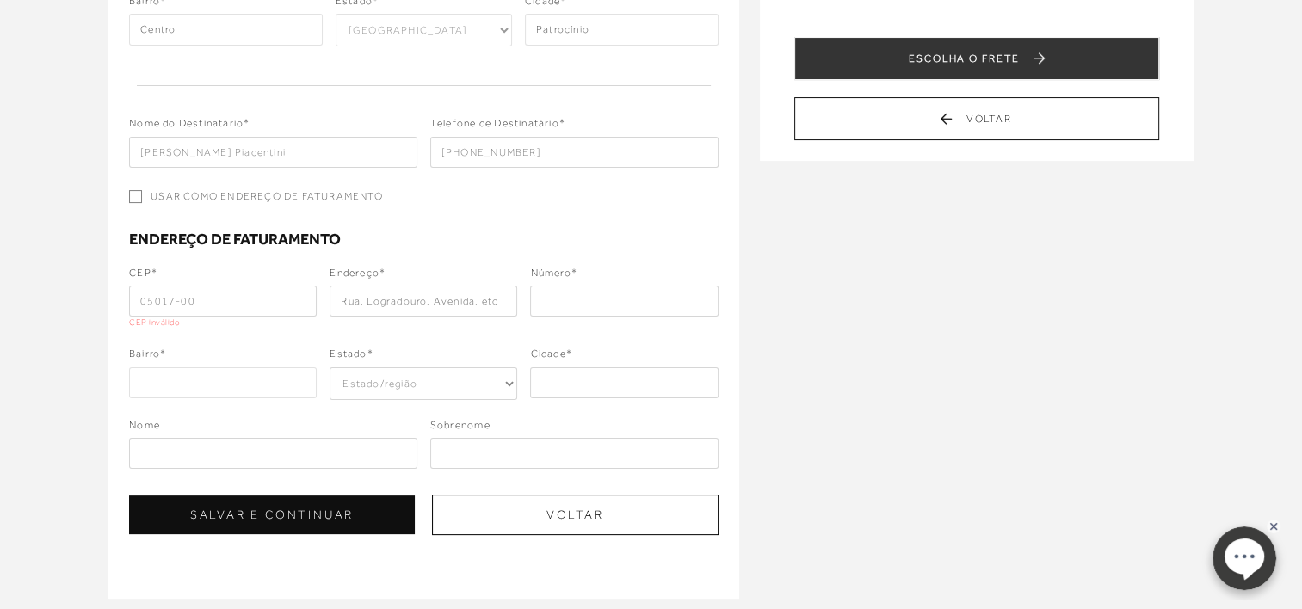
type input "05017-000"
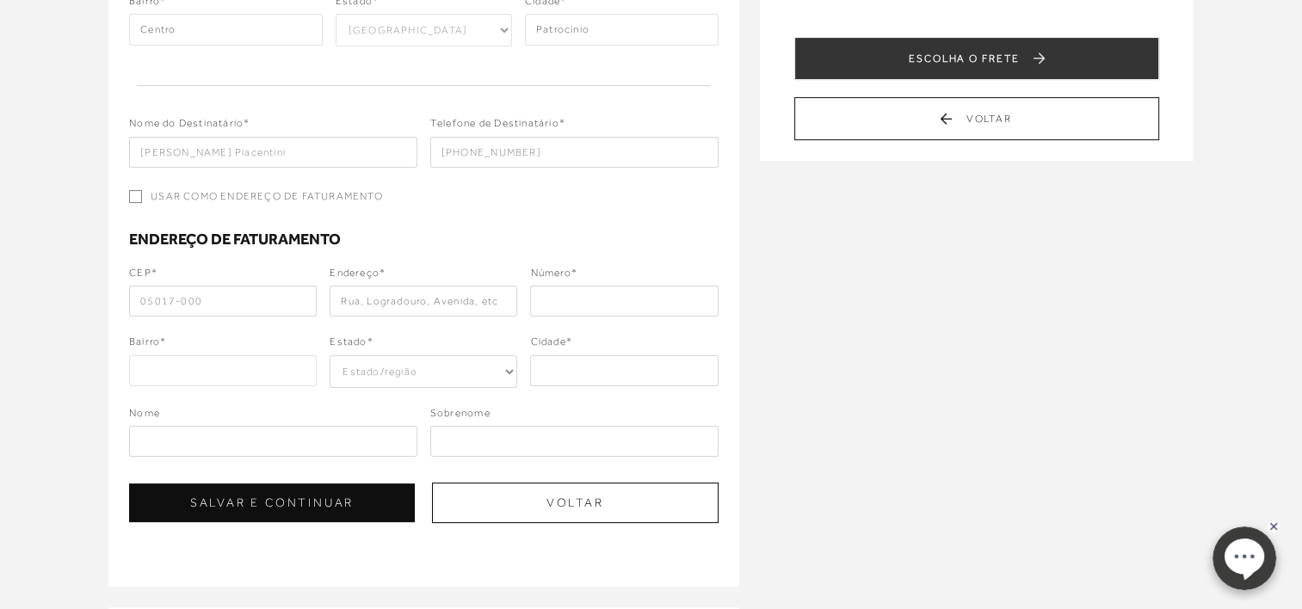
type input "Rua Apinajés"
type input "Perdizes"
select select "SP"
type input "[GEOGRAPHIC_DATA]"
type input "05017-000"
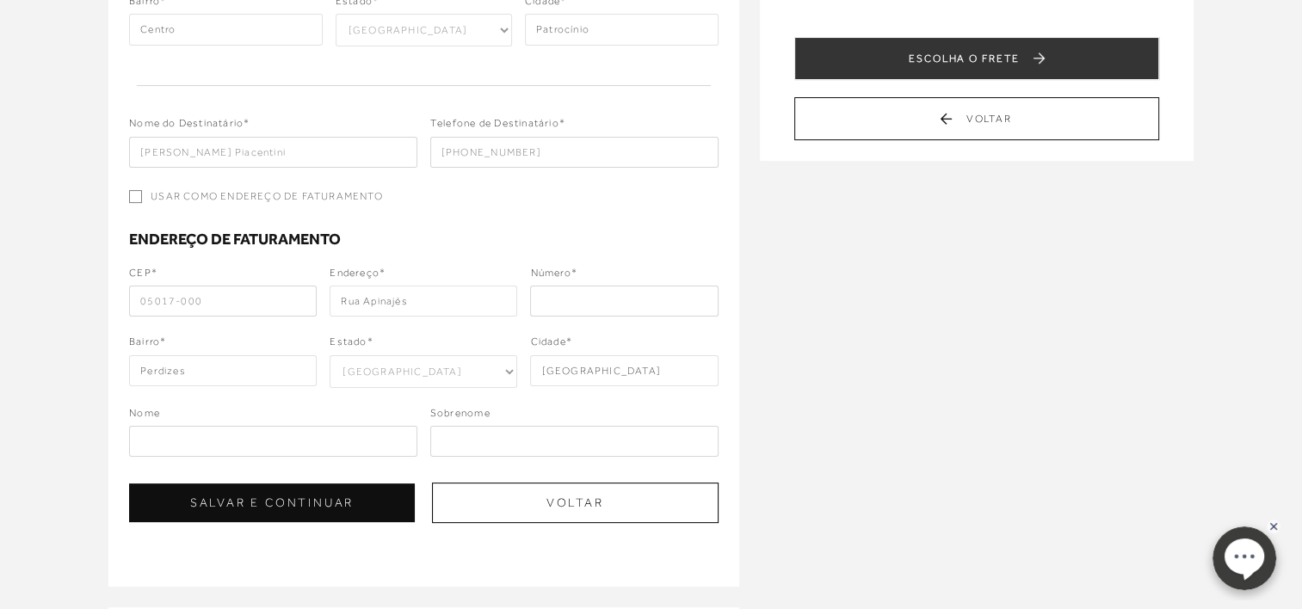
click at [676, 289] on input "text" at bounding box center [624, 301] width 188 height 31
type input "602"
click at [926, 330] on div "ENDEREÇO Selecione um endereço para entrega Nenhum endereço salvo. CEP* 38740-0…" at bounding box center [651, 348] width 1302 height 1161
click at [306, 449] on input "text" at bounding box center [273, 441] width 288 height 31
click at [888, 430] on div "ENDEREÇO Selecione um endereço para entrega Nenhum endereço salvo. CEP* 38740-0…" at bounding box center [651, 348] width 1302 height 1161
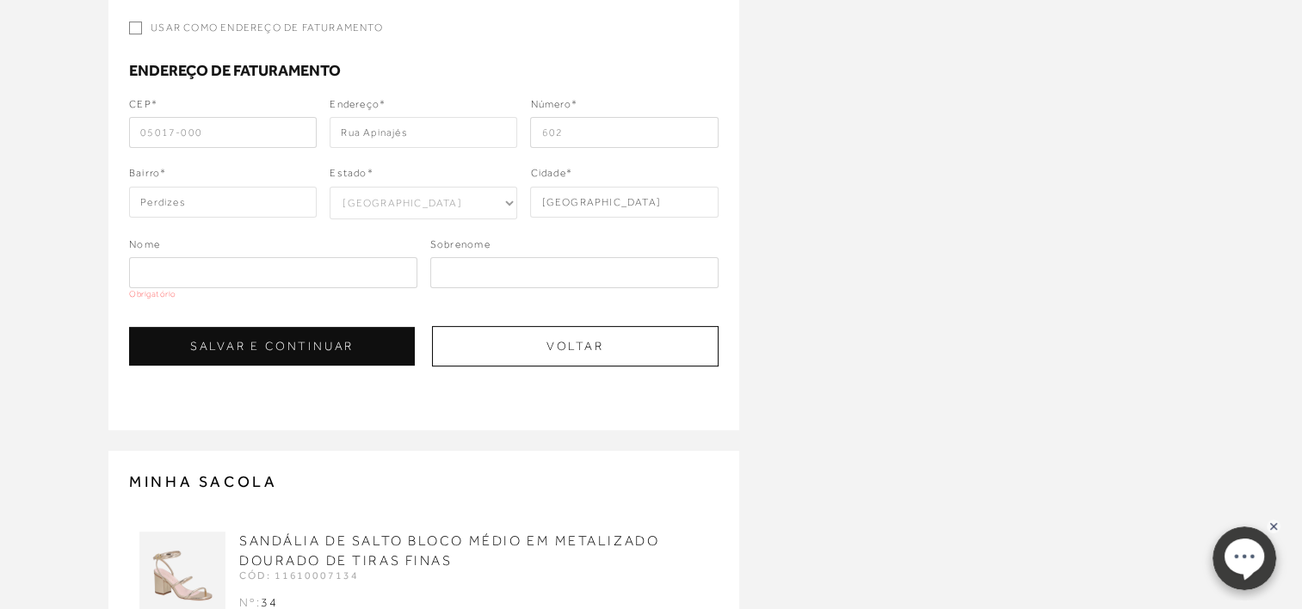
scroll to position [516, 0]
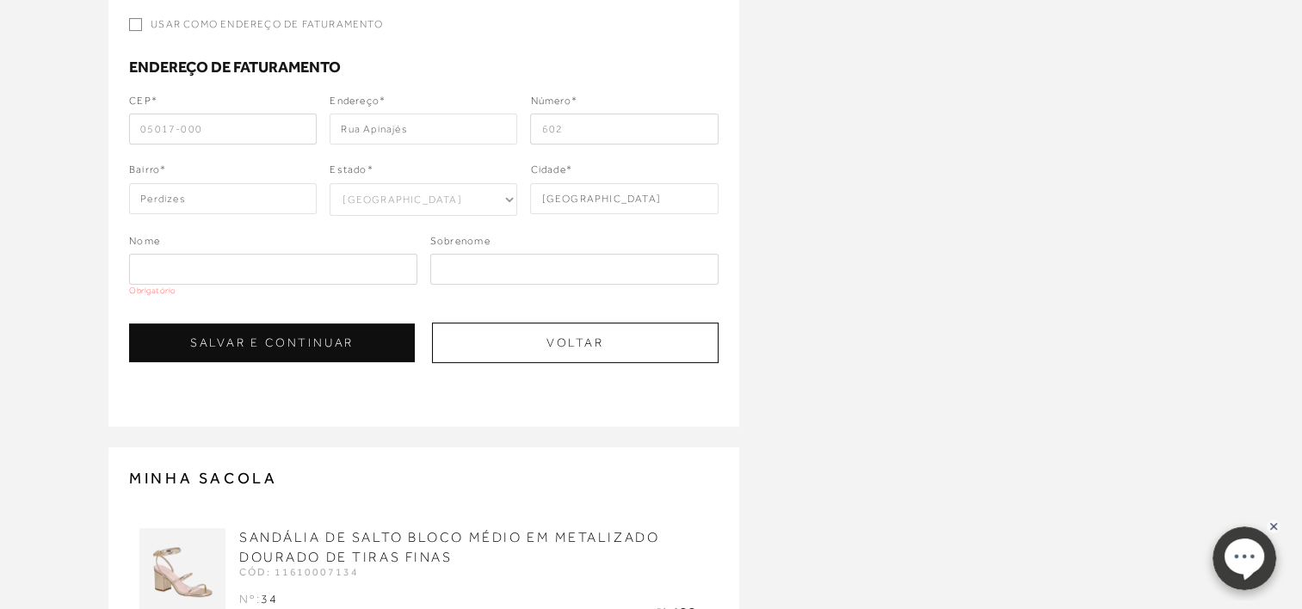
click at [348, 272] on input "text" at bounding box center [273, 269] width 288 height 31
type input "[PERSON_NAME]"
click at [575, 275] on input "text" at bounding box center [574, 269] width 288 height 31
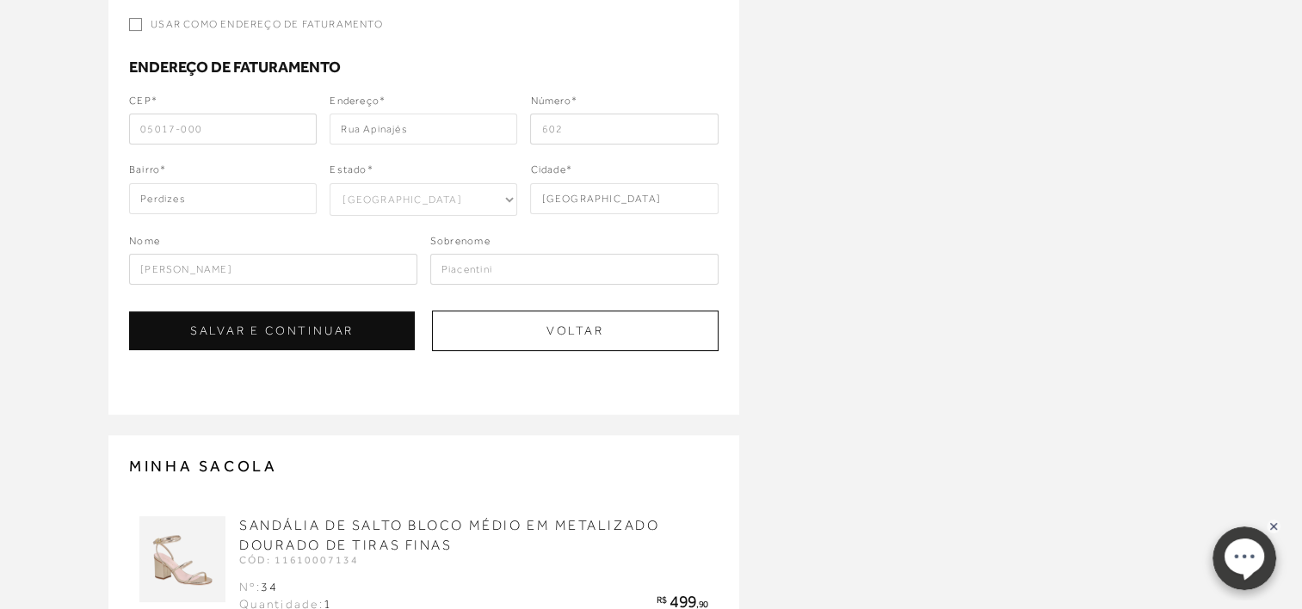
type input "Piacentini"
click at [1029, 335] on div "ENDEREÇO Selecione um endereço para entrega Nenhum endereço salvo. CEP* 38740-0…" at bounding box center [651, 176] width 1302 height 1161
select select "SP"
click at [299, 349] on div "ENDEREÇO Selecione um endereço para entrega Nenhum endereço salvo. CEP* 38740-0…" at bounding box center [423, 14] width 631 height 799
drag, startPoint x: 299, startPoint y: 349, endPoint x: 299, endPoint y: 337, distance: 12.0
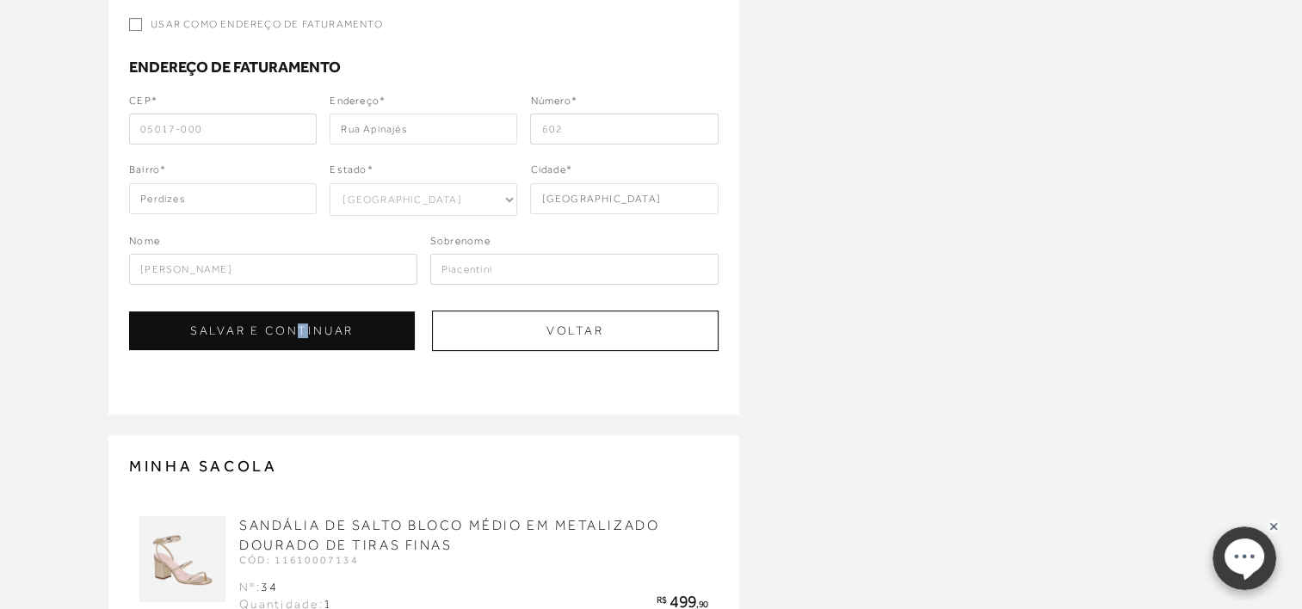
click at [299, 337] on button "SALVAR E CONTINUAR" at bounding box center [272, 331] width 286 height 39
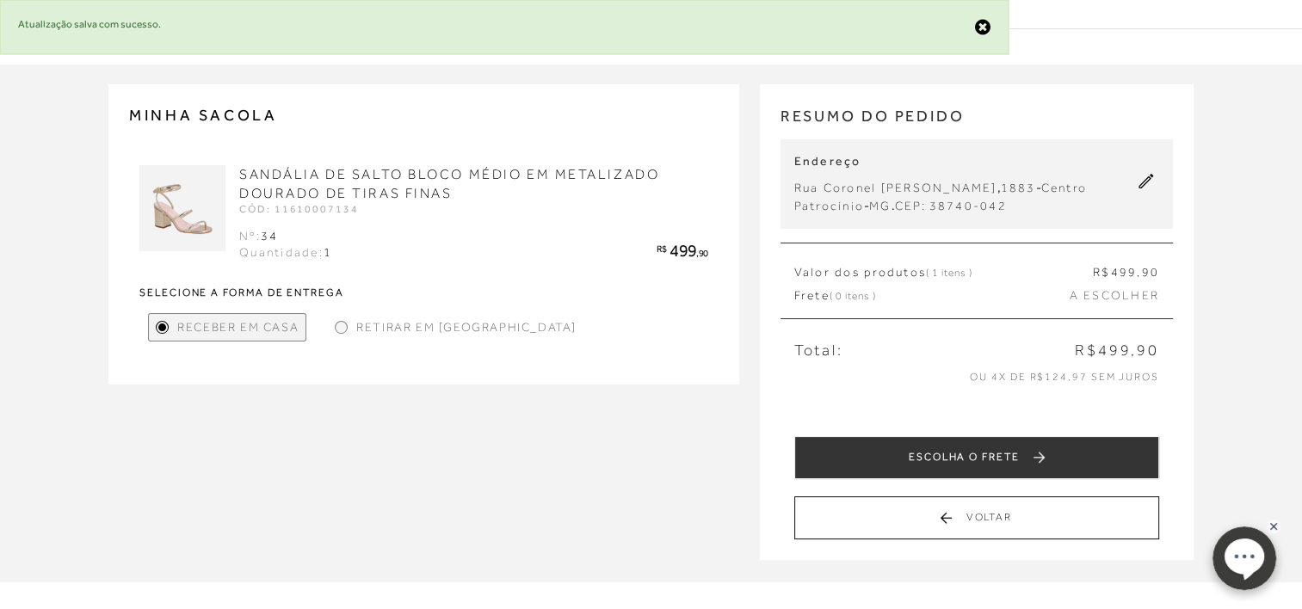
scroll to position [86, 0]
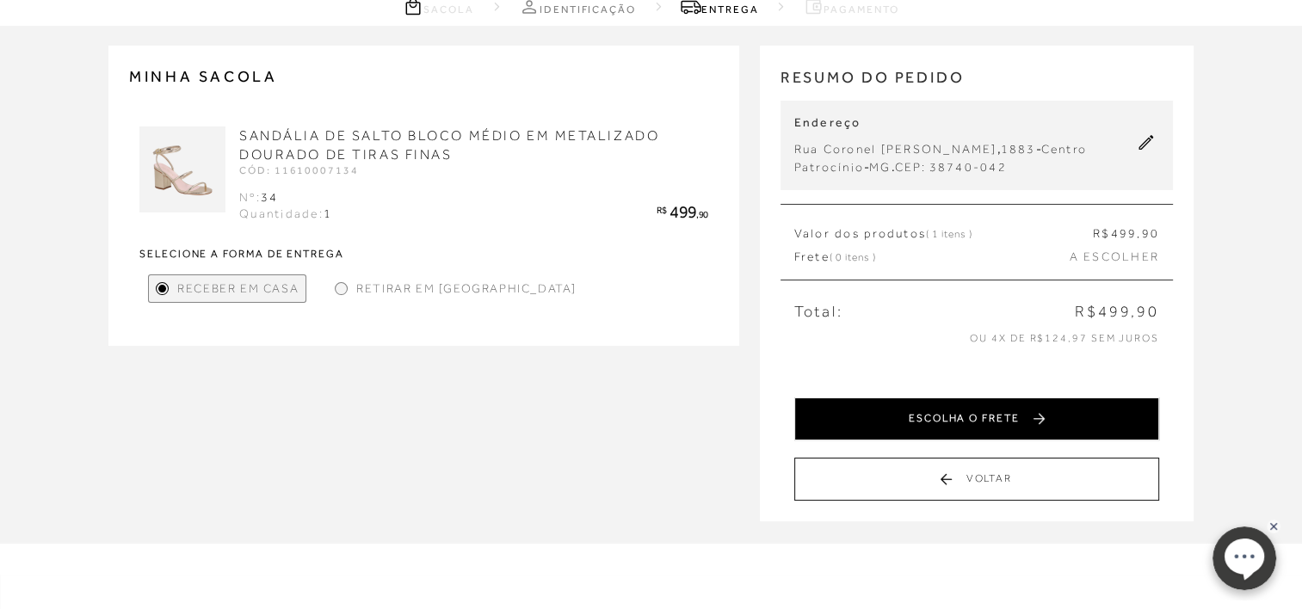
click at [1012, 425] on button "ESCOLHA O FRETE" at bounding box center [976, 419] width 365 height 43
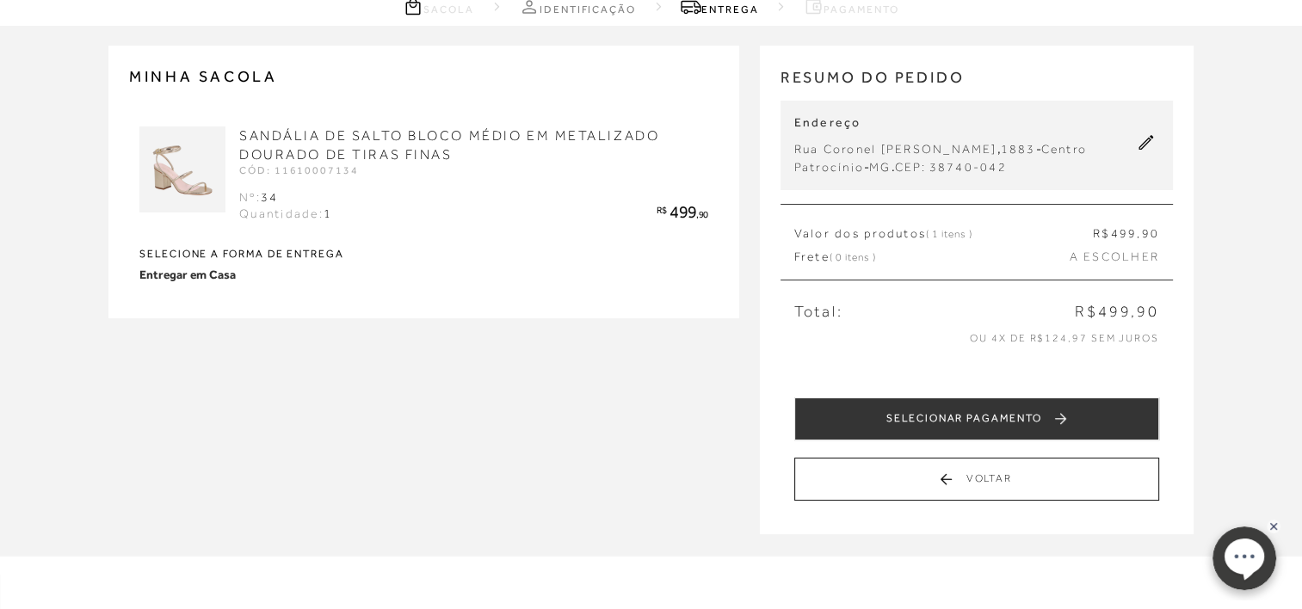
scroll to position [0, 0]
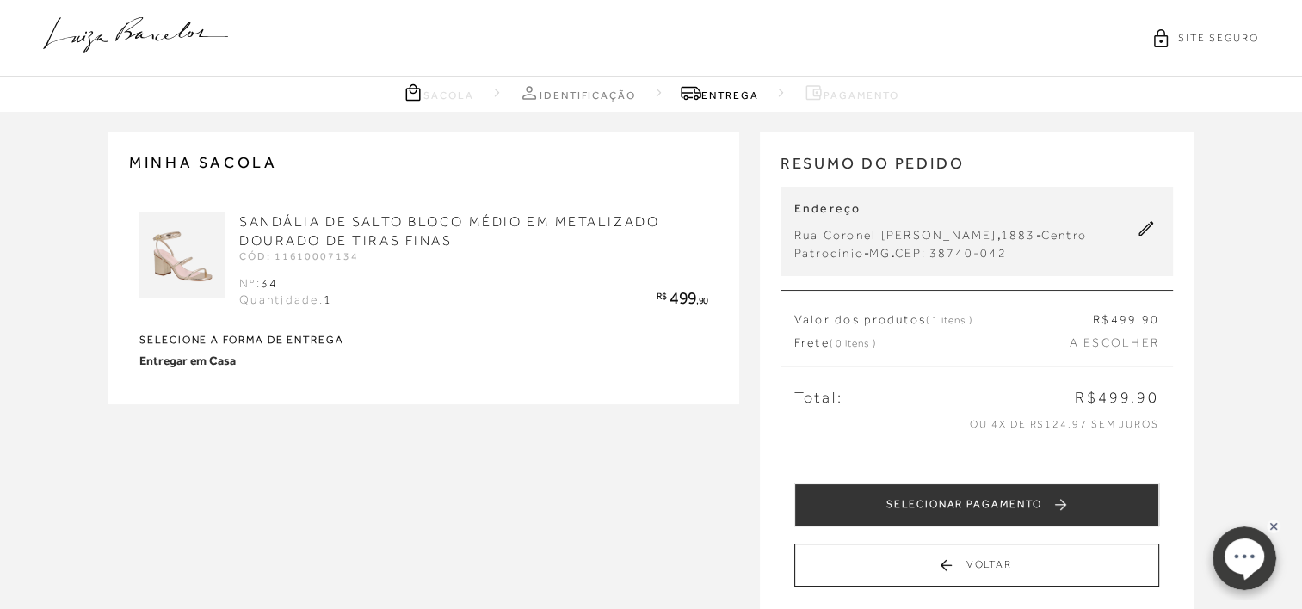
drag, startPoint x: 258, startPoint y: 286, endPoint x: 293, endPoint y: 359, distance: 81.2
click at [258, 286] on div "Nº: 34" at bounding box center [285, 283] width 93 height 17
click at [199, 218] on img at bounding box center [182, 256] width 86 height 86
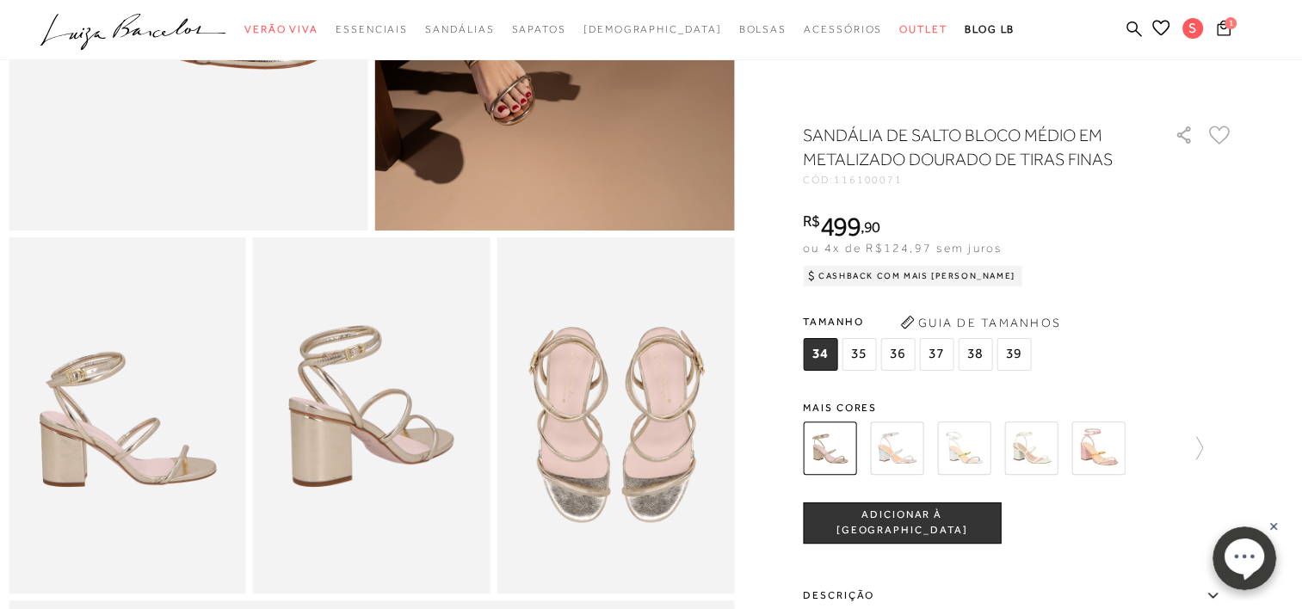
click at [948, 365] on span "37" at bounding box center [936, 354] width 34 height 33
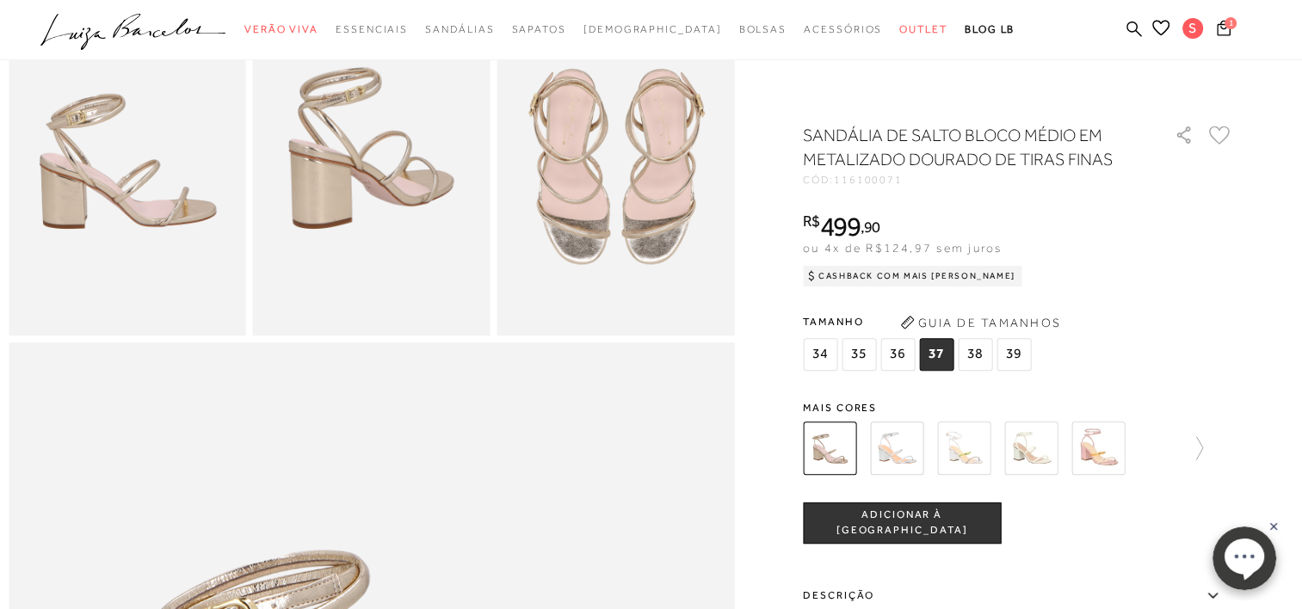
click at [964, 521] on span "ADICIONAR À [GEOGRAPHIC_DATA]" at bounding box center [902, 523] width 196 height 30
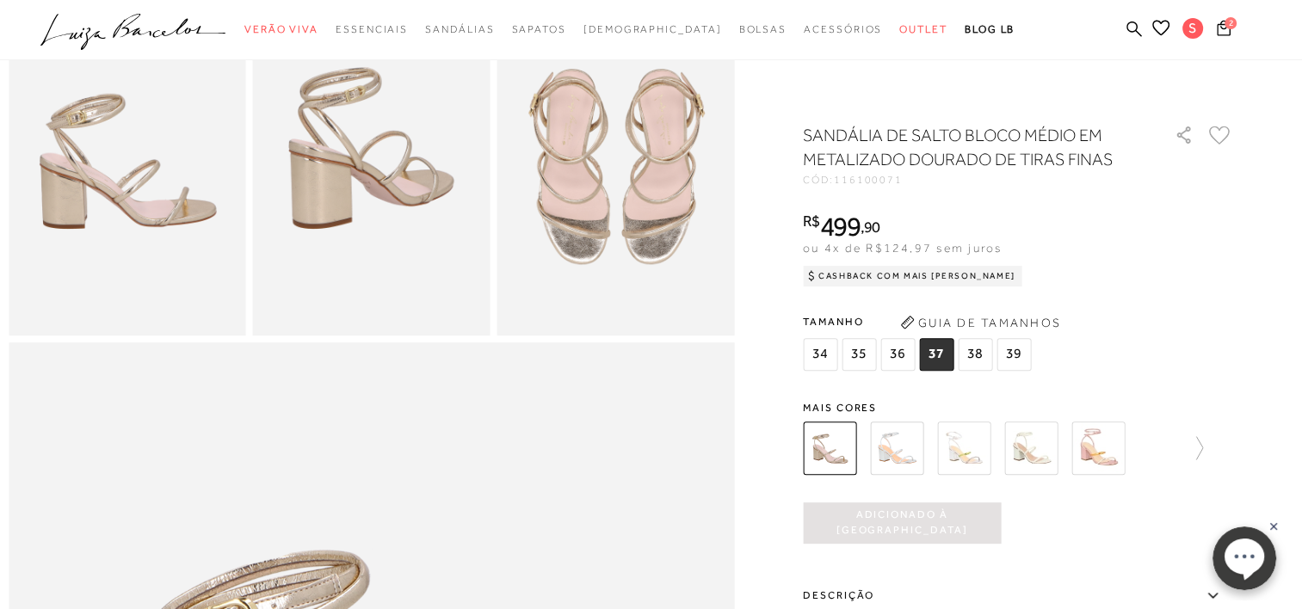
scroll to position [0, 0]
click at [1219, 30] on icon at bounding box center [1223, 27] width 15 height 19
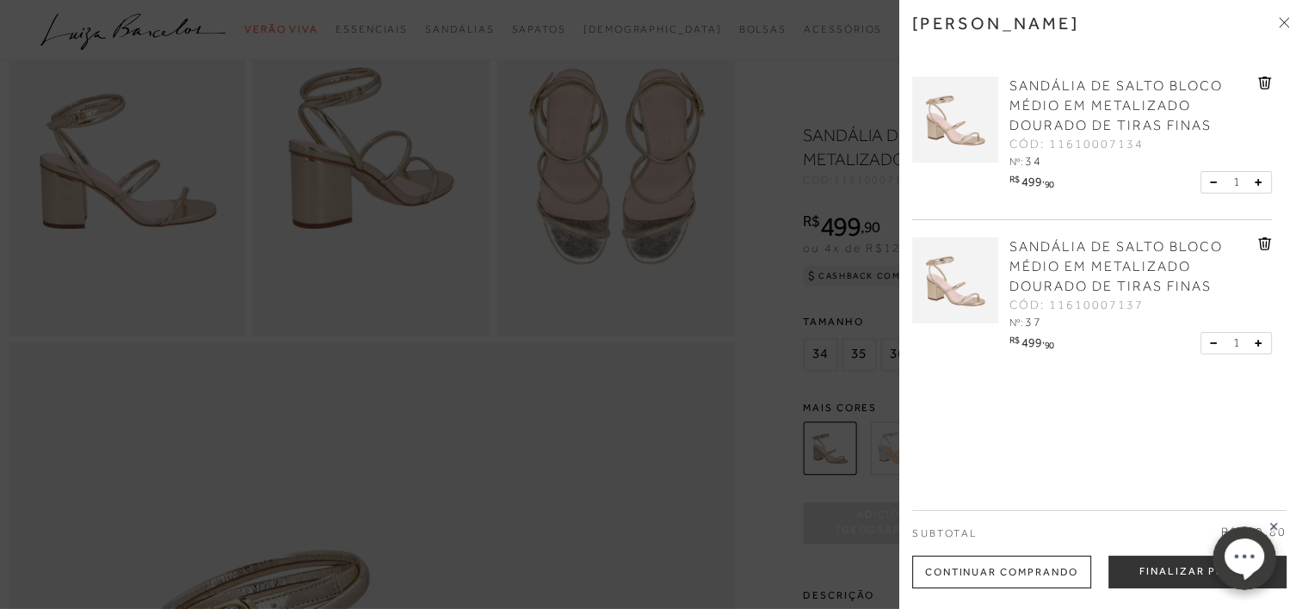
click at [1263, 79] on icon at bounding box center [1264, 83] width 13 height 13
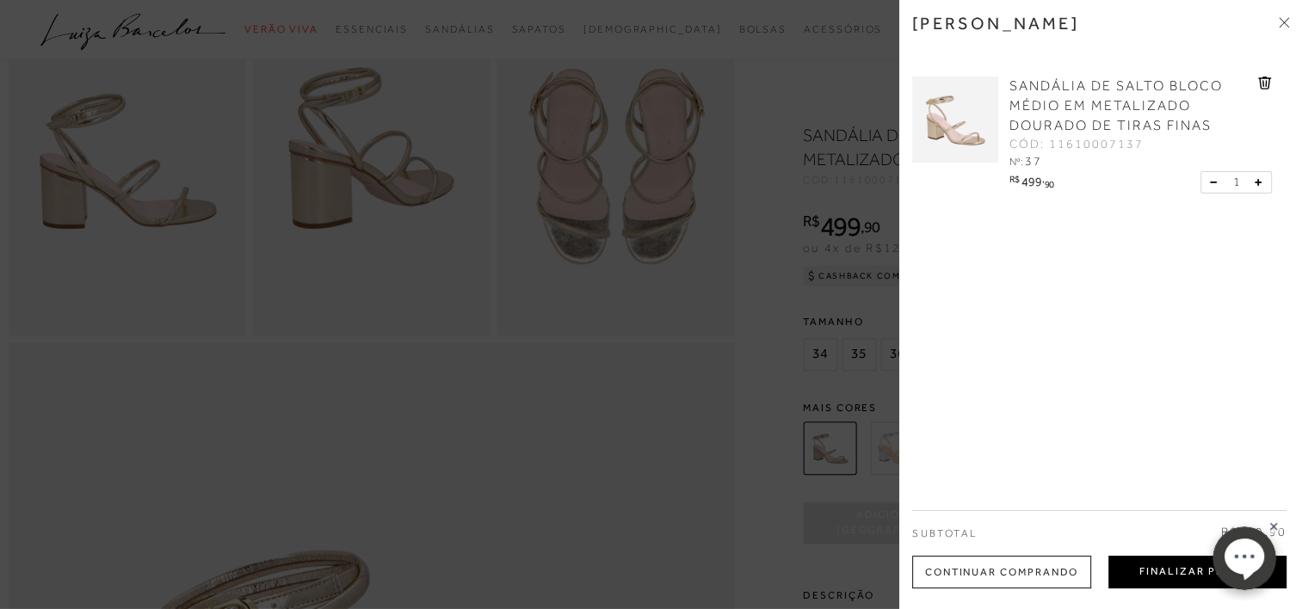
click at [1181, 568] on button "Finalizar Pedido" at bounding box center [1197, 572] width 178 height 33
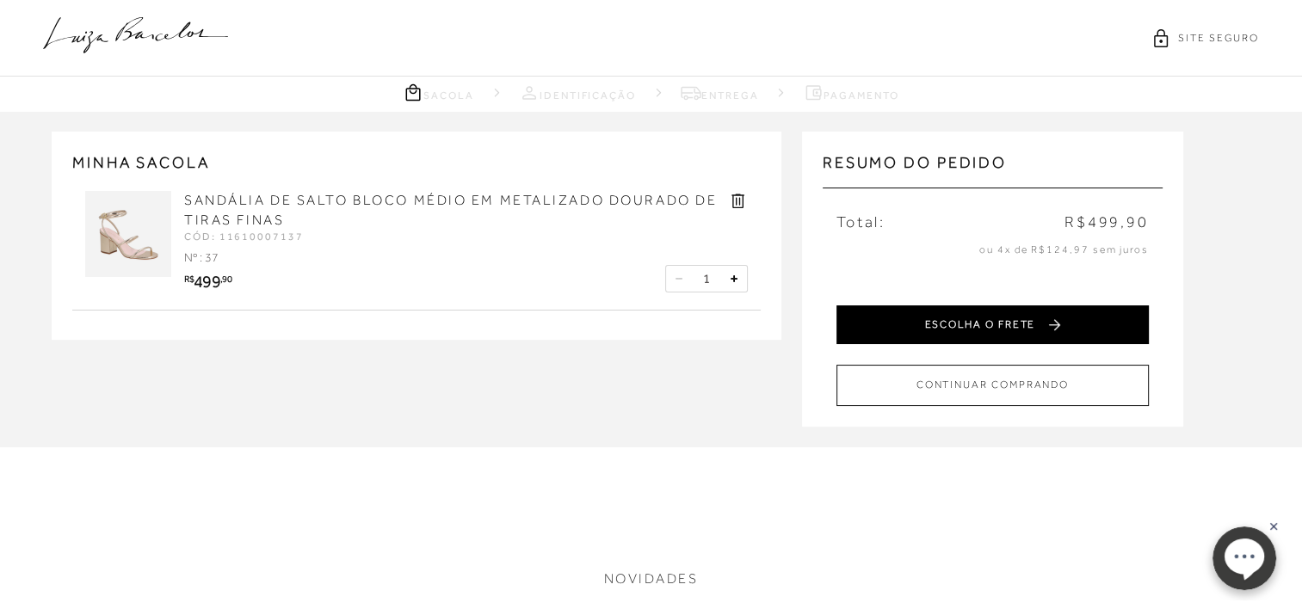
click at [991, 318] on button "ESCOLHA O FRETE" at bounding box center [992, 325] width 312 height 39
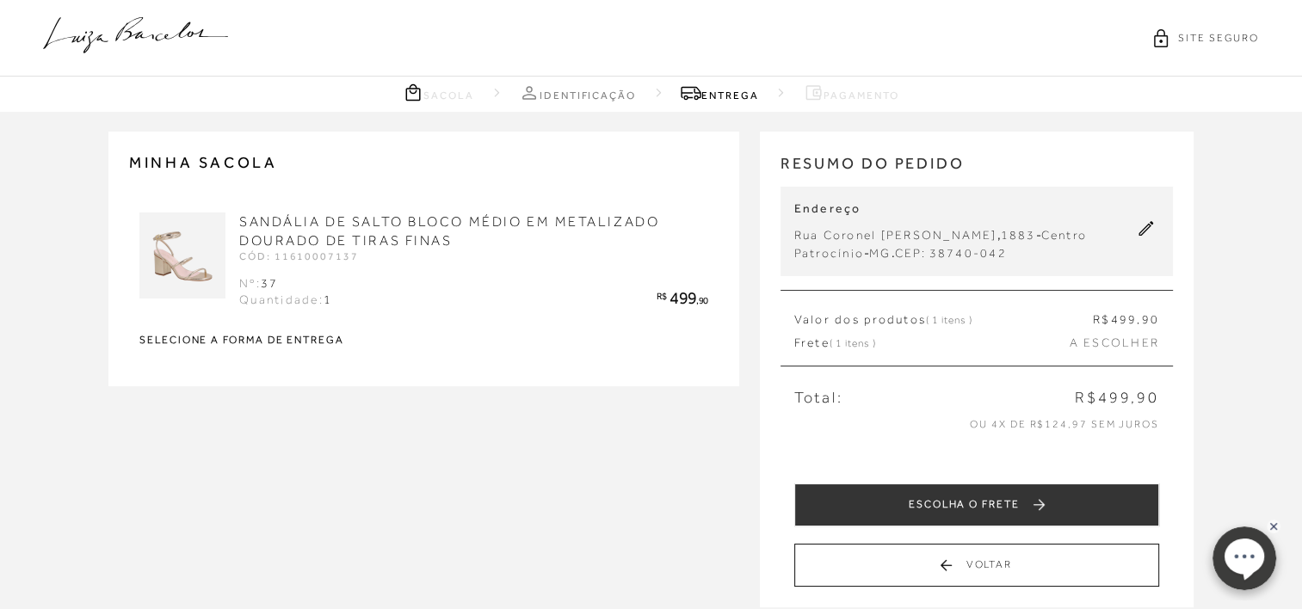
click at [1146, 232] on icon at bounding box center [1146, 228] width 15 height 15
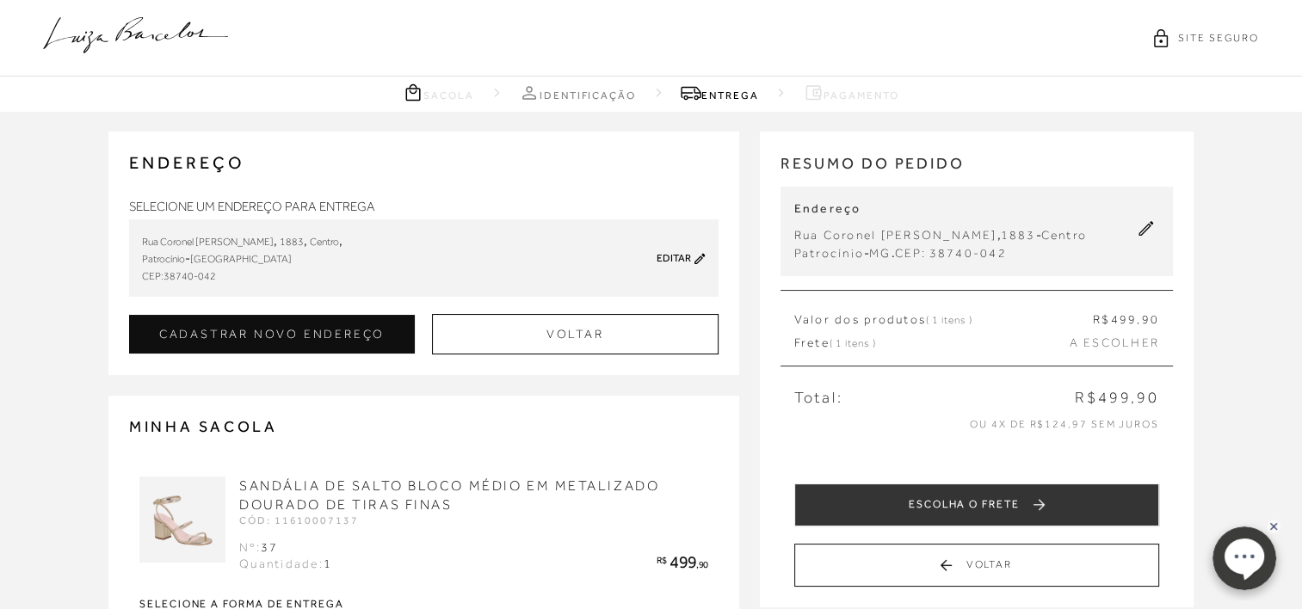
click at [211, 508] on img at bounding box center [182, 520] width 86 height 86
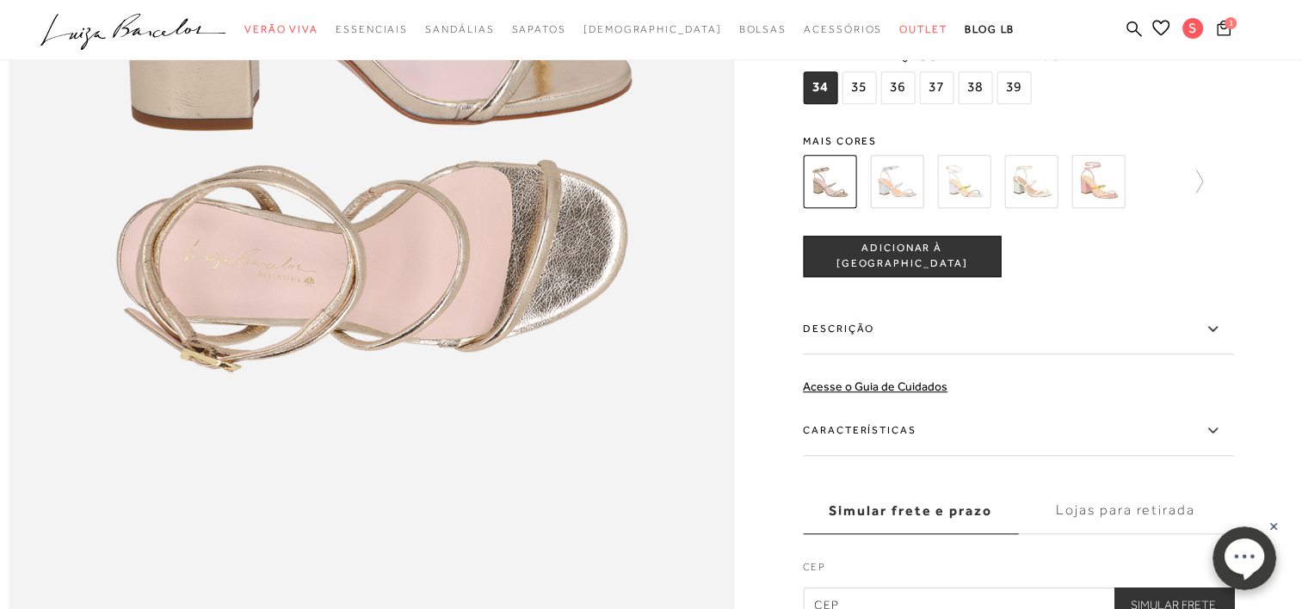
scroll to position [1635, 0]
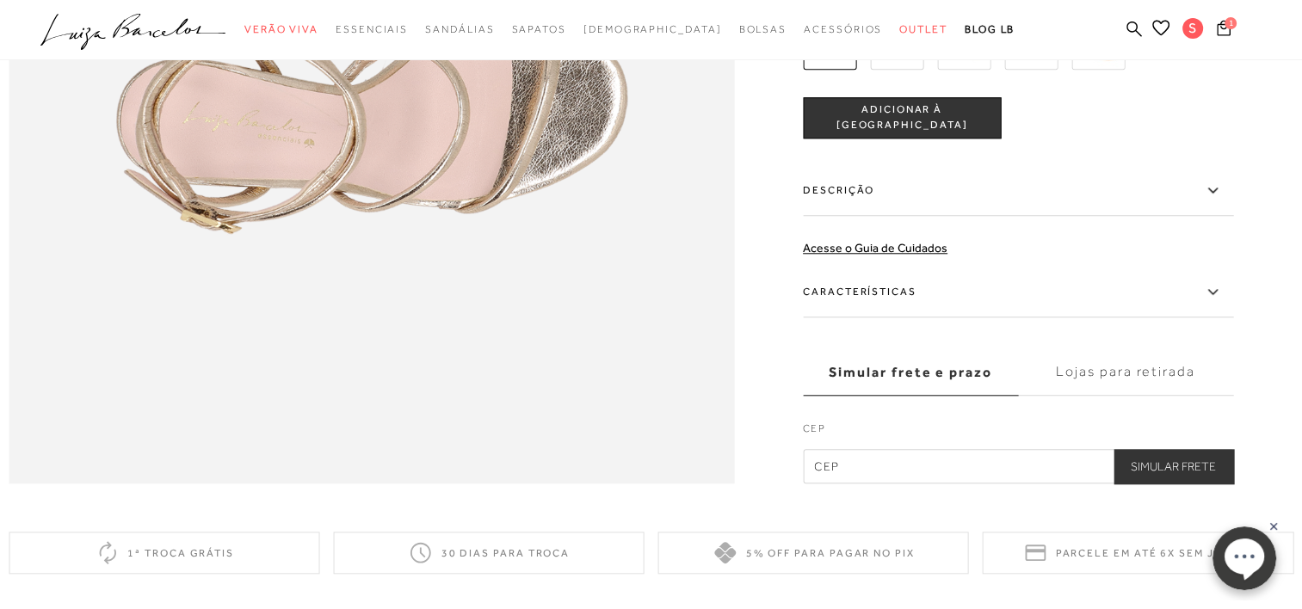
drag, startPoint x: 935, startPoint y: 511, endPoint x: 937, endPoint y: 496, distance: 15.7
click at [935, 484] on input "text" at bounding box center [1018, 466] width 430 height 34
type input "38740-042"
click at [1226, 484] on button "Simular Frete" at bounding box center [1174, 466] width 120 height 34
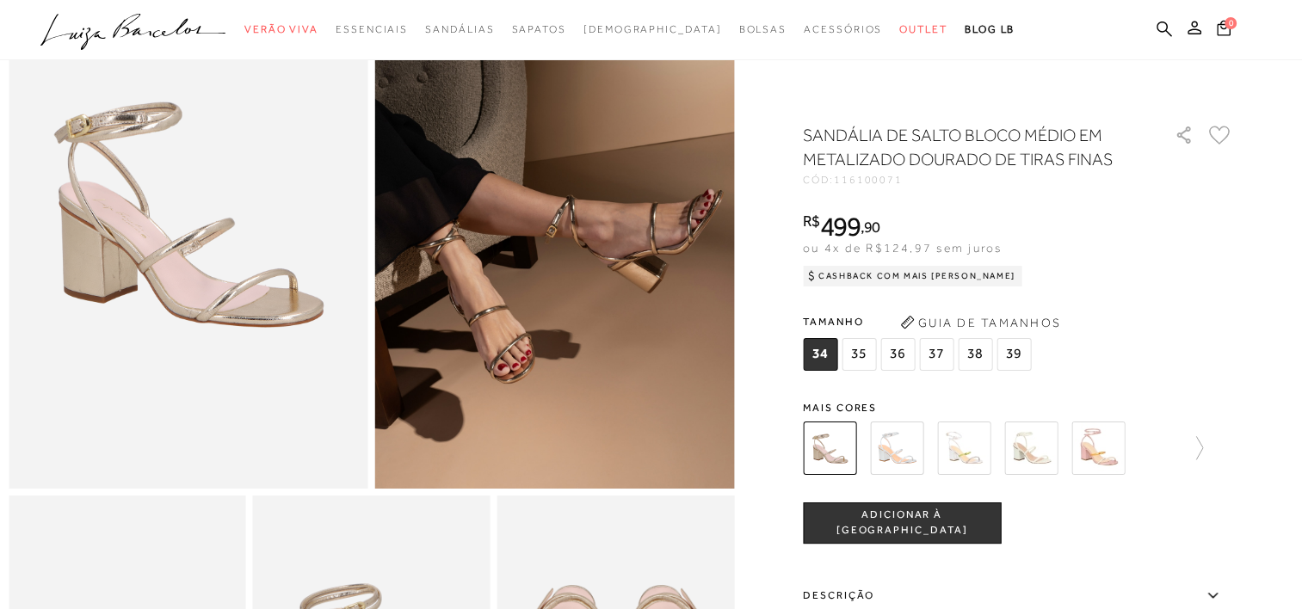
click at [908, 445] on img at bounding box center [896, 448] width 53 height 53
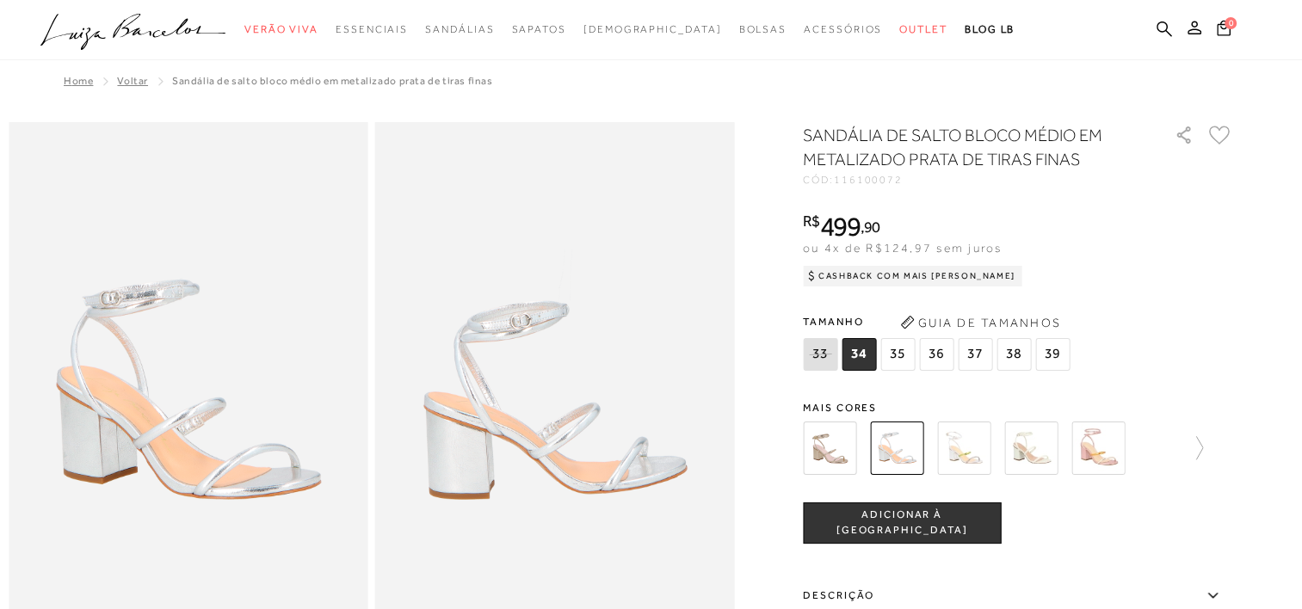
click at [991, 454] on img at bounding box center [963, 448] width 53 height 53
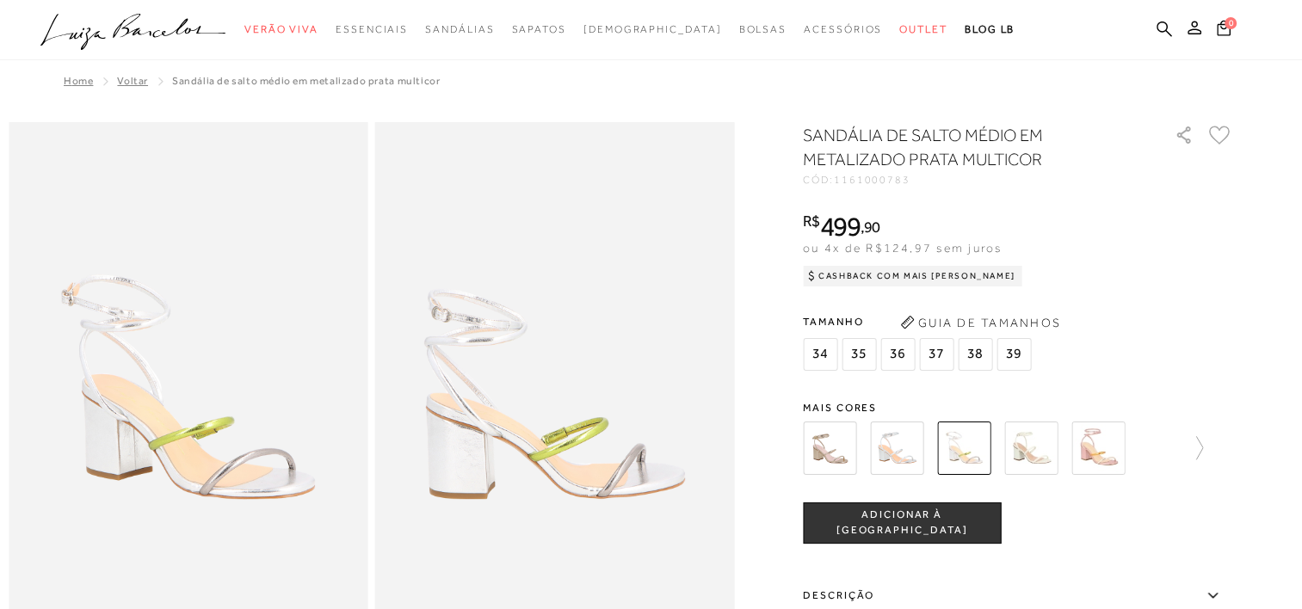
click at [1044, 454] on img at bounding box center [1030, 448] width 53 height 53
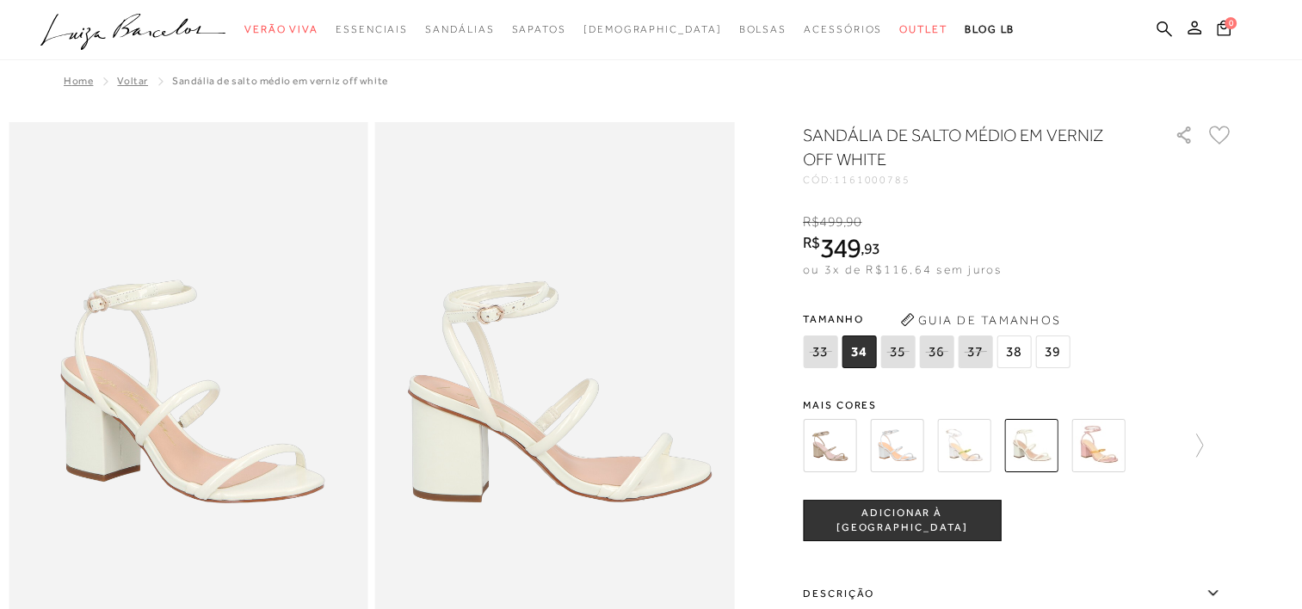
click at [856, 451] on img at bounding box center [829, 445] width 53 height 53
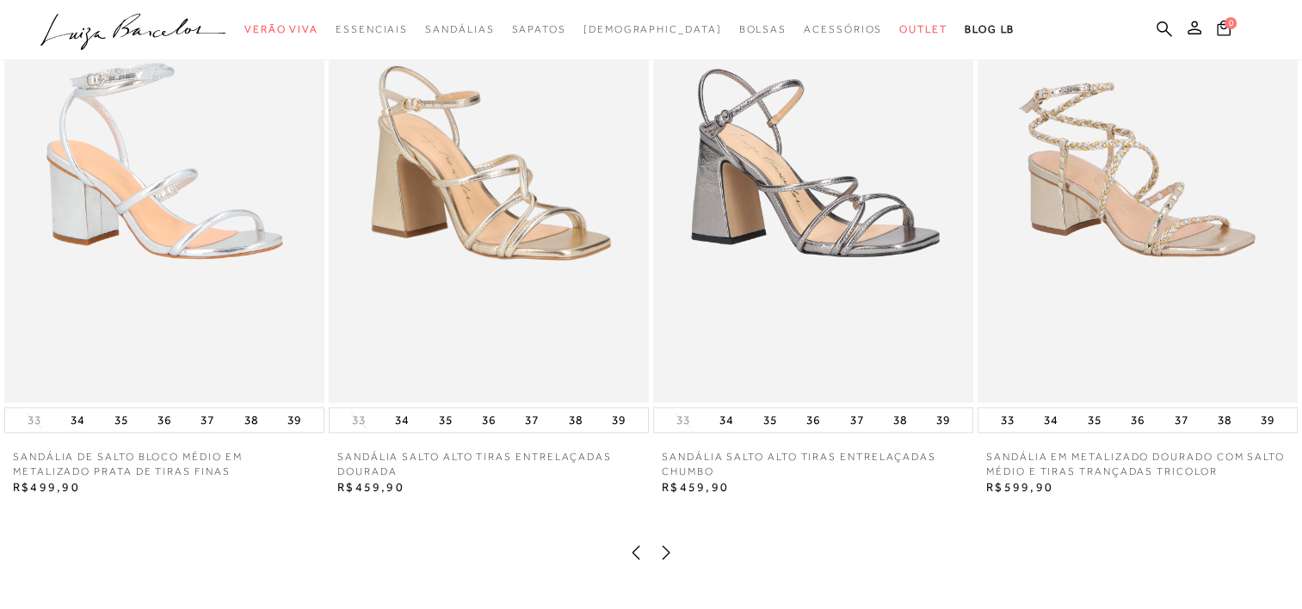
scroll to position [2496, 0]
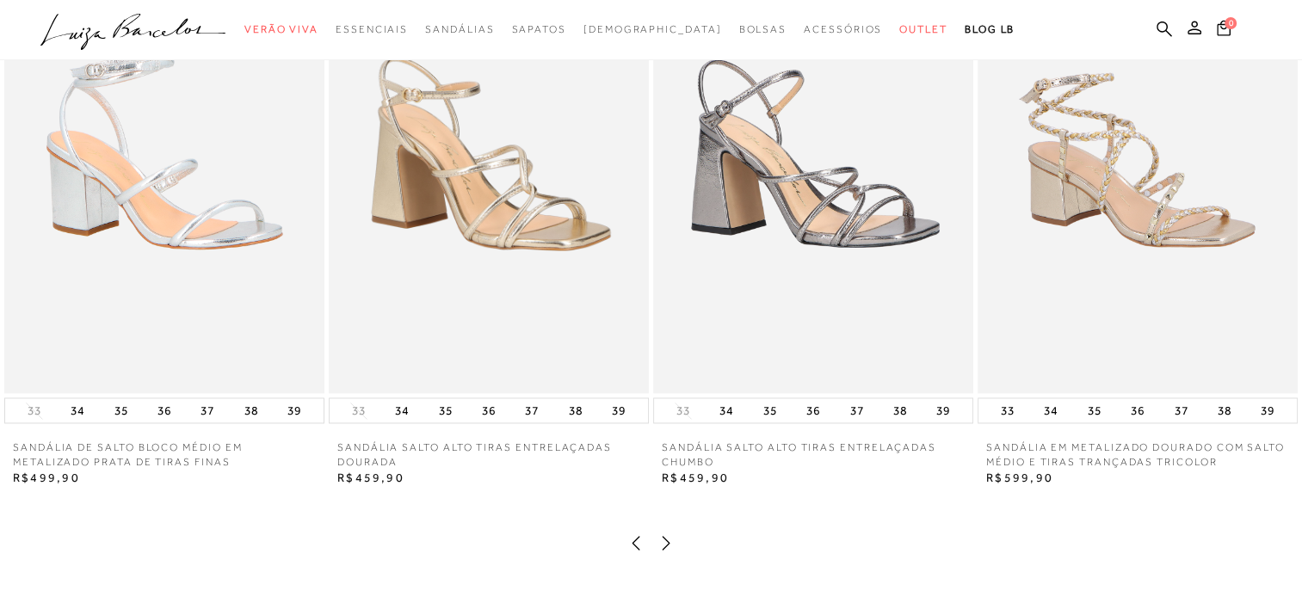
click at [553, 286] on img at bounding box center [489, 153] width 320 height 480
